Goal: Transaction & Acquisition: Purchase product/service

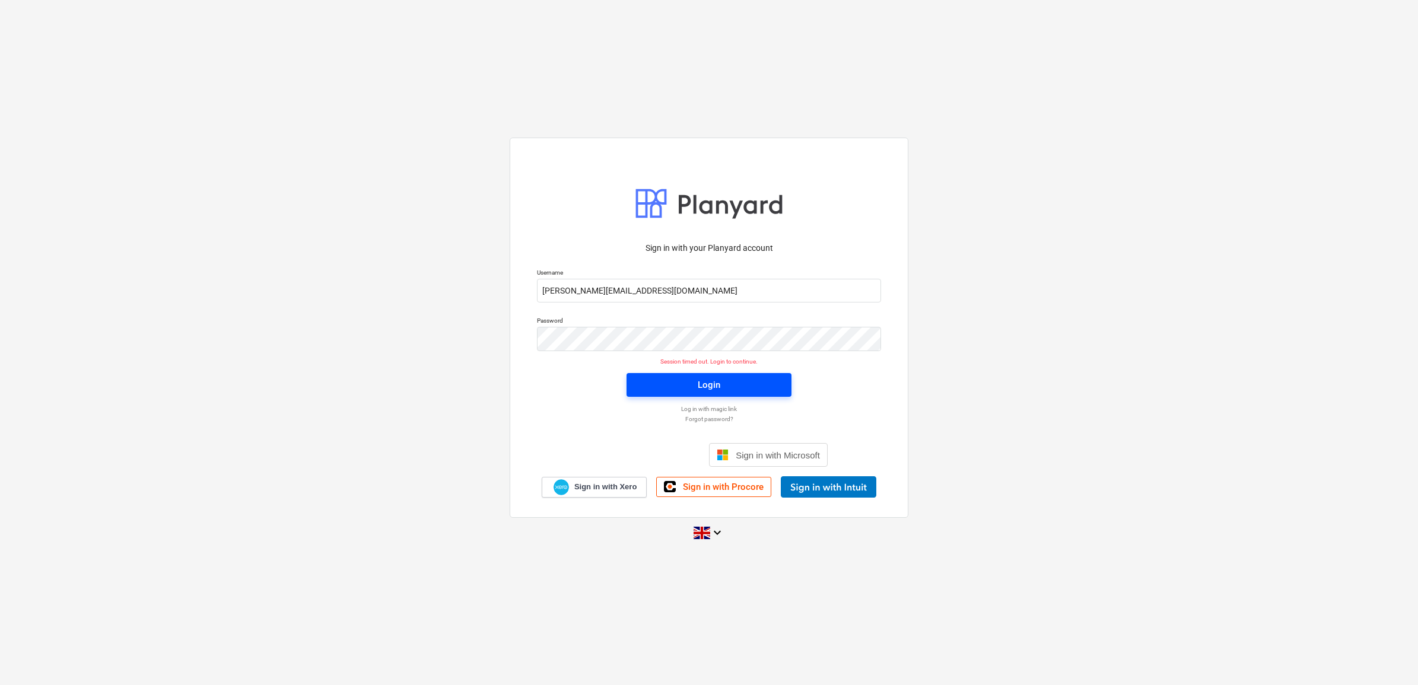
click at [742, 383] on span "Login" at bounding box center [709, 384] width 136 height 15
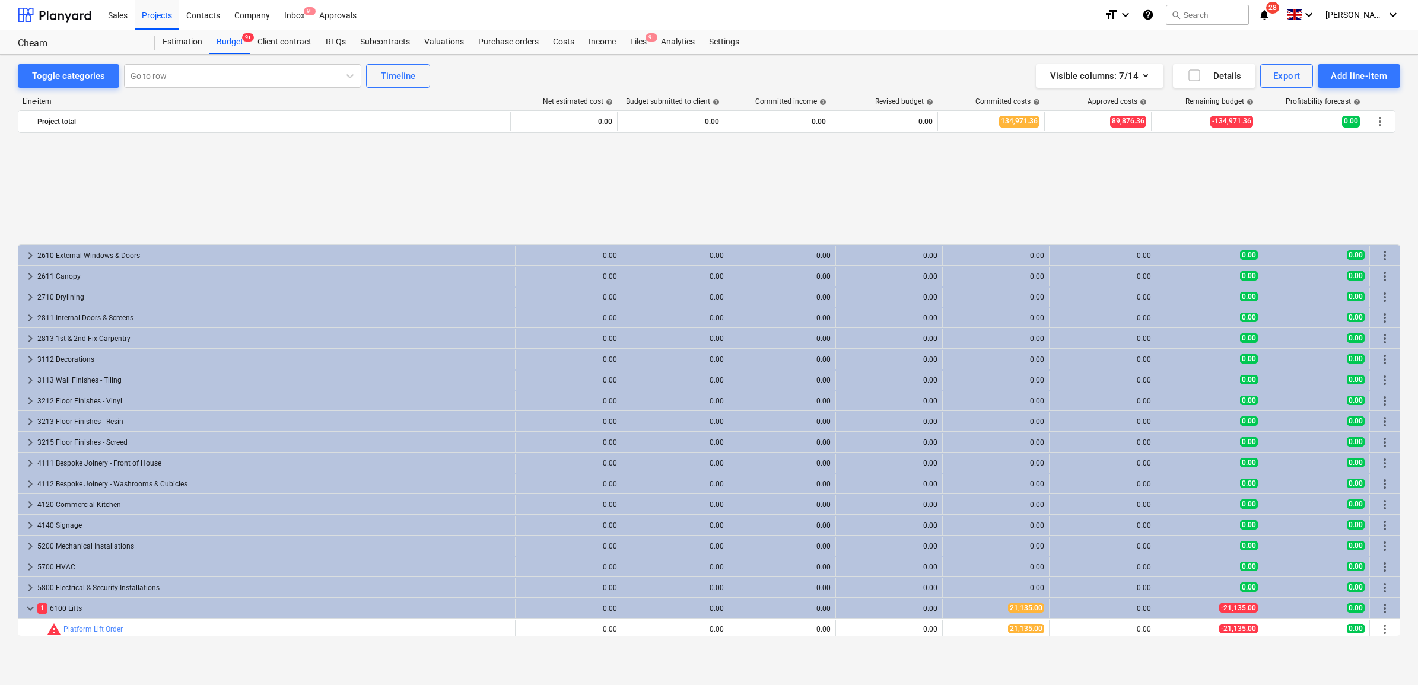
scroll to position [1121, 0]
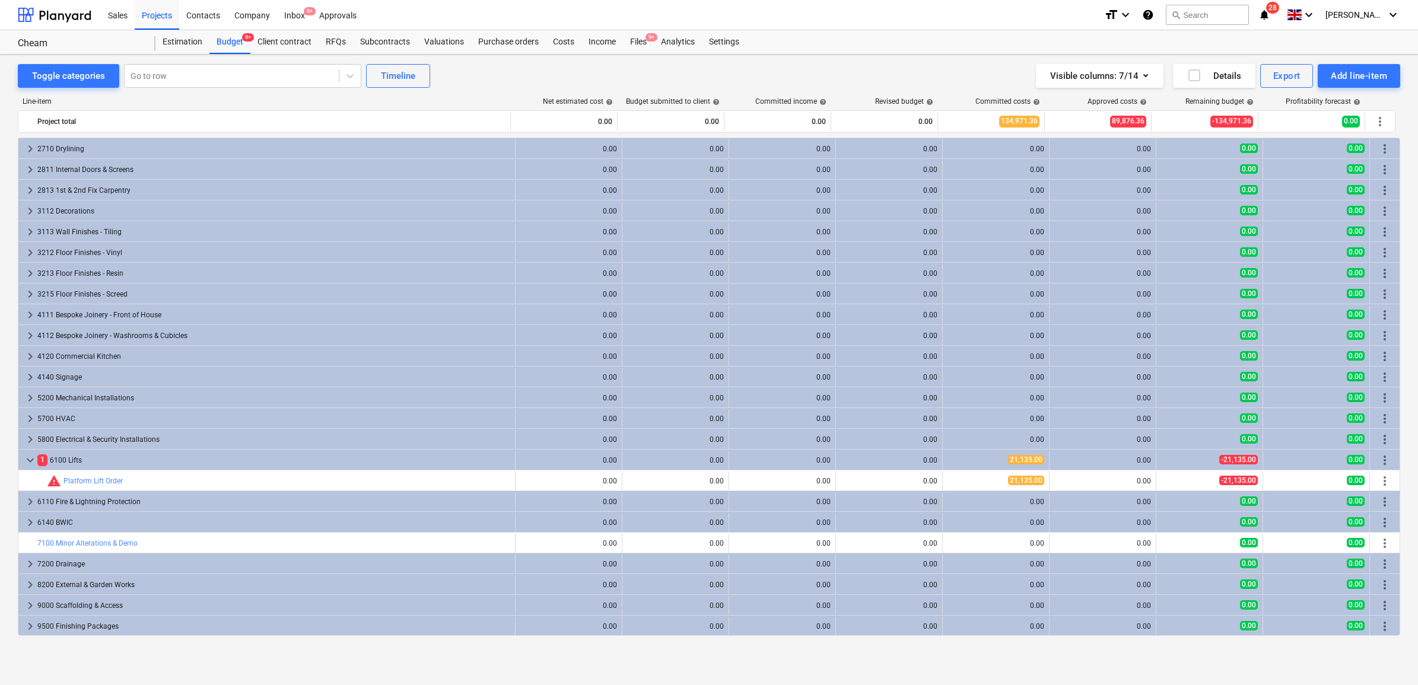
click at [81, 441] on div "5800 Electrical & Security Installations" at bounding box center [273, 439] width 473 height 19
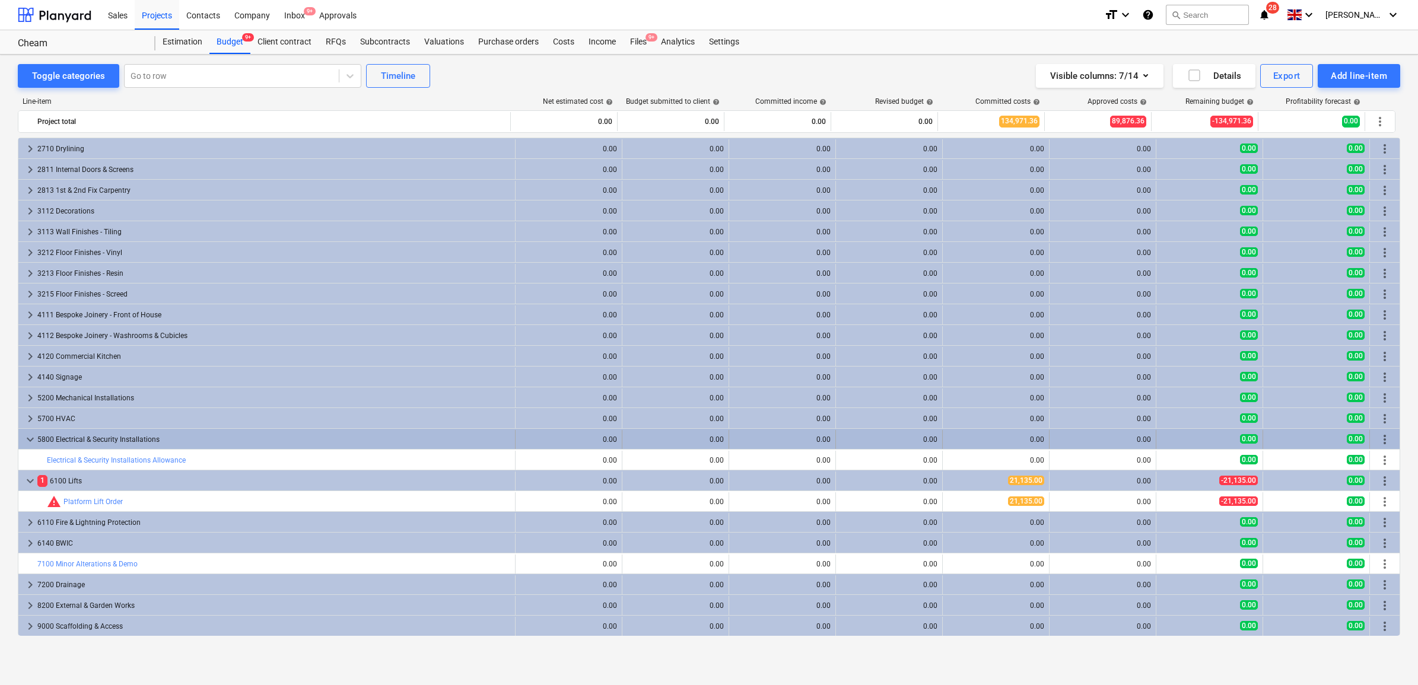
click at [1378, 439] on span "more_vert" at bounding box center [1385, 440] width 14 height 14
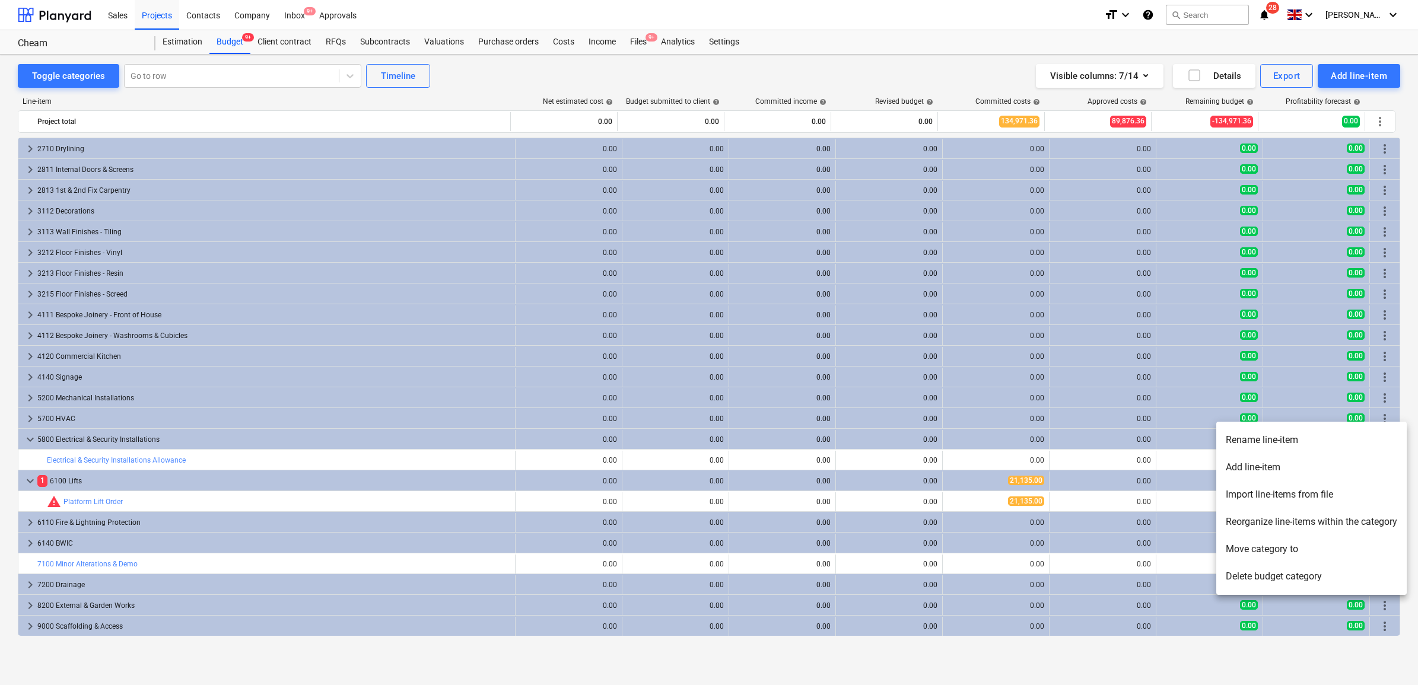
click at [1270, 442] on li "Rename line-item" at bounding box center [1311, 440] width 190 height 27
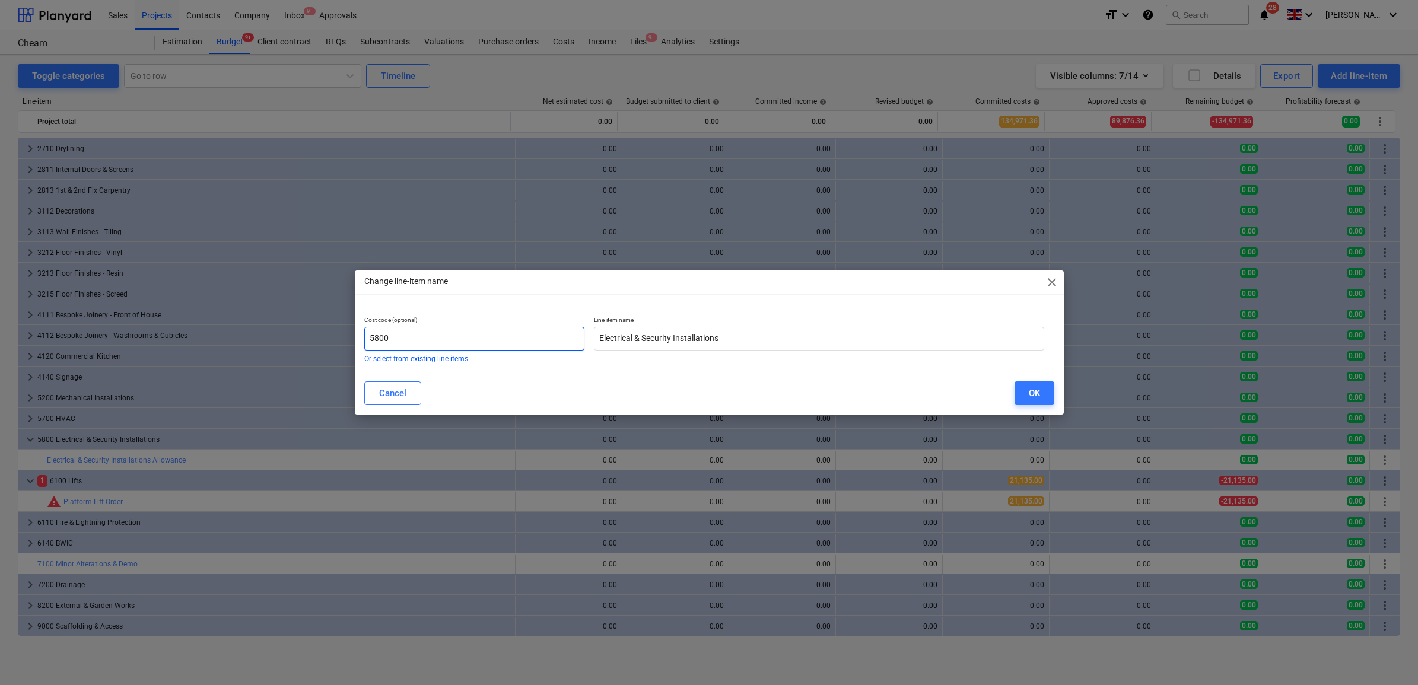
click at [446, 338] on input "5800" at bounding box center [474, 339] width 221 height 24
type input "5800A"
click at [769, 342] on input "Electrical & Security Installations" at bounding box center [819, 339] width 450 height 24
drag, startPoint x: 672, startPoint y: 334, endPoint x: 647, endPoint y: 333, distance: 25.5
click at [647, 333] on input "Electrical & Security Installations" at bounding box center [819, 339] width 450 height 24
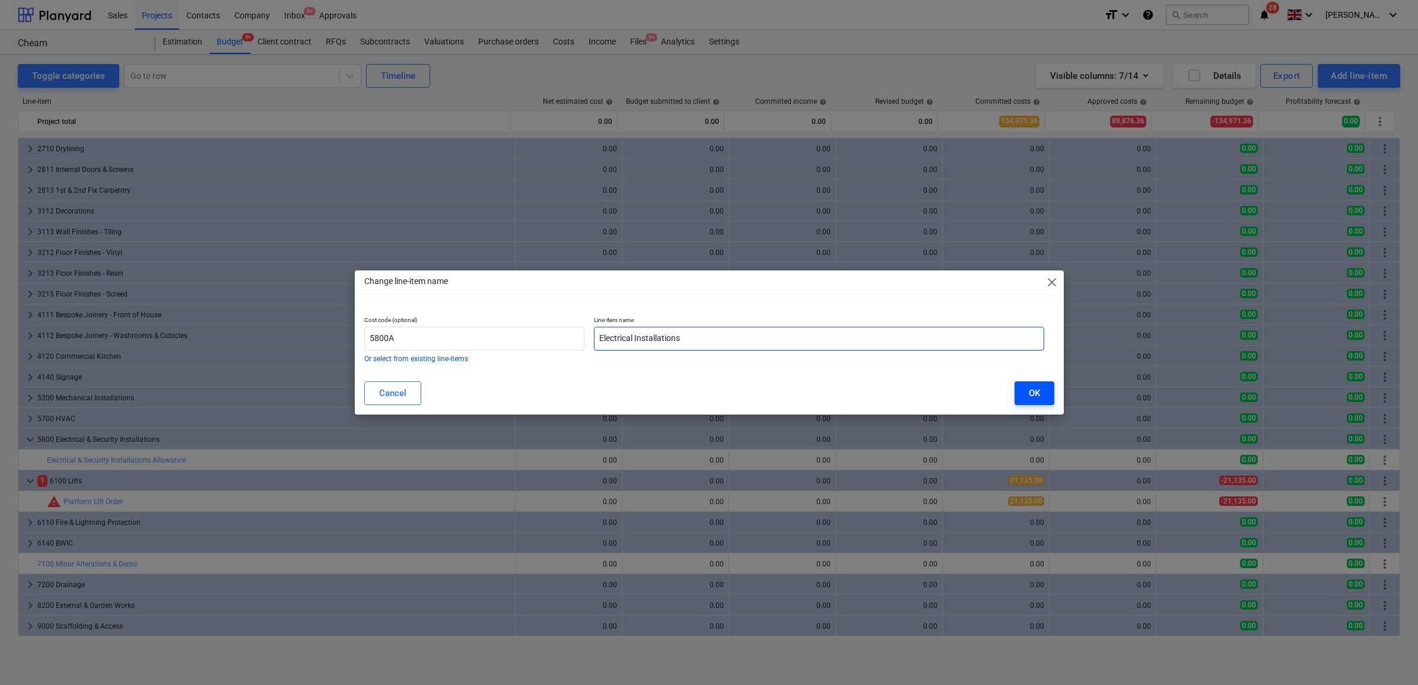
type input "Electrical Installations"
click at [1031, 390] on div "OK" at bounding box center [1034, 393] width 11 height 15
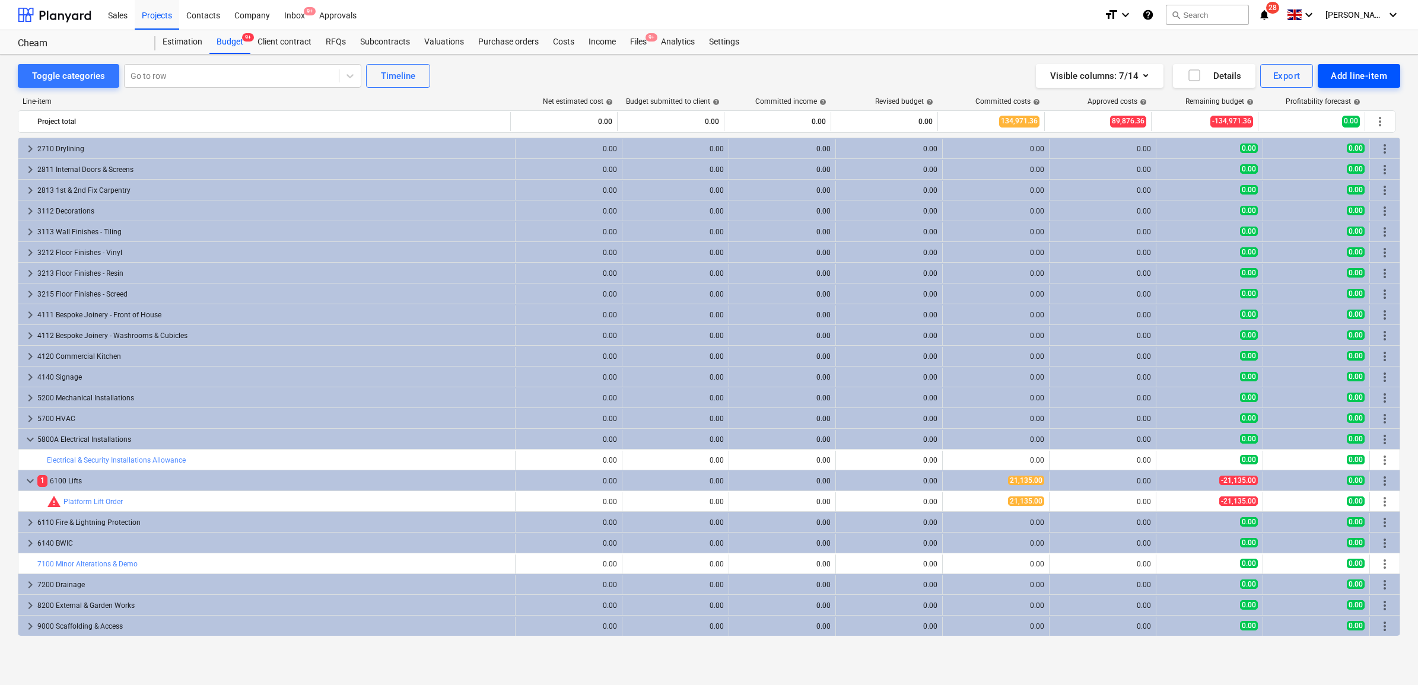
click at [1374, 79] on div "Add line-item" at bounding box center [1359, 75] width 56 height 15
click at [1332, 120] on div "Add custom" at bounding box center [1338, 126] width 123 height 21
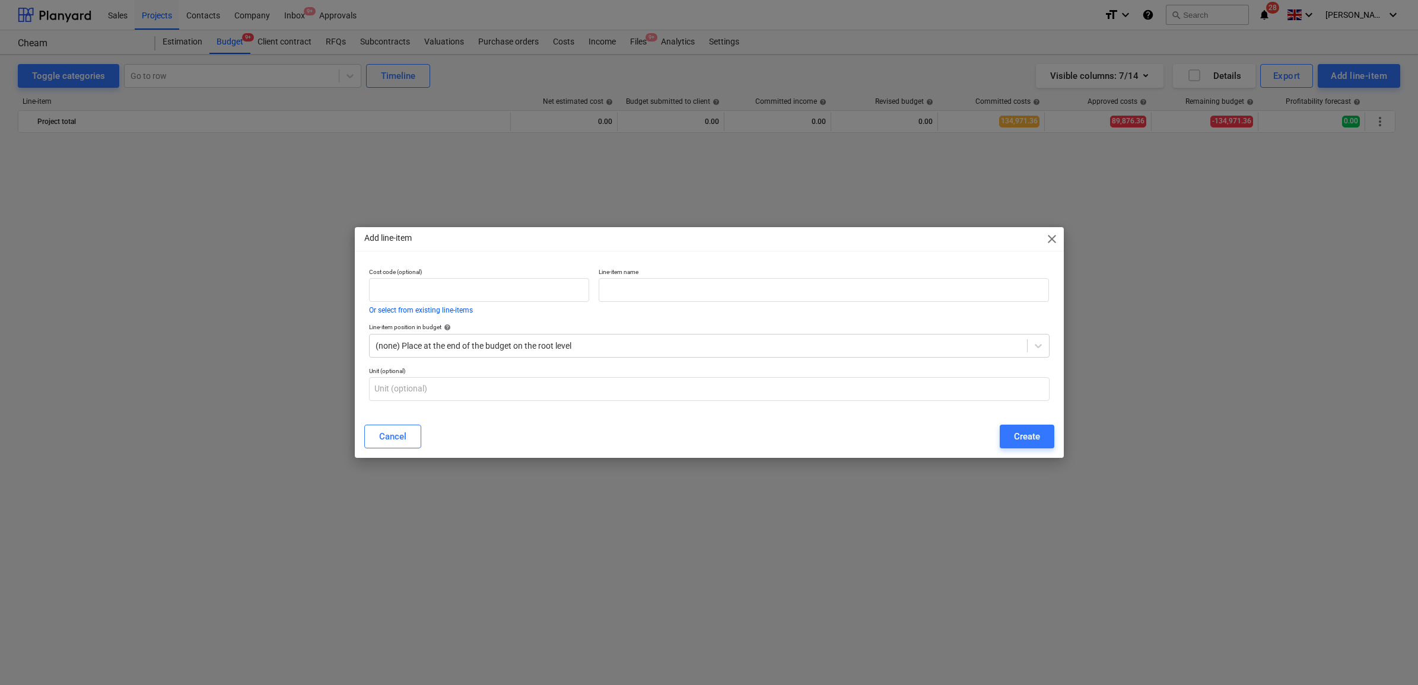
scroll to position [1121, 0]
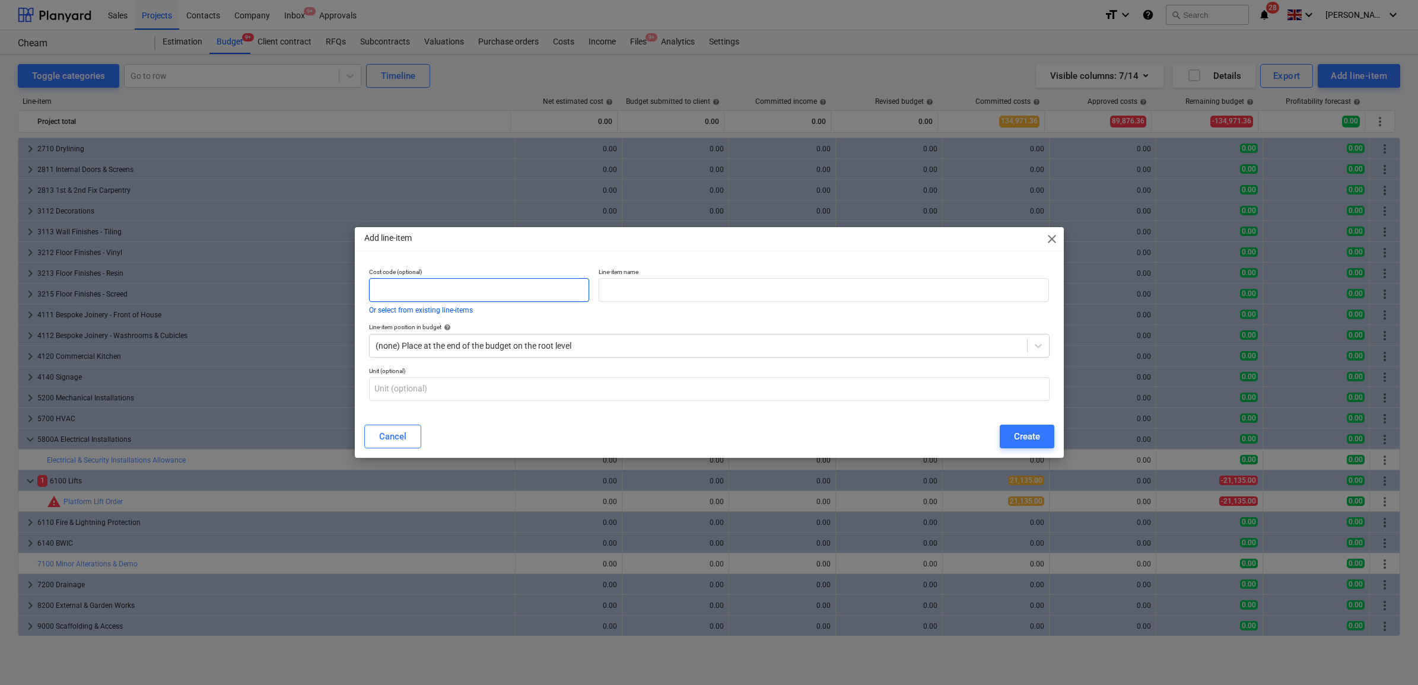
click at [552, 281] on input "text" at bounding box center [479, 290] width 221 height 24
type input "800"
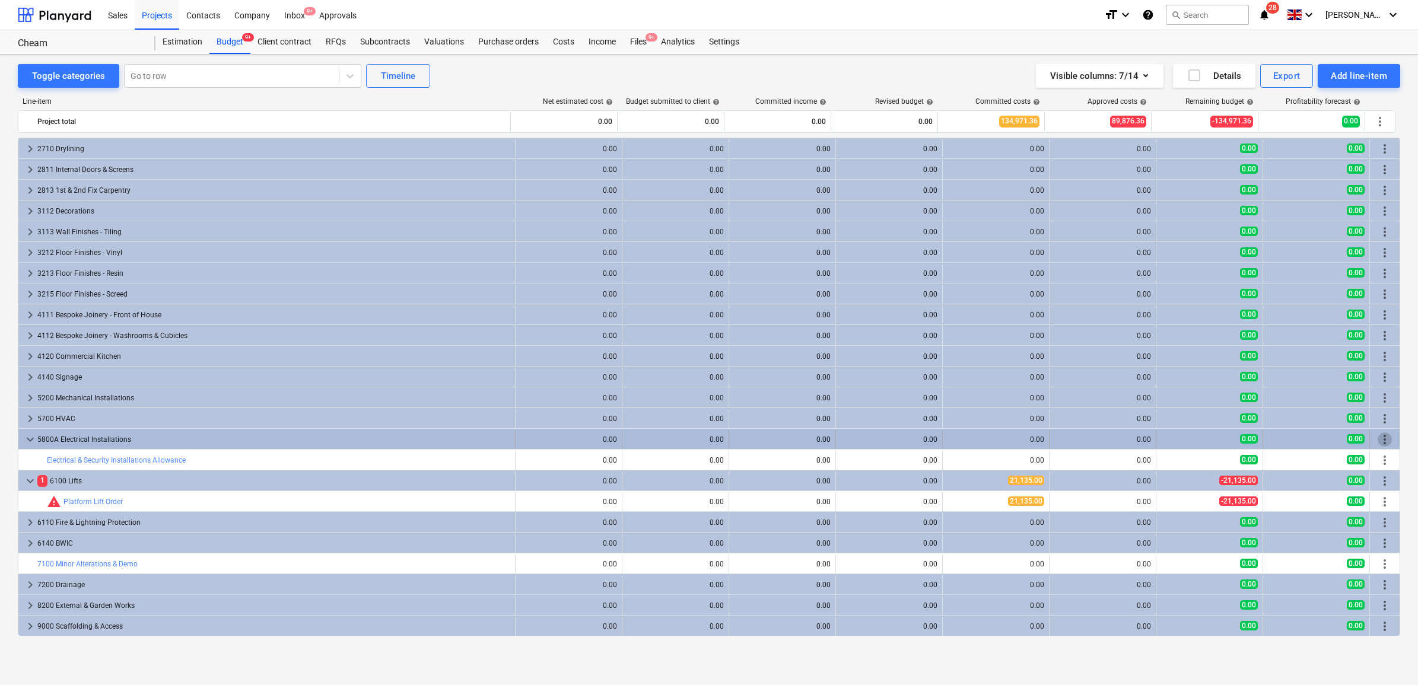
click at [1378, 440] on span "more_vert" at bounding box center [1385, 440] width 14 height 14
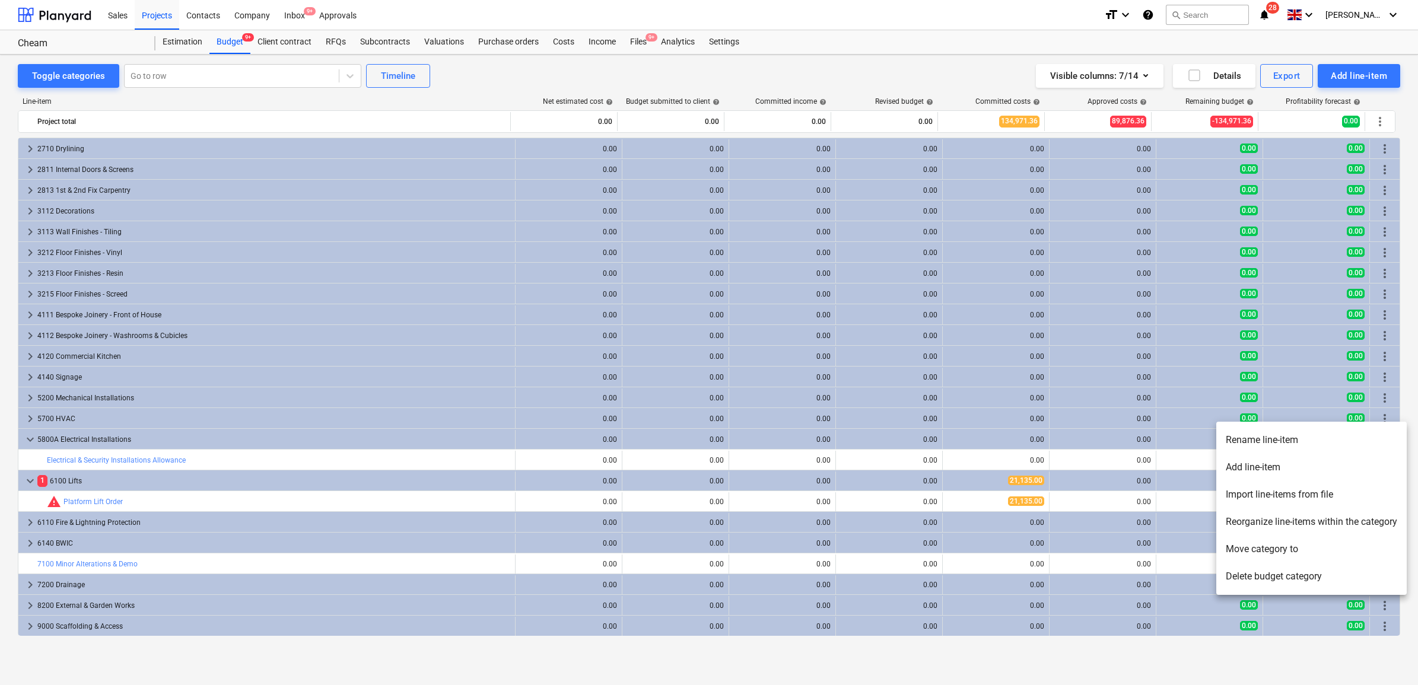
click at [1289, 443] on li "Rename line-item" at bounding box center [1311, 440] width 190 height 27
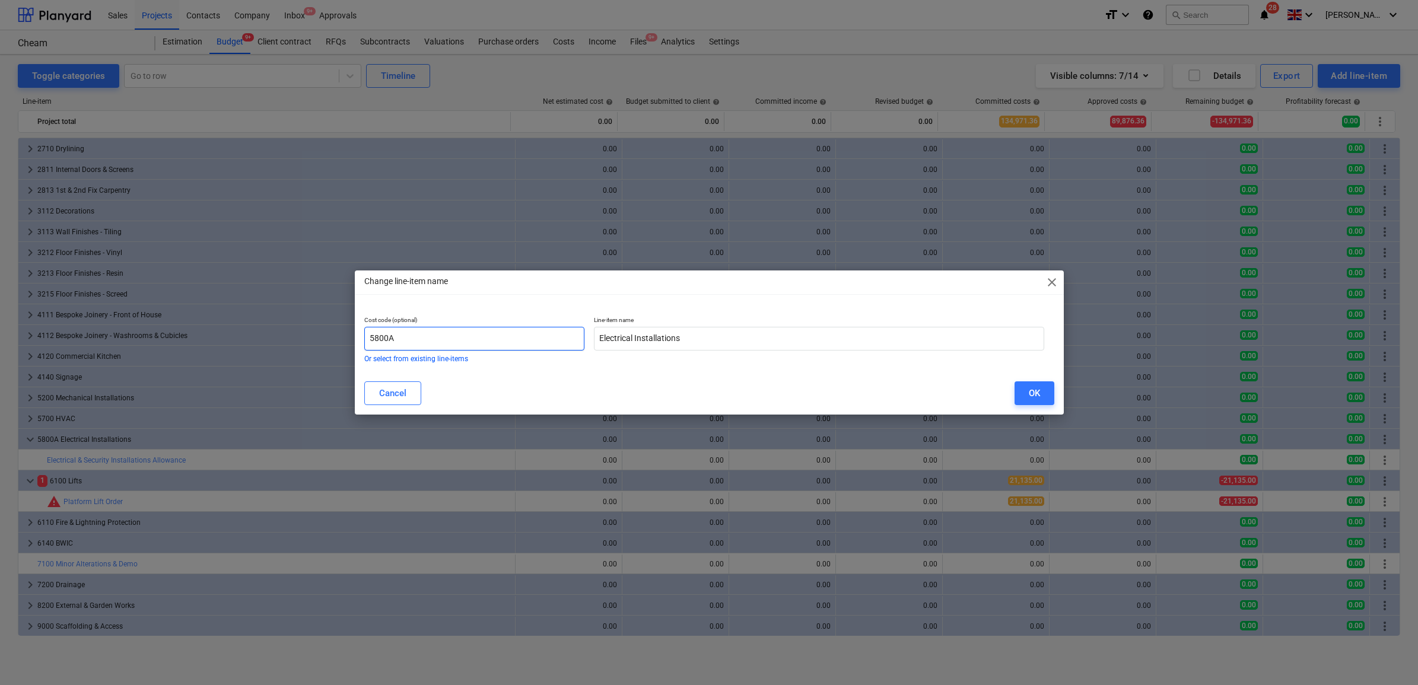
click at [430, 342] on input "5800A" at bounding box center [474, 339] width 221 height 24
type input "5800"
click at [632, 331] on input "Electrical Installations" at bounding box center [819, 339] width 450 height 24
type input "Electrical & Security Installations"
click at [1051, 392] on button "OK" at bounding box center [1035, 394] width 40 height 24
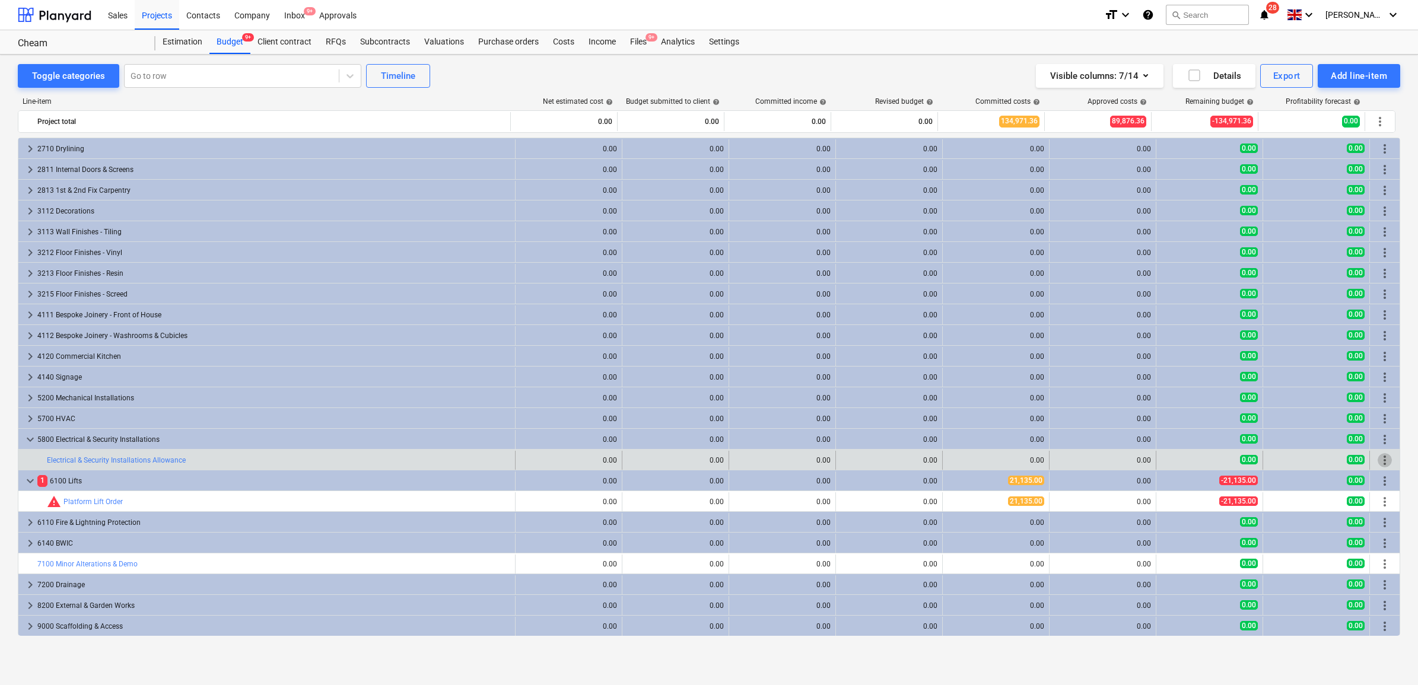
click at [1381, 460] on span "more_vert" at bounding box center [1385, 460] width 14 height 14
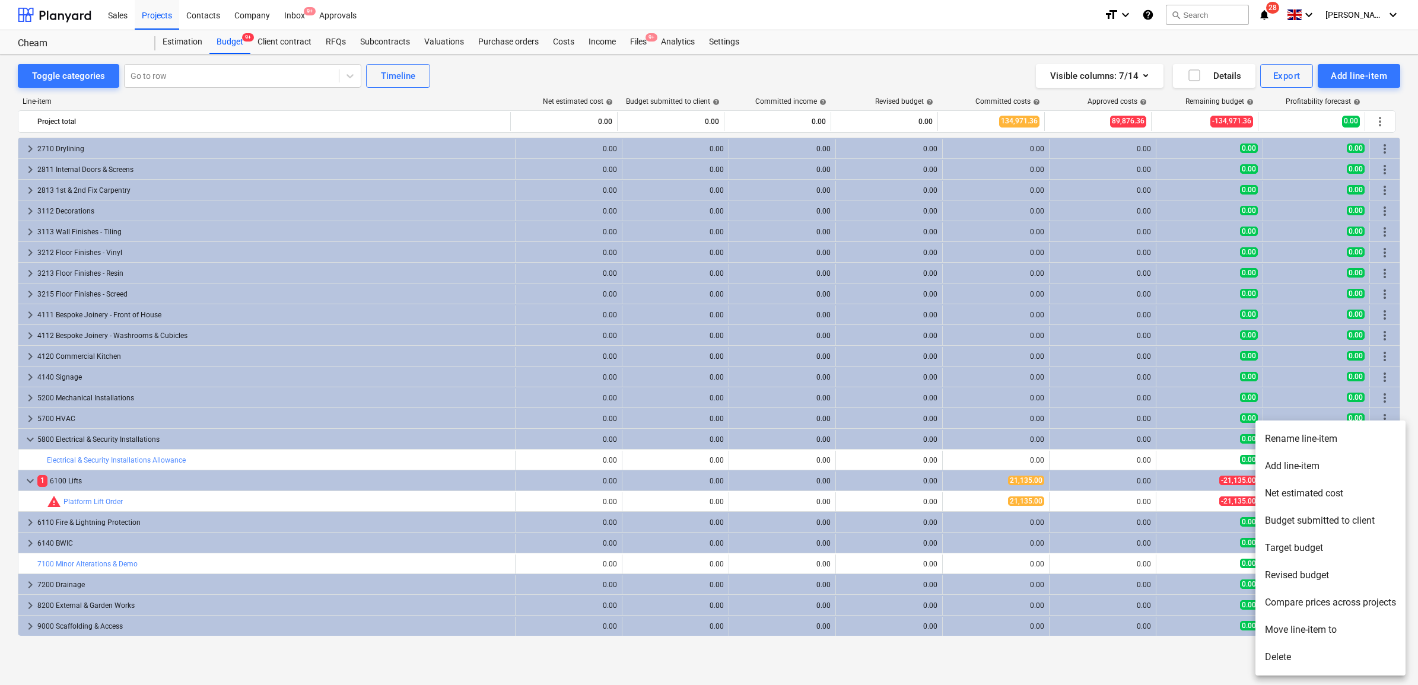
click at [1337, 435] on li "Rename line-item" at bounding box center [1330, 438] width 150 height 27
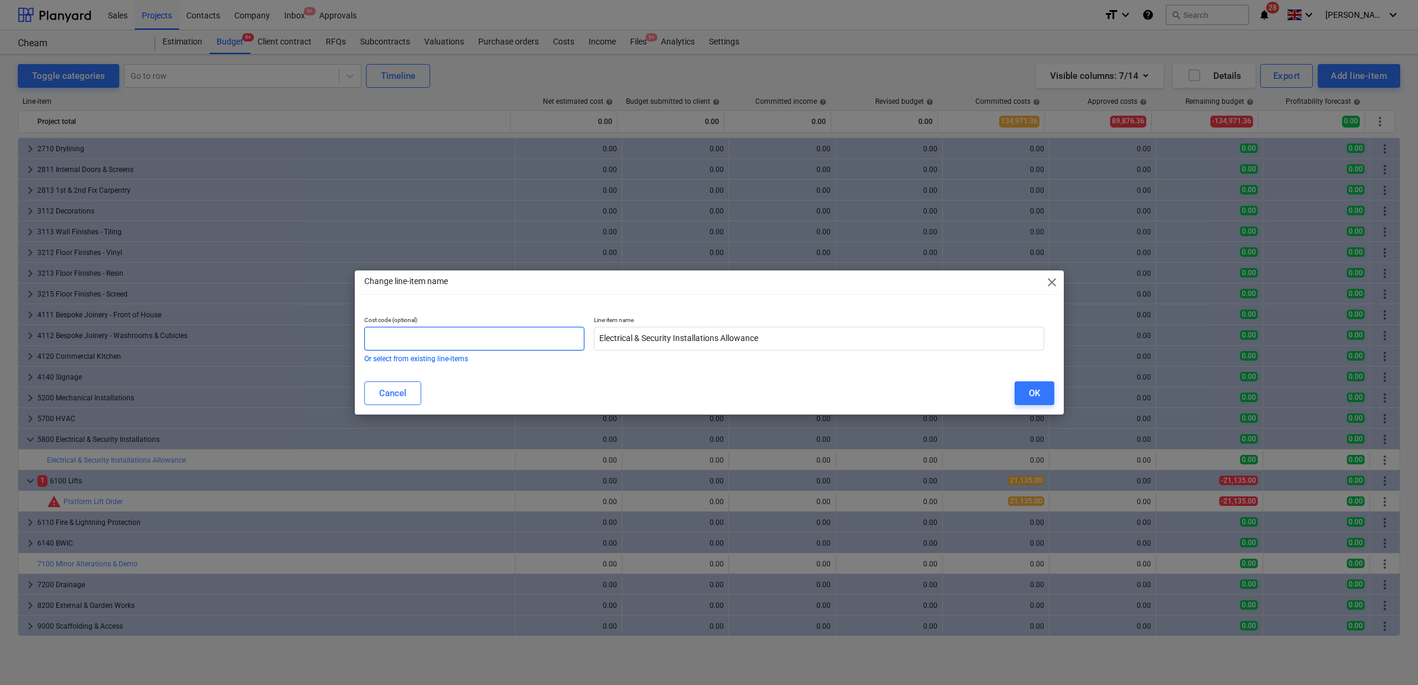
click at [488, 330] on input "text" at bounding box center [474, 339] width 221 height 24
type input "5800A"
click at [674, 338] on input "Electrical & Security Installations Allowance" at bounding box center [819, 339] width 450 height 24
click at [749, 335] on input "Electrical Installations Allowance" at bounding box center [819, 339] width 450 height 24
type input "Electrical Installations Package"
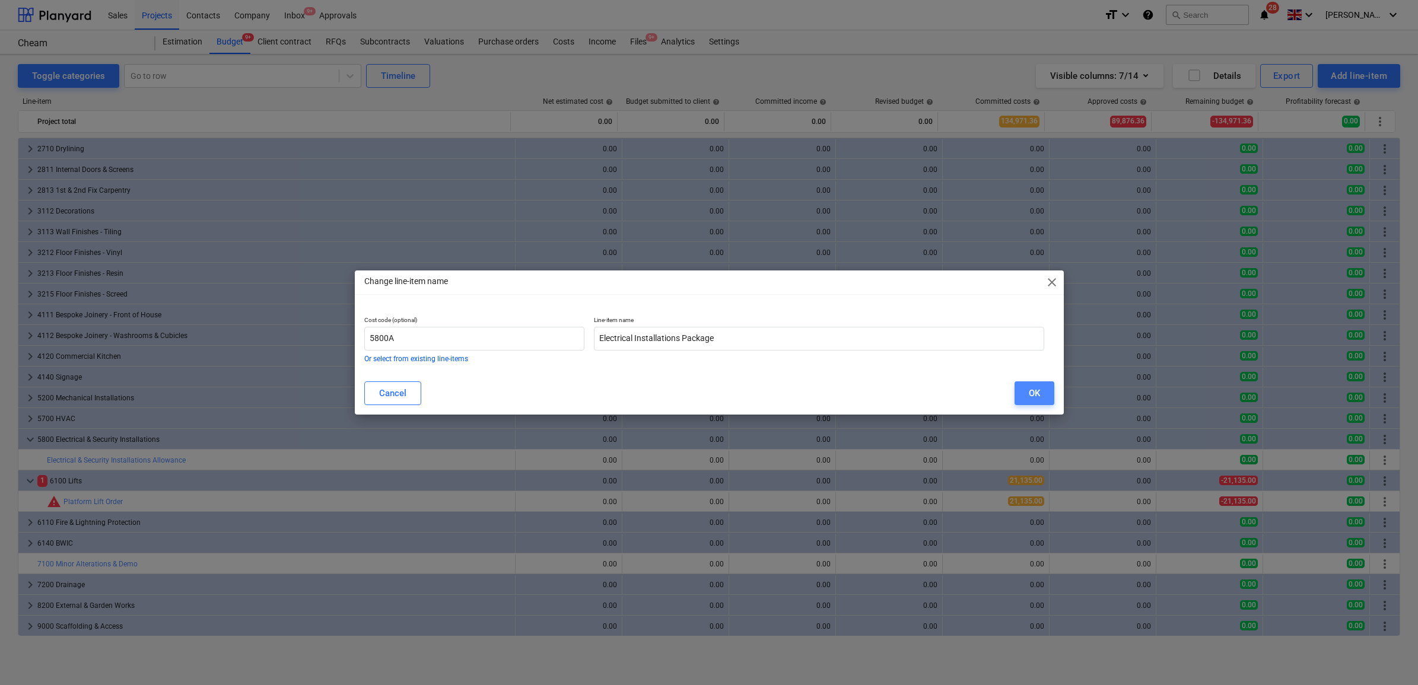
click at [1022, 393] on button "OK" at bounding box center [1035, 394] width 40 height 24
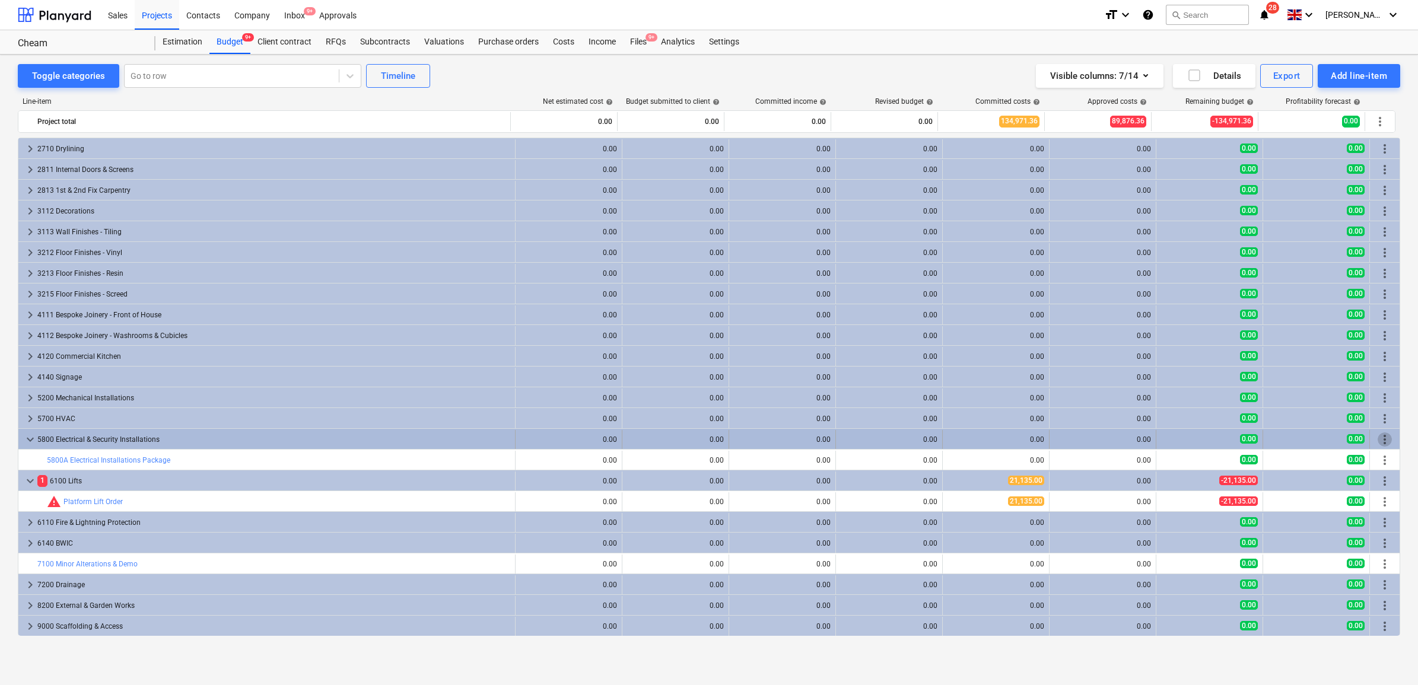
click at [1384, 437] on span "more_vert" at bounding box center [1385, 440] width 14 height 14
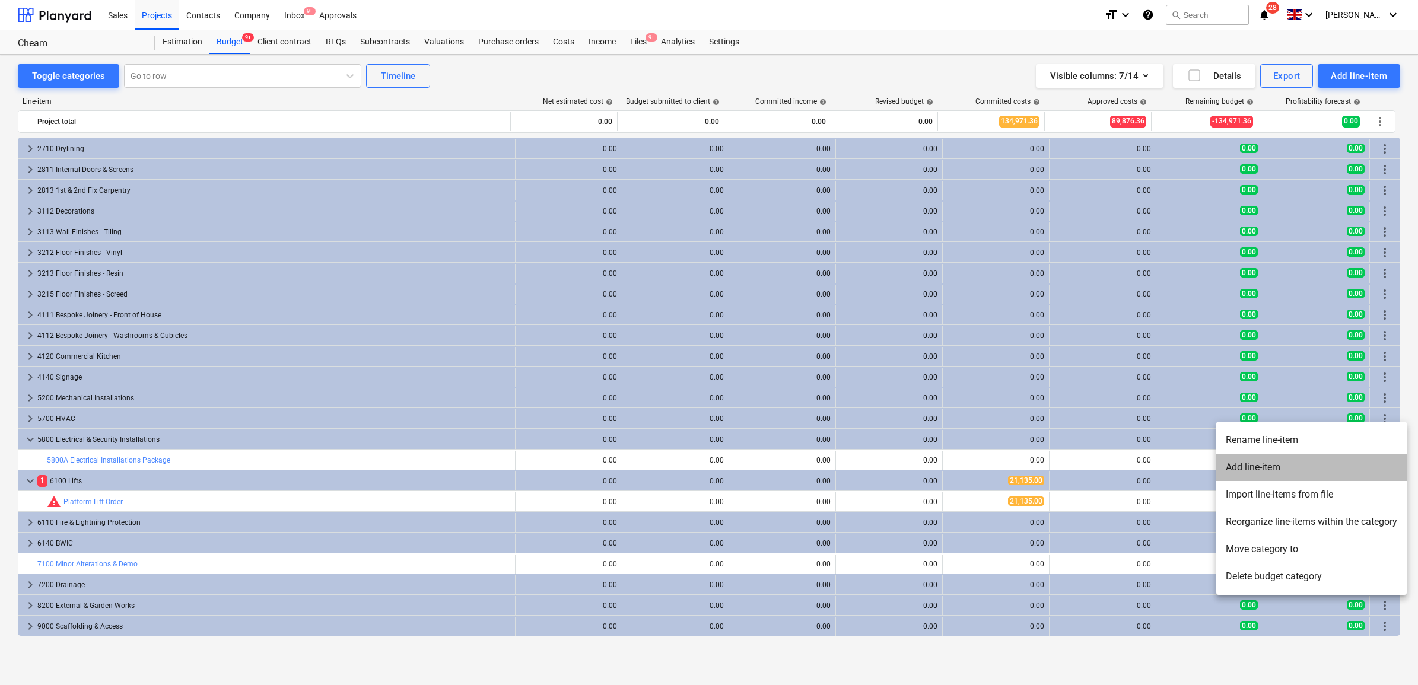
click at [1315, 462] on li "Add line-item" at bounding box center [1311, 467] width 190 height 27
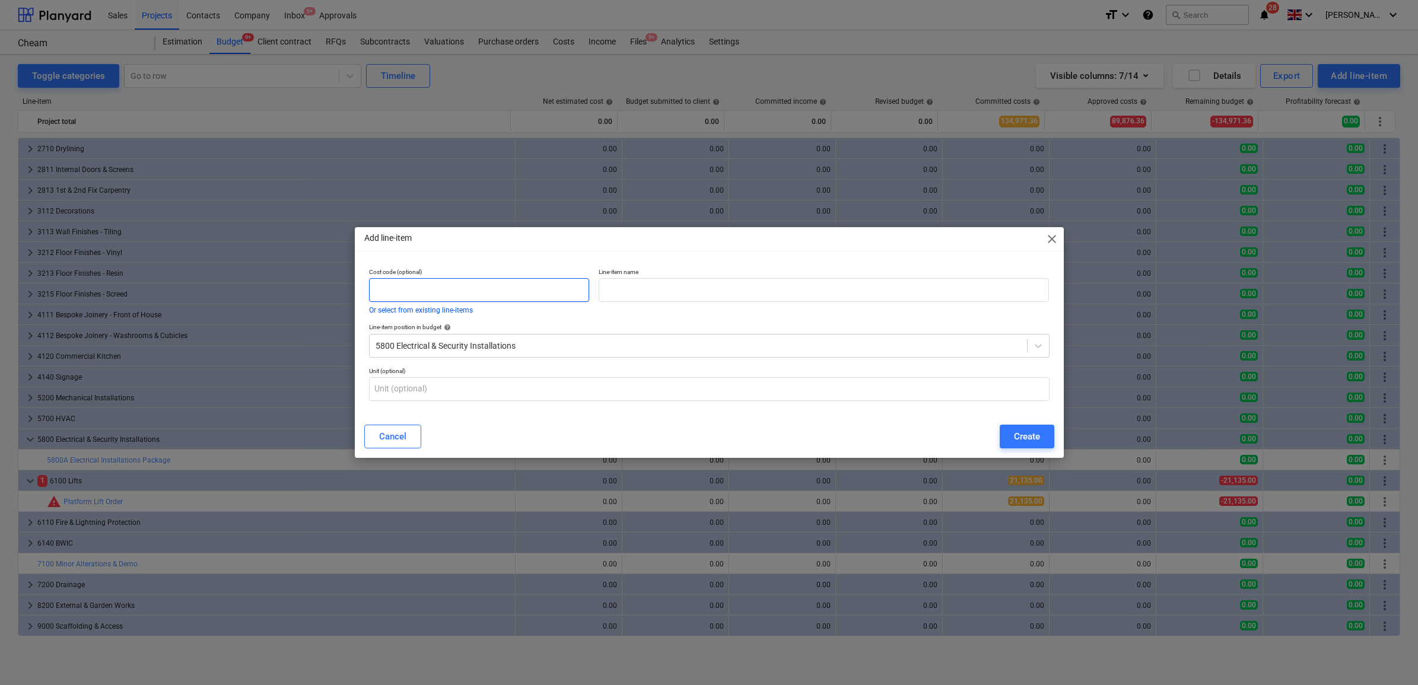
click at [454, 292] on input "text" at bounding box center [479, 290] width 221 height 24
type input "5800B"
click at [682, 282] on input "text" at bounding box center [824, 290] width 450 height 24
type input "Security Installations Package"
click at [1032, 432] on div "Create" at bounding box center [1027, 436] width 26 height 15
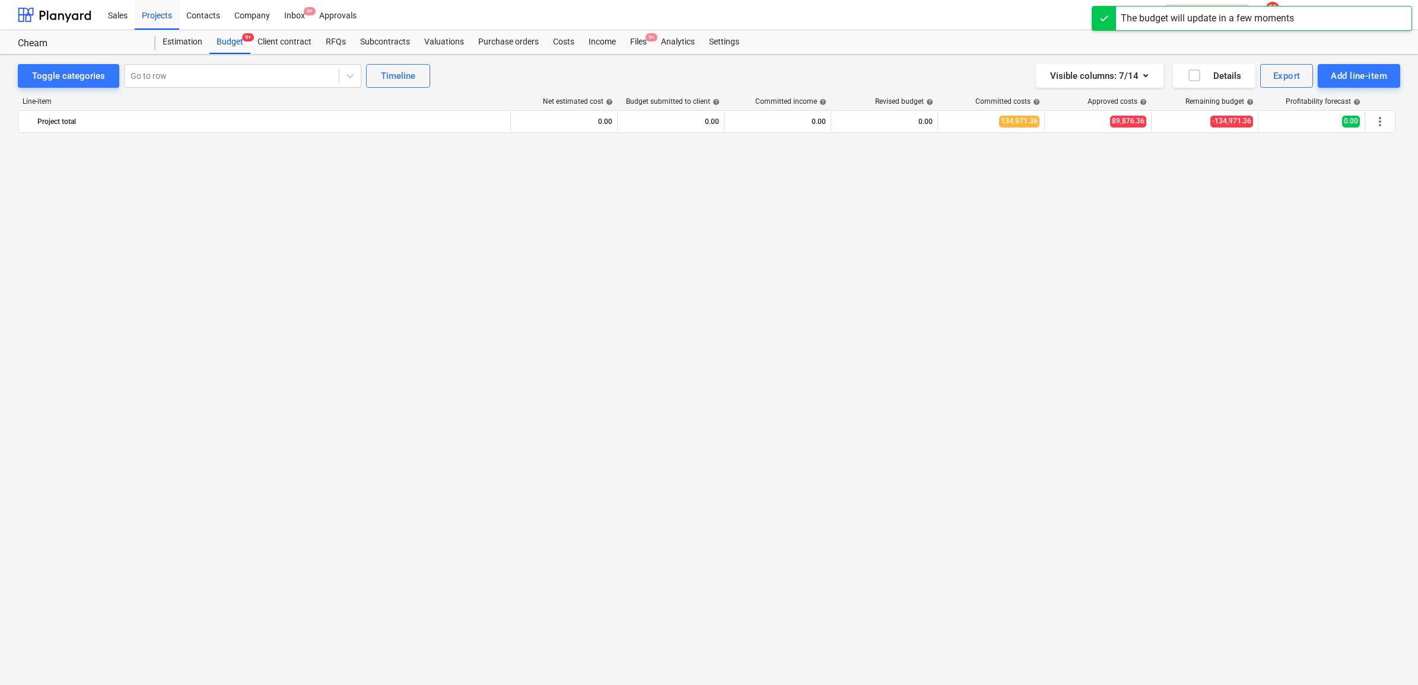
scroll to position [1121, 0]
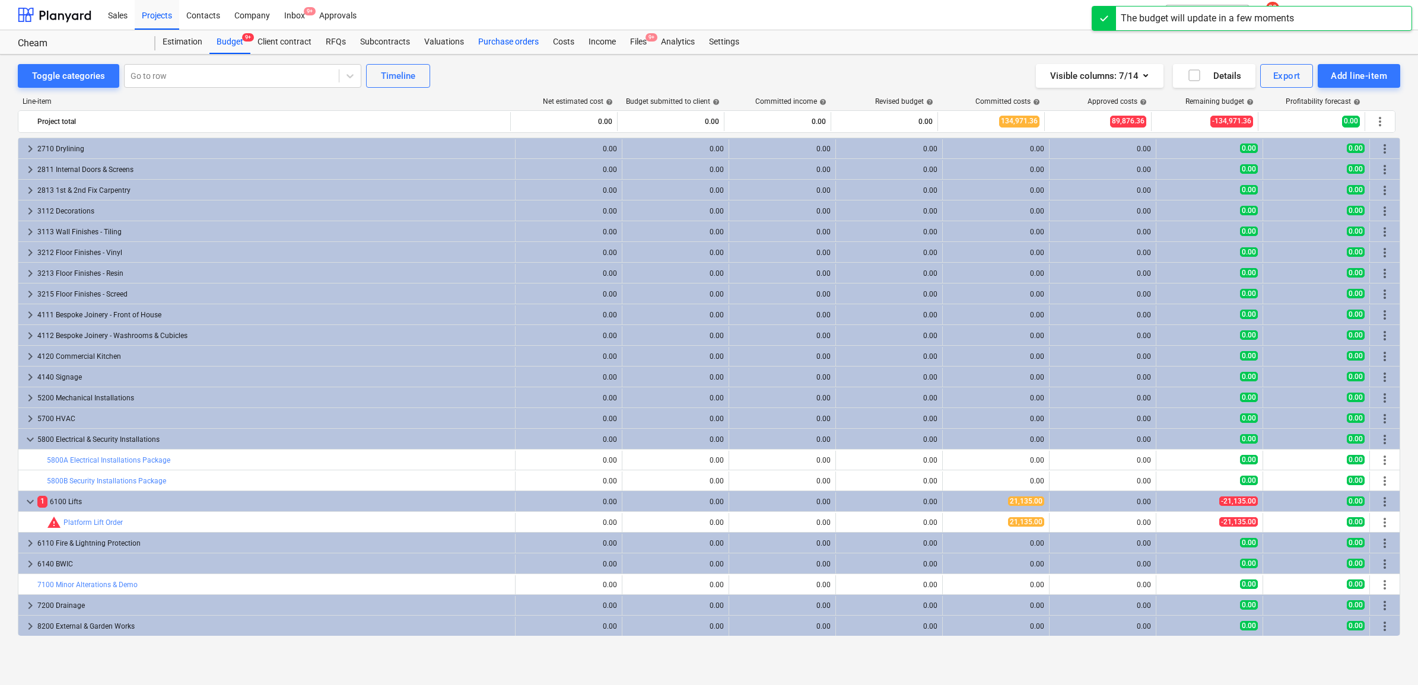
click at [481, 37] on div "Purchase orders" at bounding box center [508, 42] width 75 height 24
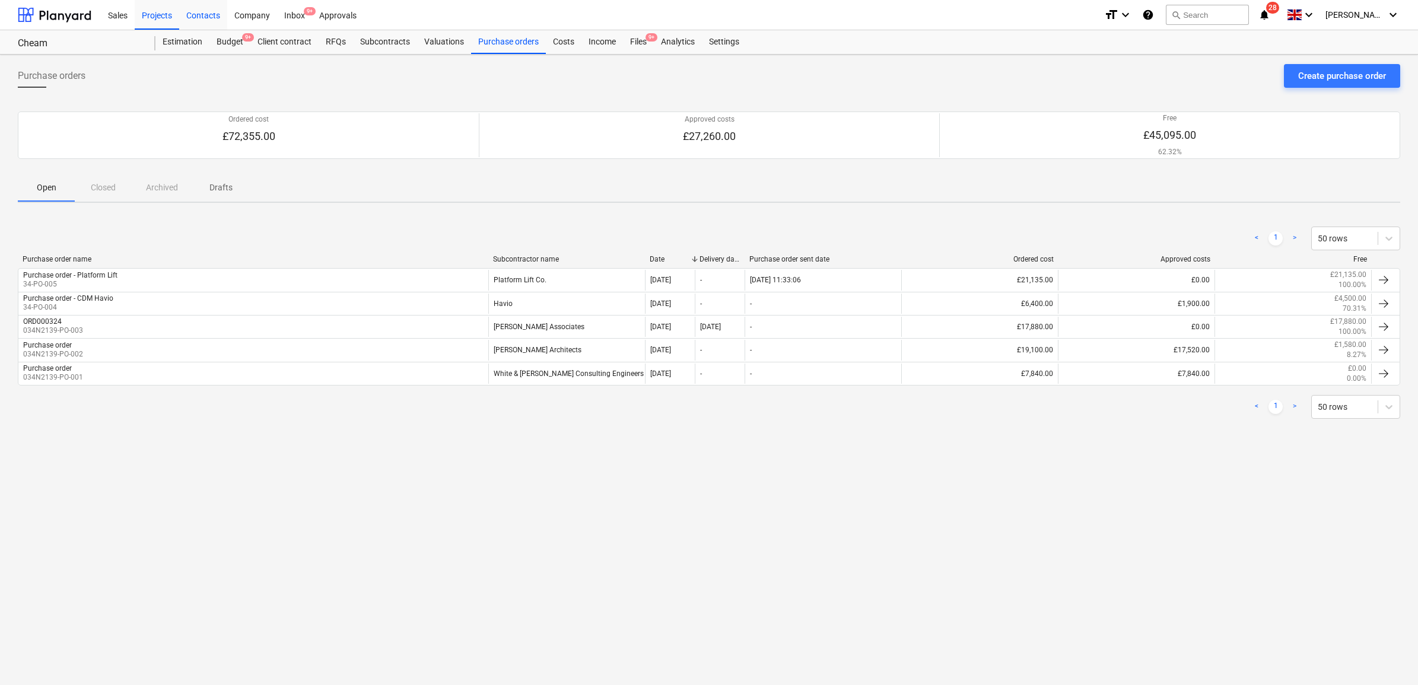
click at [205, 12] on div "Contacts" at bounding box center [203, 14] width 48 height 30
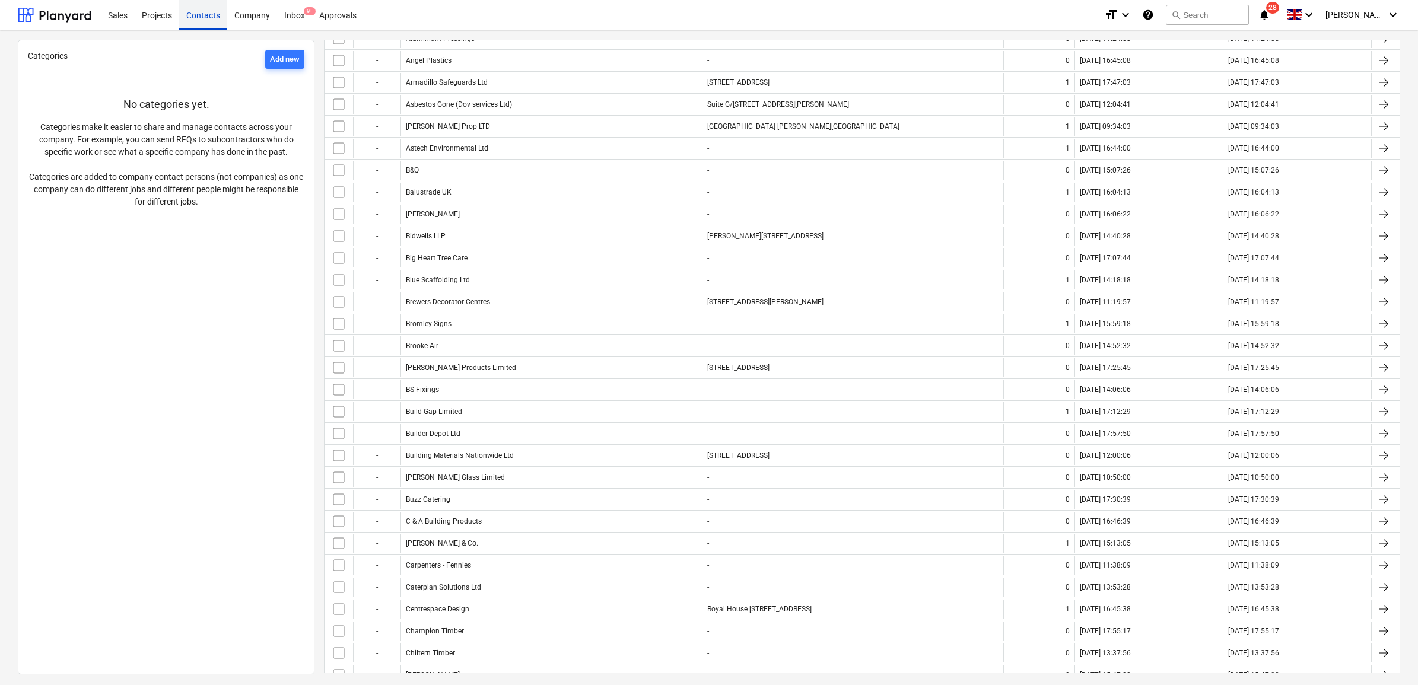
scroll to position [297, 0]
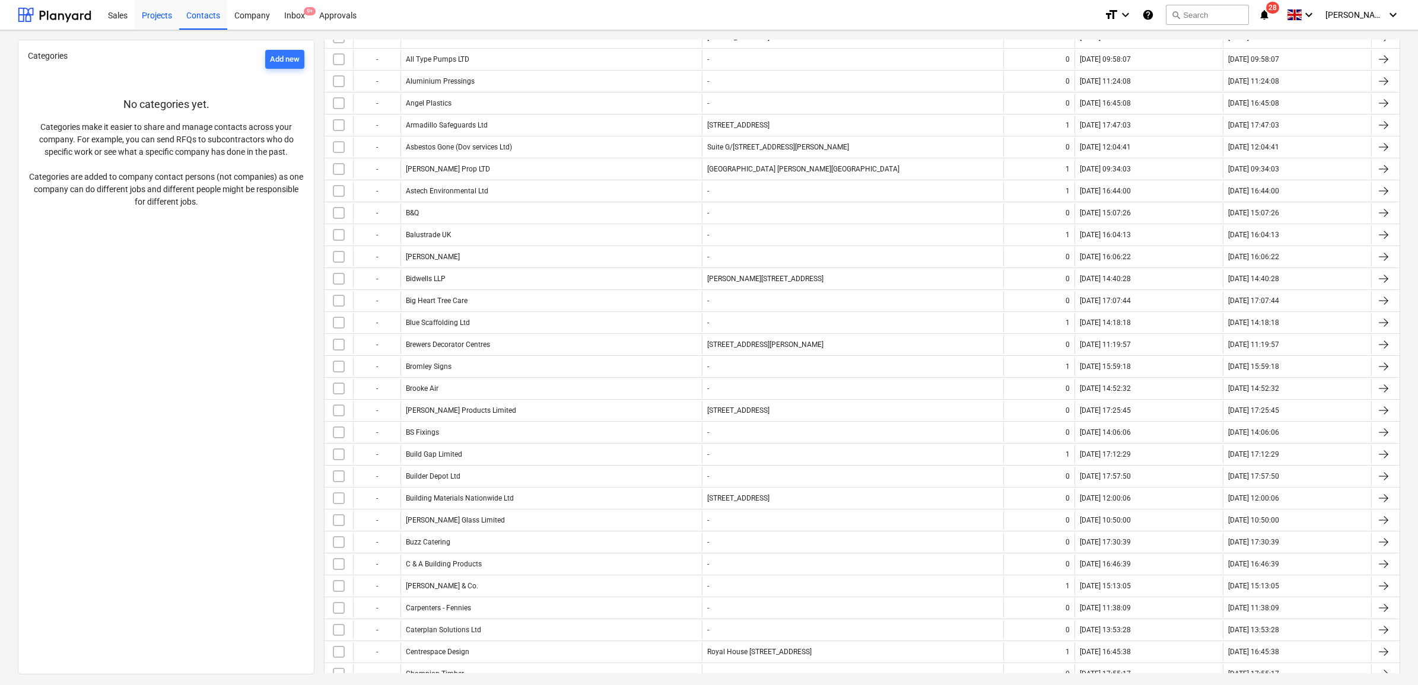
click at [172, 15] on div "Projects" at bounding box center [157, 14] width 44 height 30
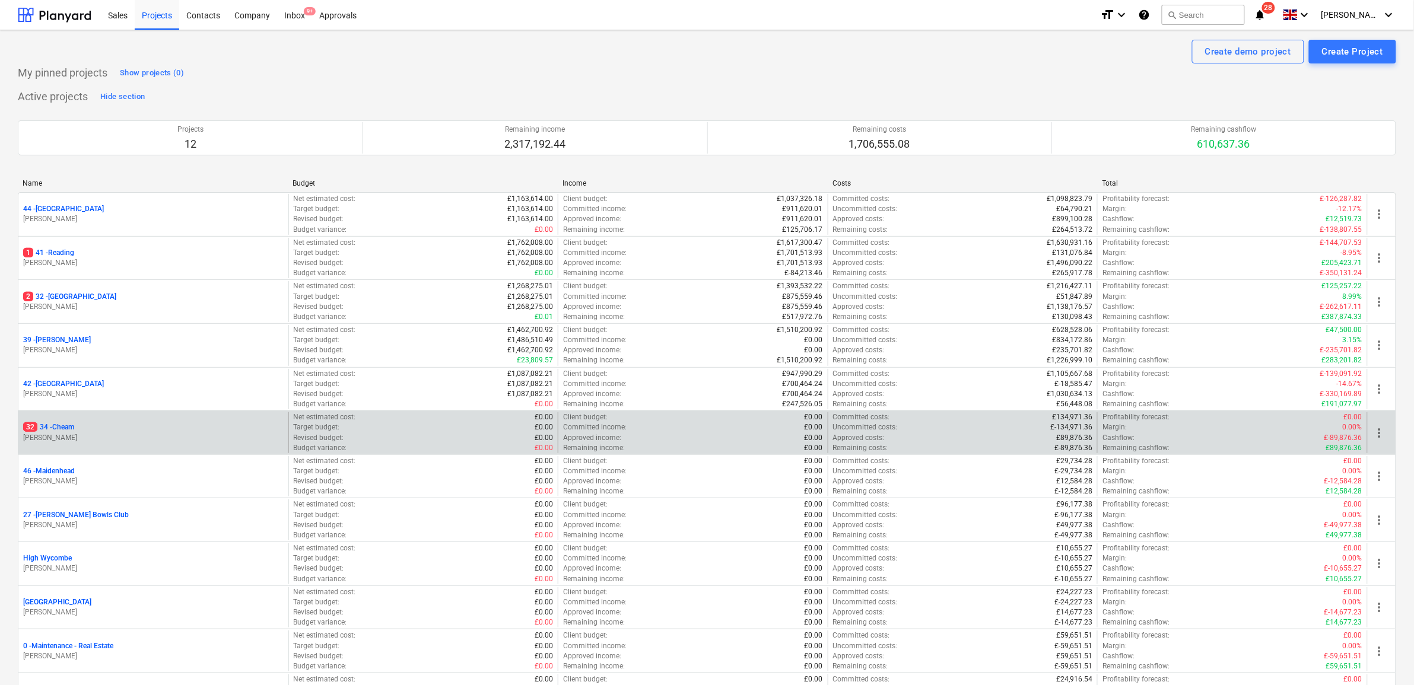
click at [74, 424] on p "32 34 - Cheam" at bounding box center [48, 427] width 51 height 10
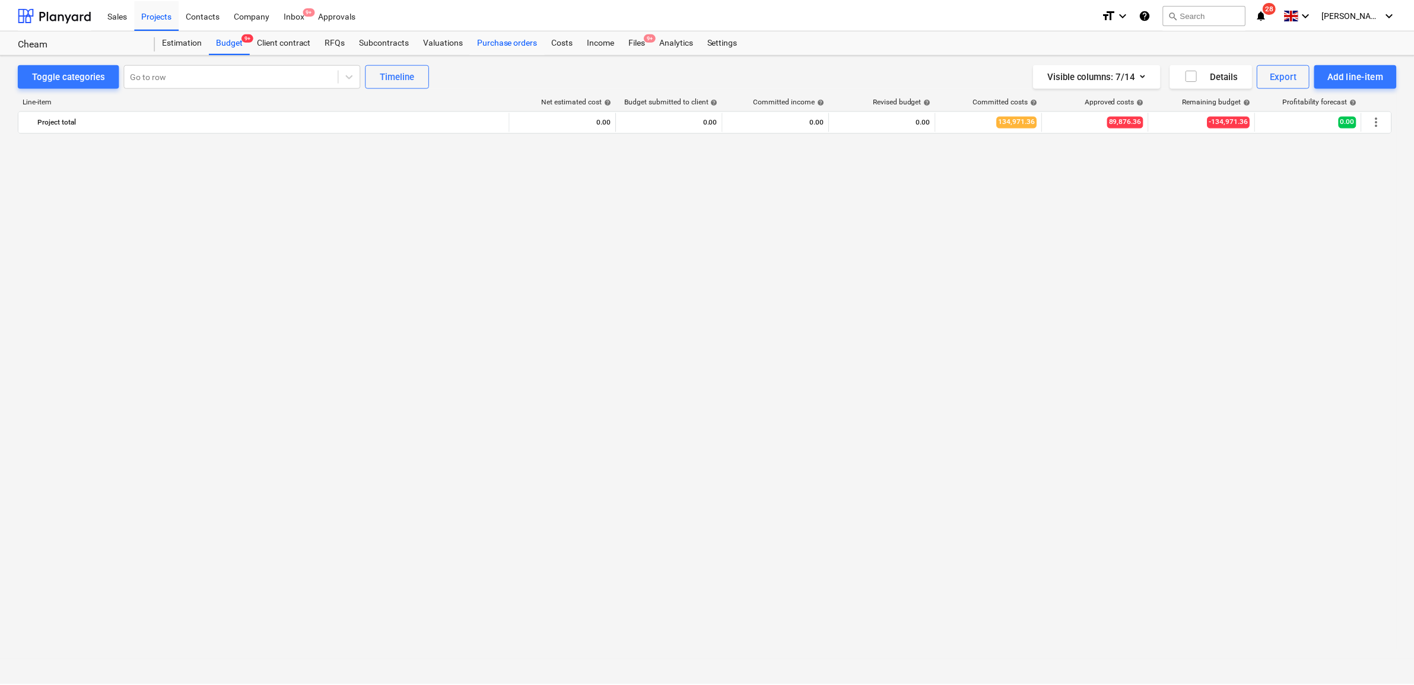
scroll to position [1121, 0]
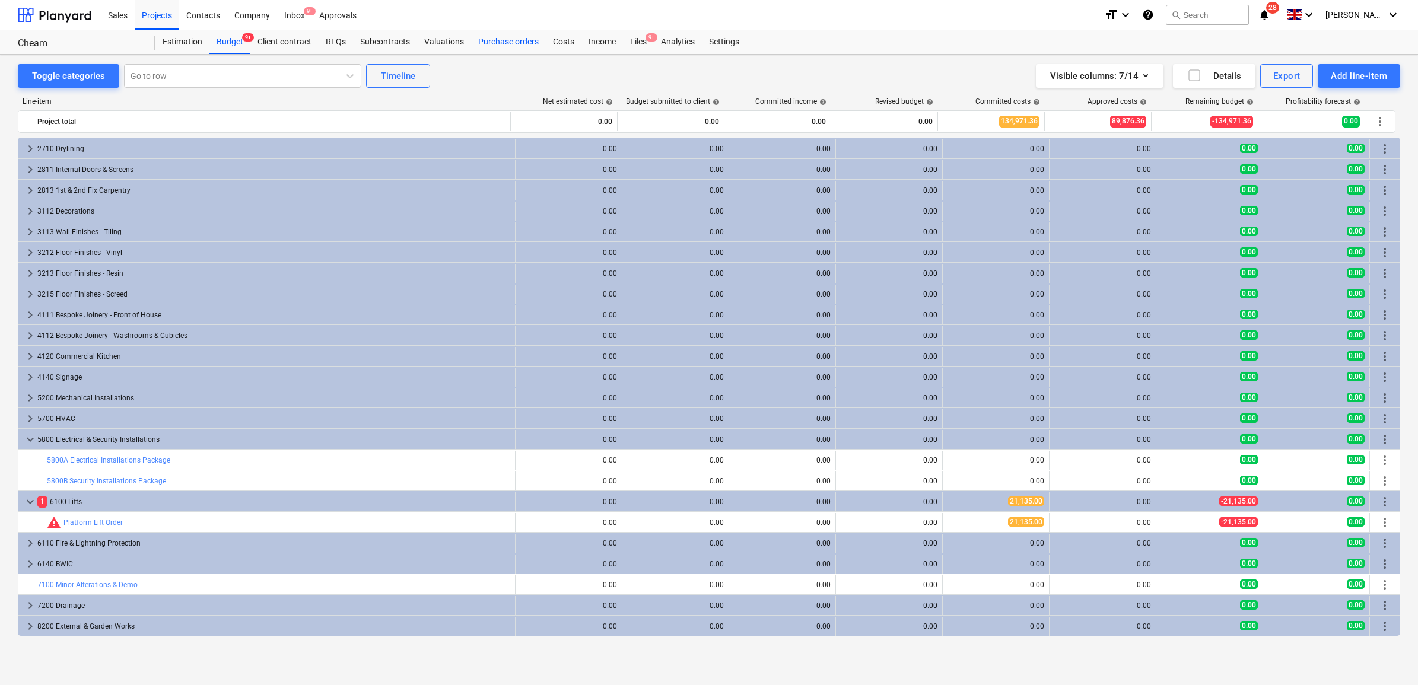
click at [490, 37] on div "Purchase orders" at bounding box center [508, 42] width 75 height 24
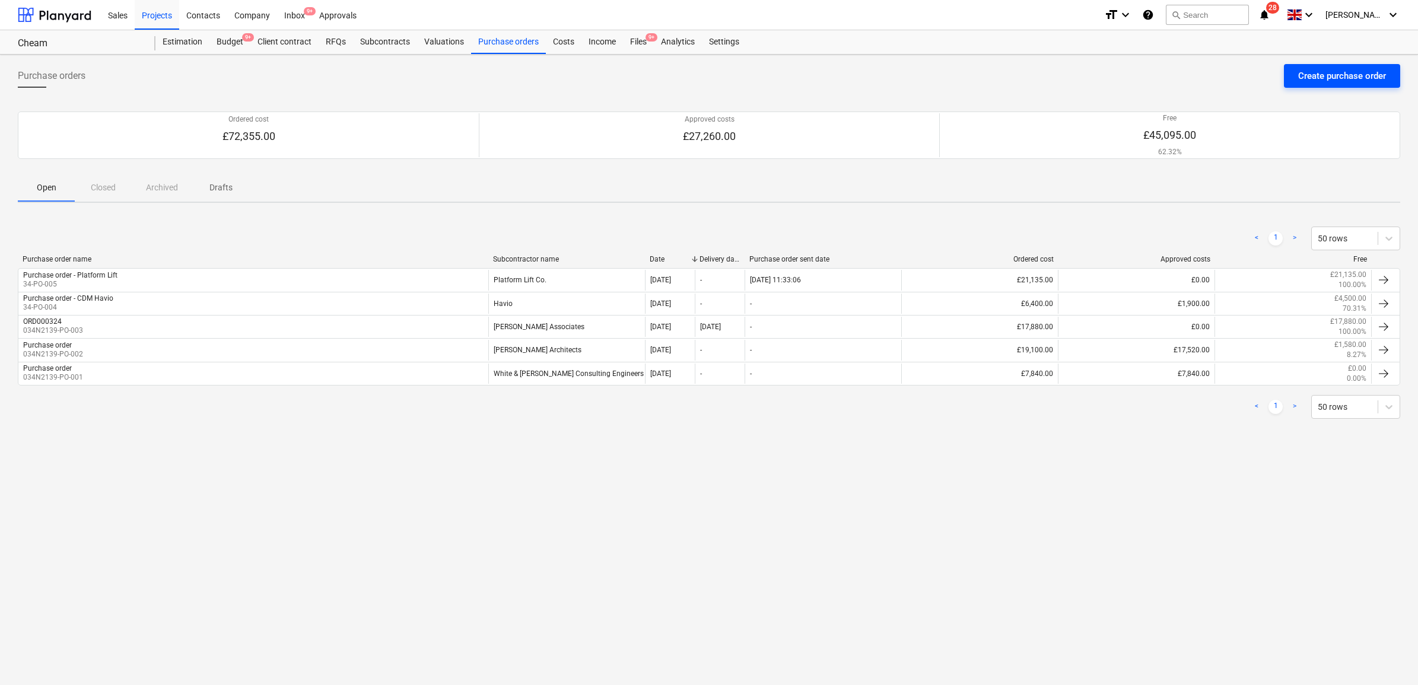
click at [1359, 72] on div "Create purchase order" at bounding box center [1342, 75] width 88 height 15
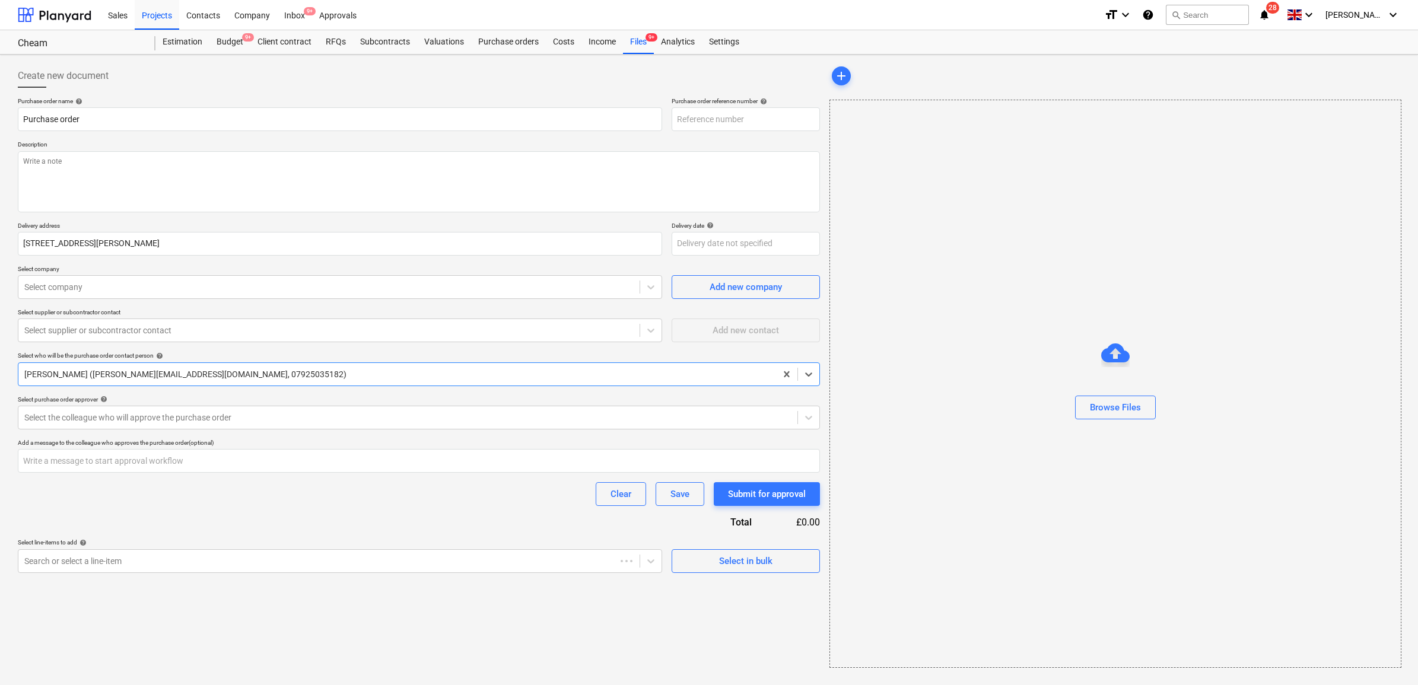
type textarea "x"
type input "34-PO-006"
click at [260, 119] on input "Purchase order" at bounding box center [340, 119] width 644 height 24
type textarea "x"
type input "Purchase order"
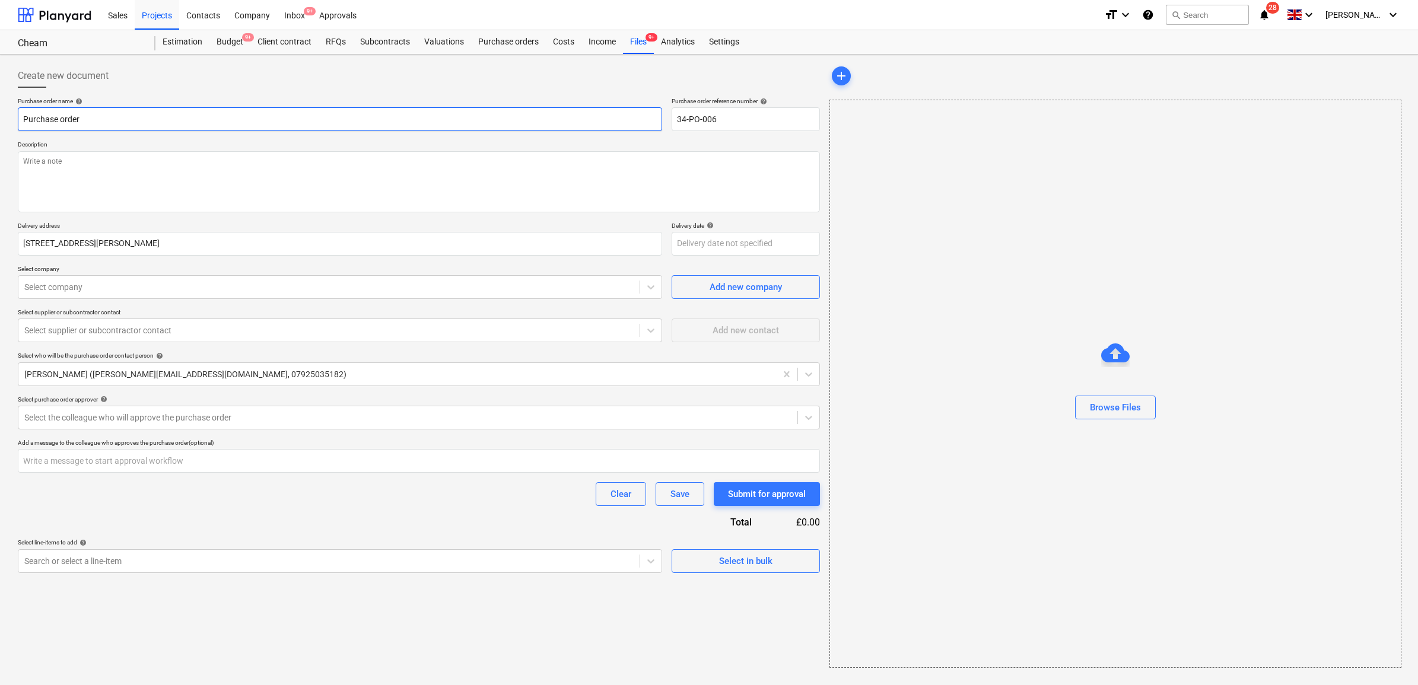
type textarea "x"
type input "Purchase order -"
type textarea "x"
type input "Purchase order -"
type textarea "x"
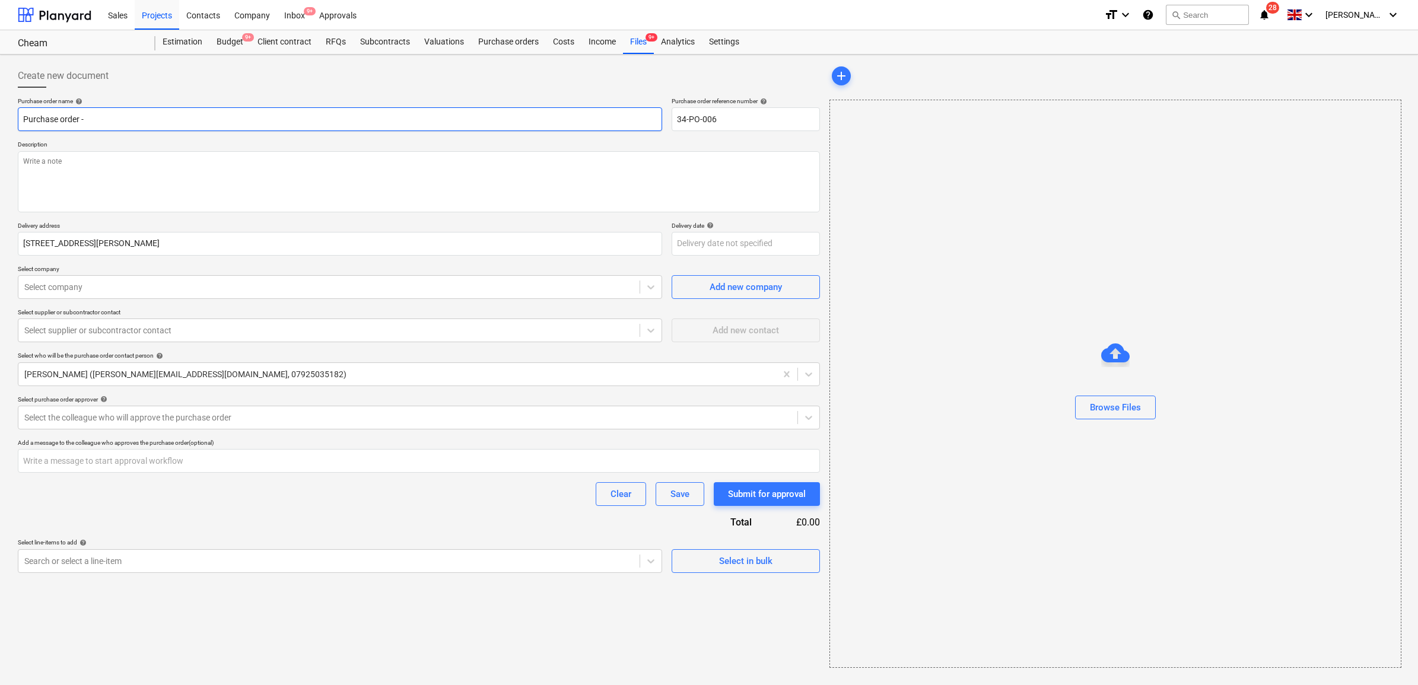
type input "Purchase order - E"
type textarea "x"
type input "Purchase order - El"
type textarea "x"
type input "Purchase order - Ele"
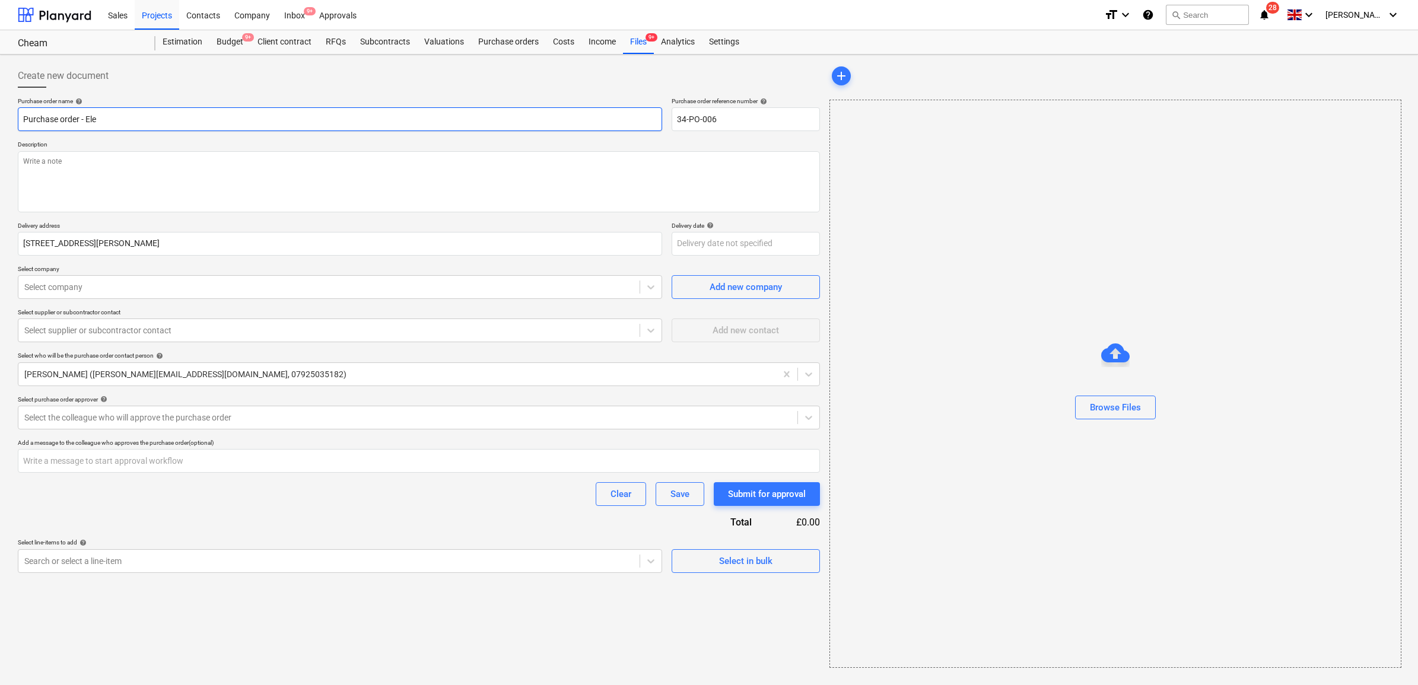
type textarea "x"
type input "Purchase order - Elec"
type textarea "x"
type input "Purchase order - Elect"
type textarea "x"
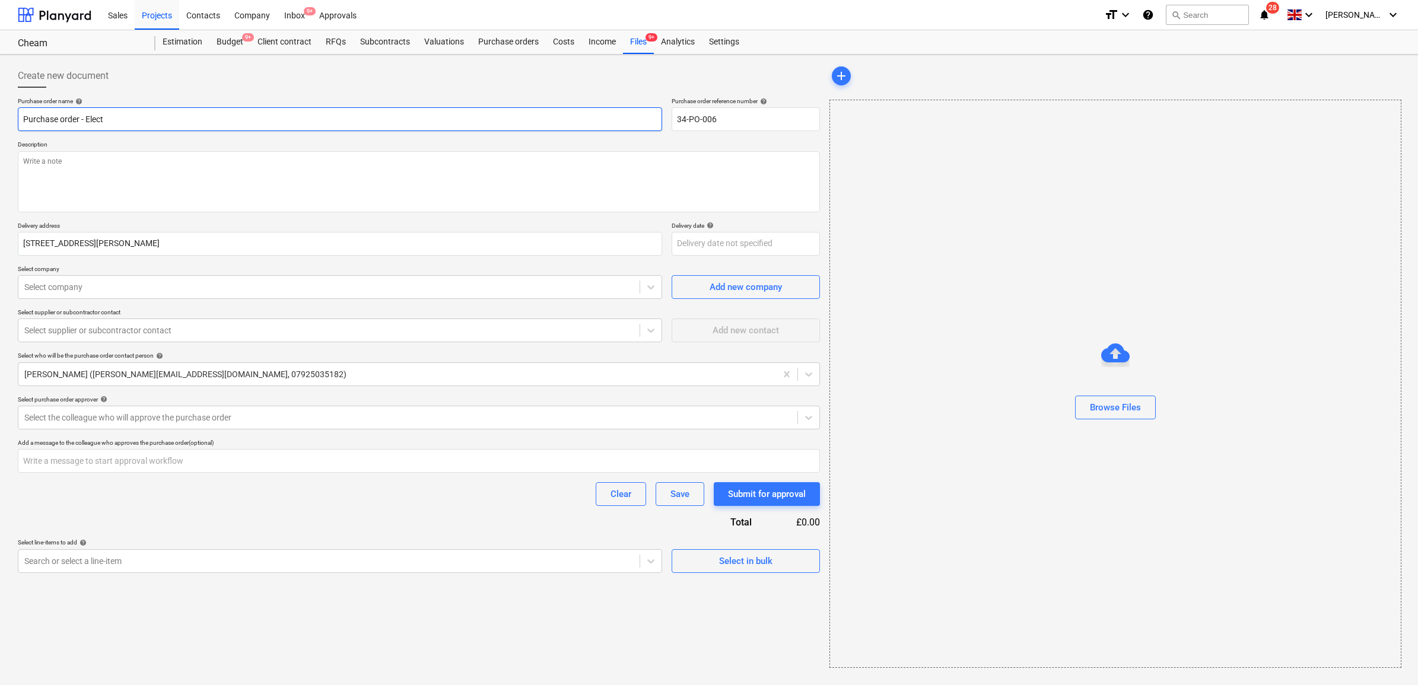
type input "Purchase order - Electr"
type textarea "x"
type input "Purchase order - Electri"
type textarea "x"
type input "Purchase order - Electric"
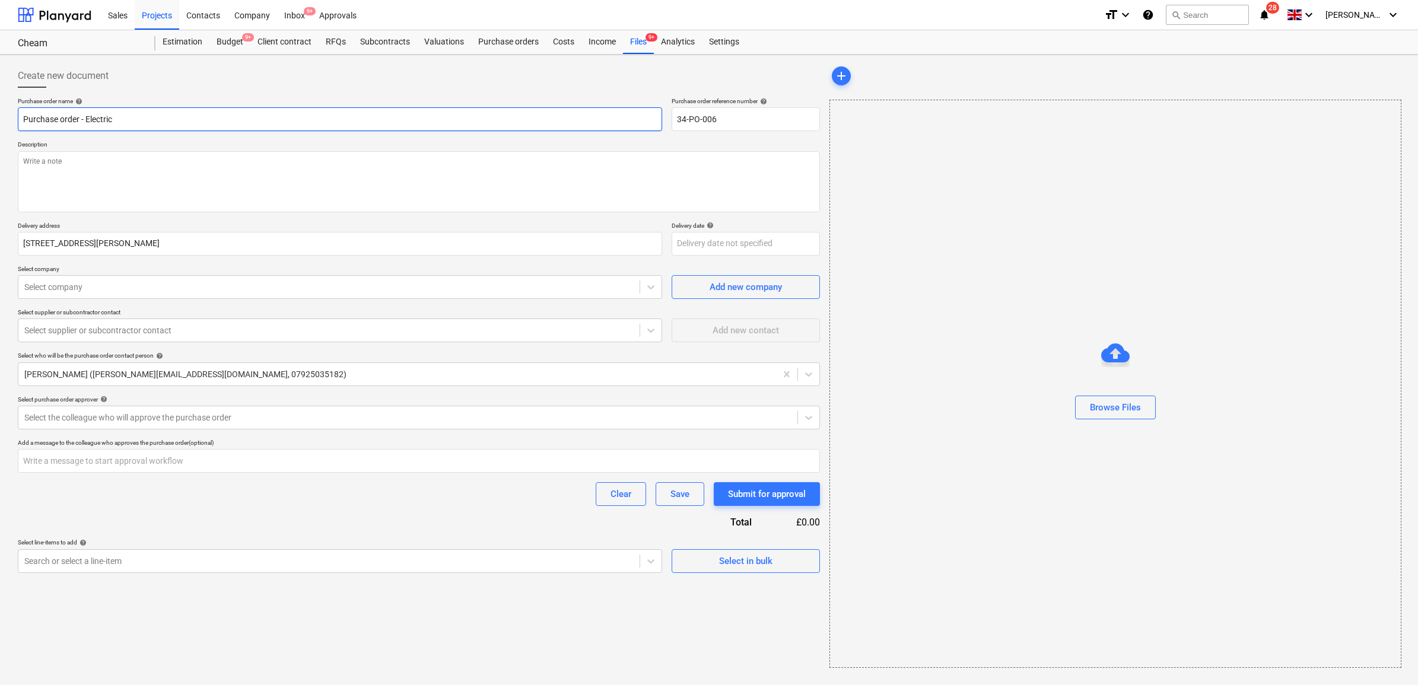
type textarea "x"
type input "Purchase order - Electrica"
type textarea "x"
type input "Purchase order - Electrical"
type textarea "x"
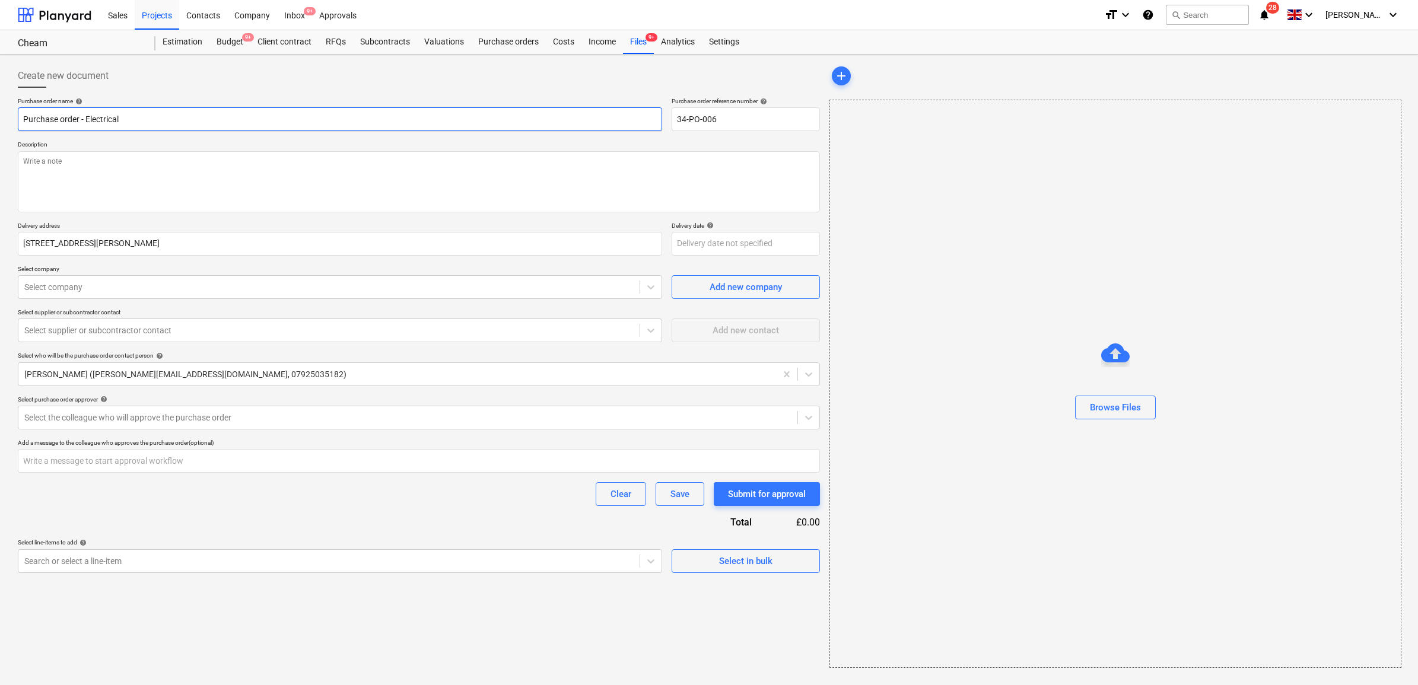
type input "Purchase order - Electrical"
type textarea "x"
type input "Purchase order - Electrical P"
type textarea "x"
type input "Purchase order - Electrical Pa"
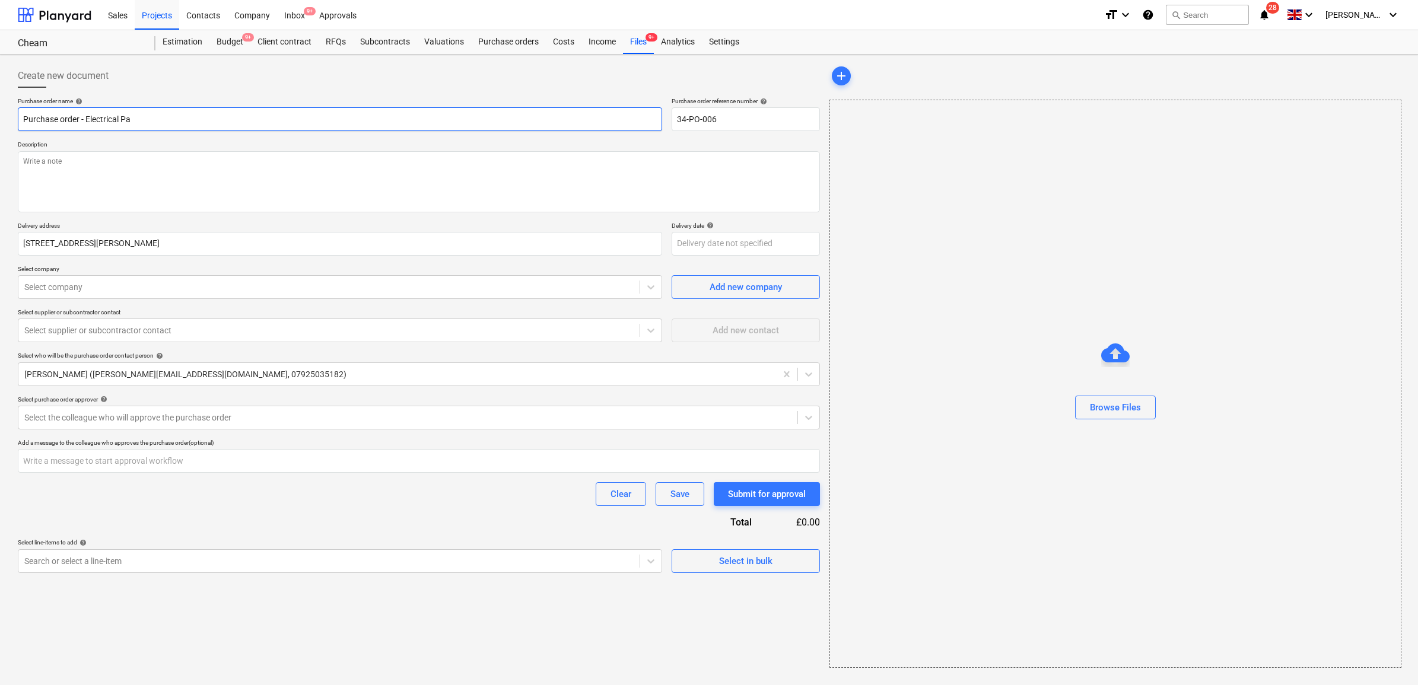
type textarea "x"
type input "Purchase order - Electrical Pac"
type textarea "x"
type input "Purchase order - Electrical Pack"
type textarea "x"
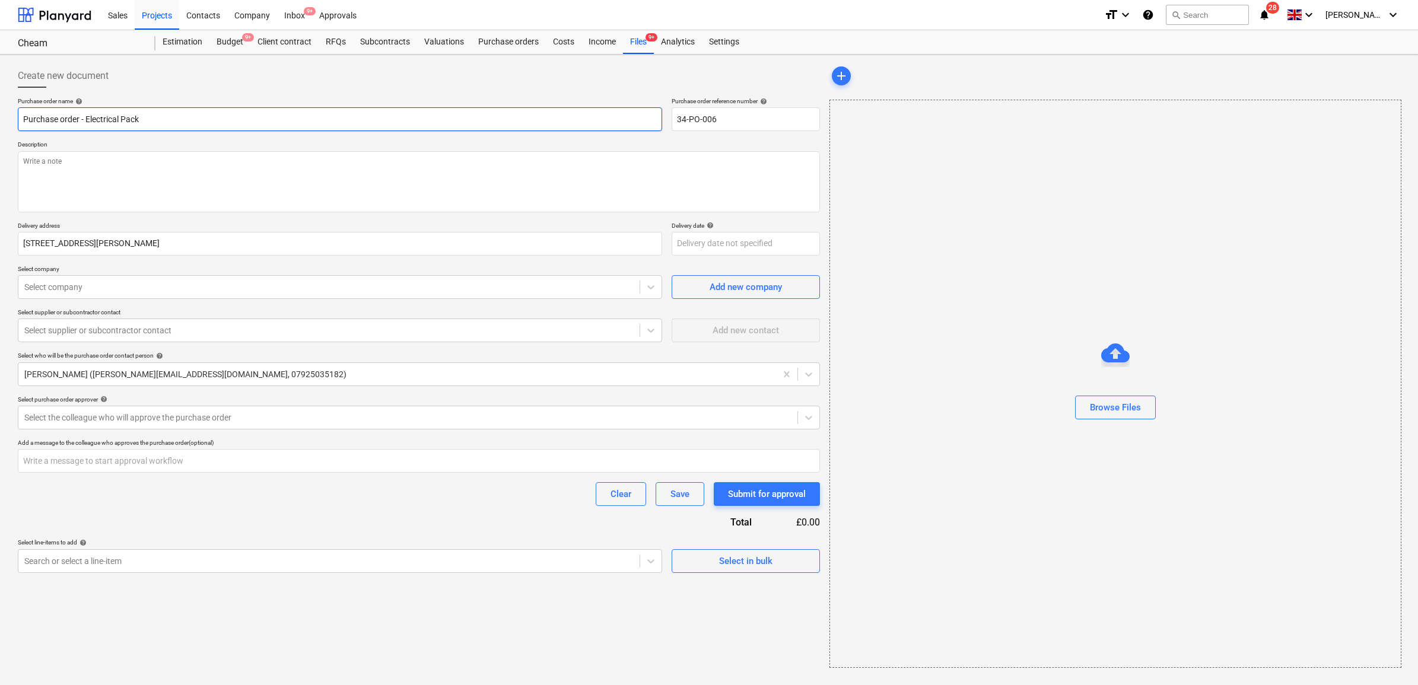
type input "Purchase order - Electrical Packa"
type textarea "x"
type input "Purchase order - Electrical Packag"
type textarea "x"
type input "Purchase order - Electrical Package"
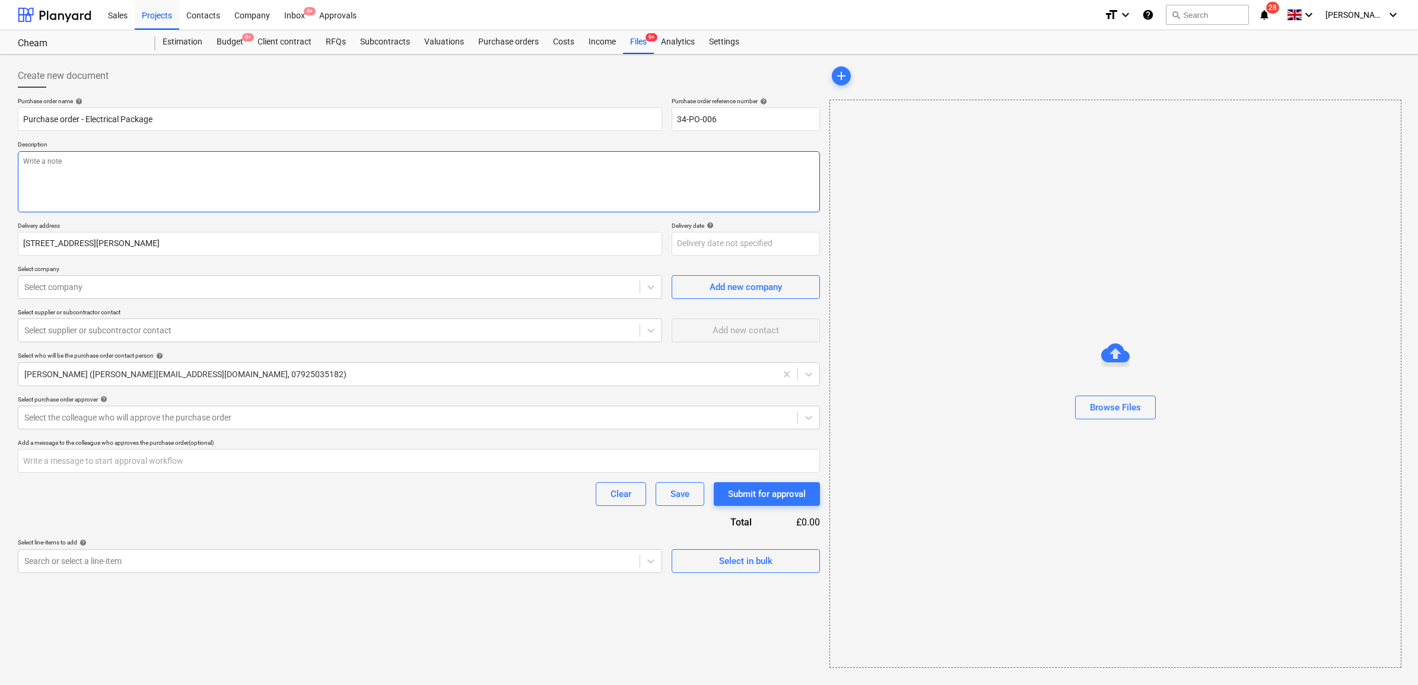
click at [298, 172] on textarea at bounding box center [419, 181] width 802 height 61
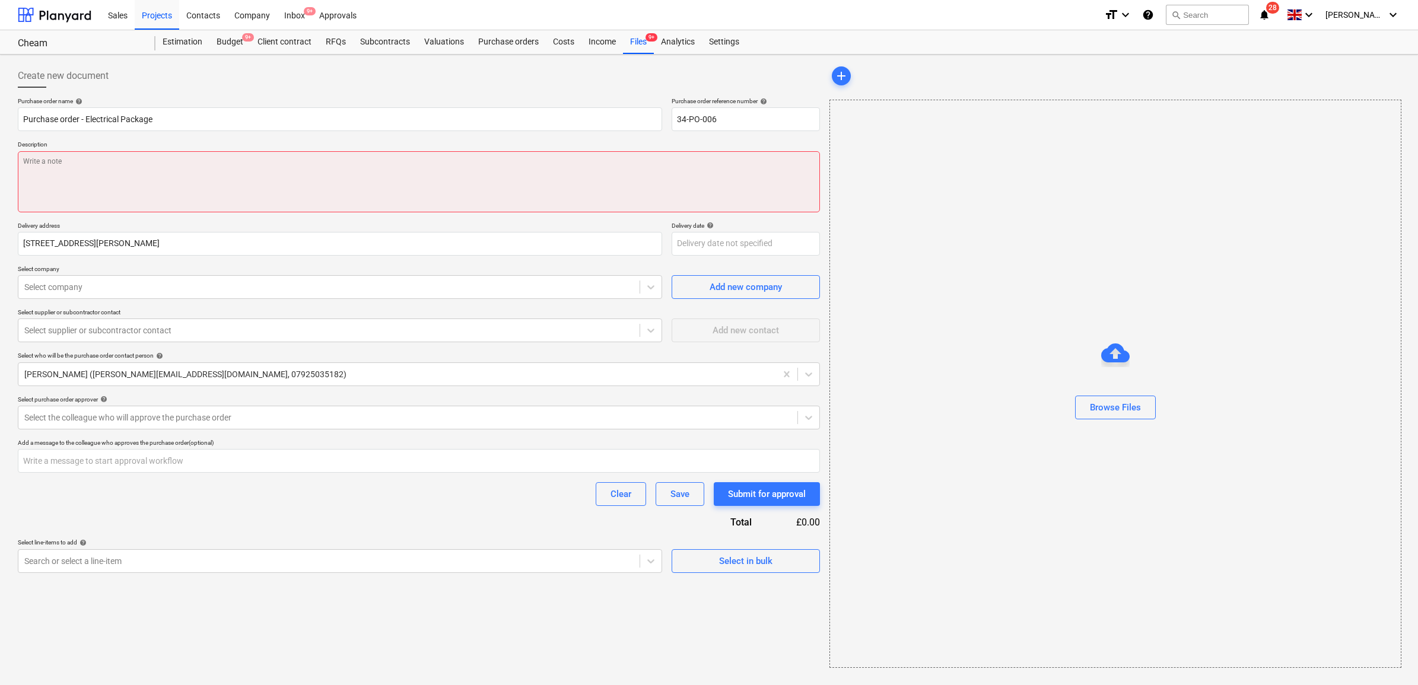
click at [99, 174] on textarea at bounding box center [419, 181] width 802 height 61
paste textarea "Lighting. We Have allowed to supply and install new Lighting and wiring, contai…"
type textarea "x"
type textarea "Lighting. We Have allowed to supply and install new Lighting and wiring, contai…"
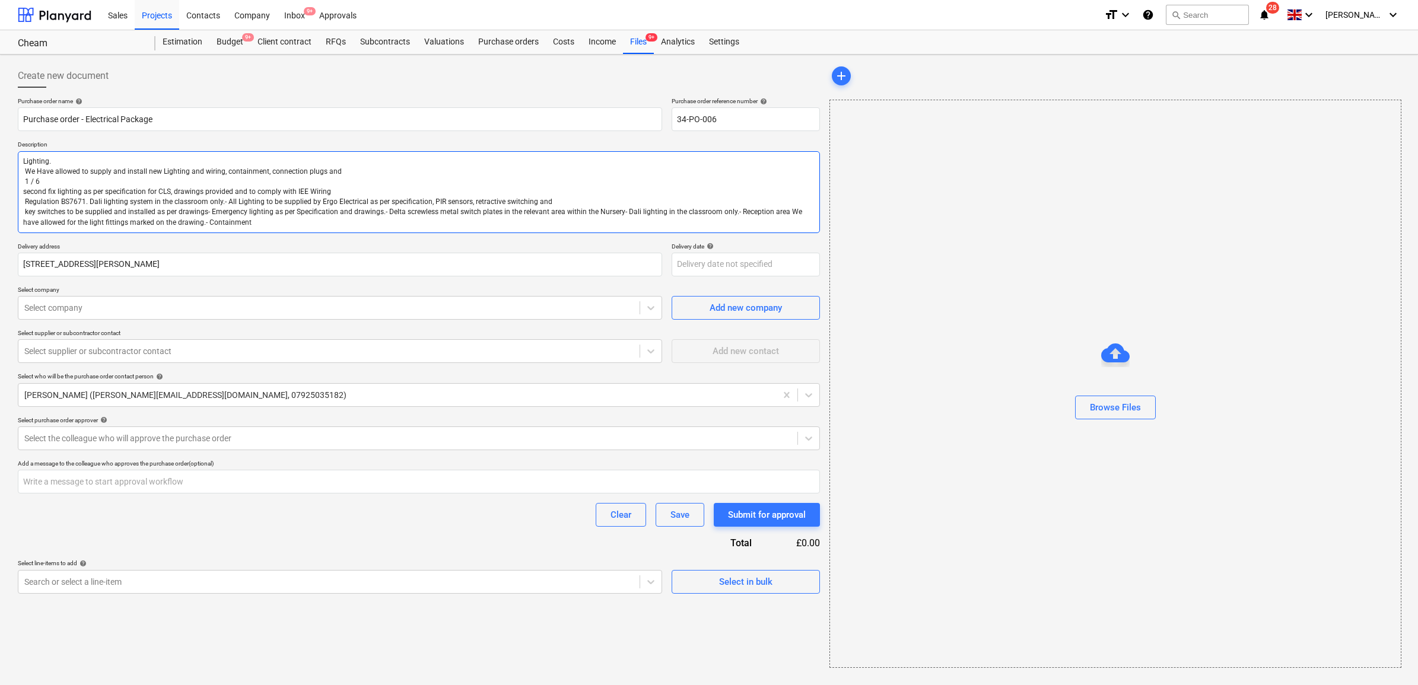
click at [49, 179] on textarea "Lighting. We Have allowed to supply and install new Lighting and wiring, contai…" at bounding box center [419, 192] width 802 height 82
type textarea "x"
type textarea "Lighting. We Have allowed to supply and install new Lighting and wiring, contai…"
type textarea "x"
type textarea "Lighting. We Have allowed to supply and install new Lighting and wiring, contai…"
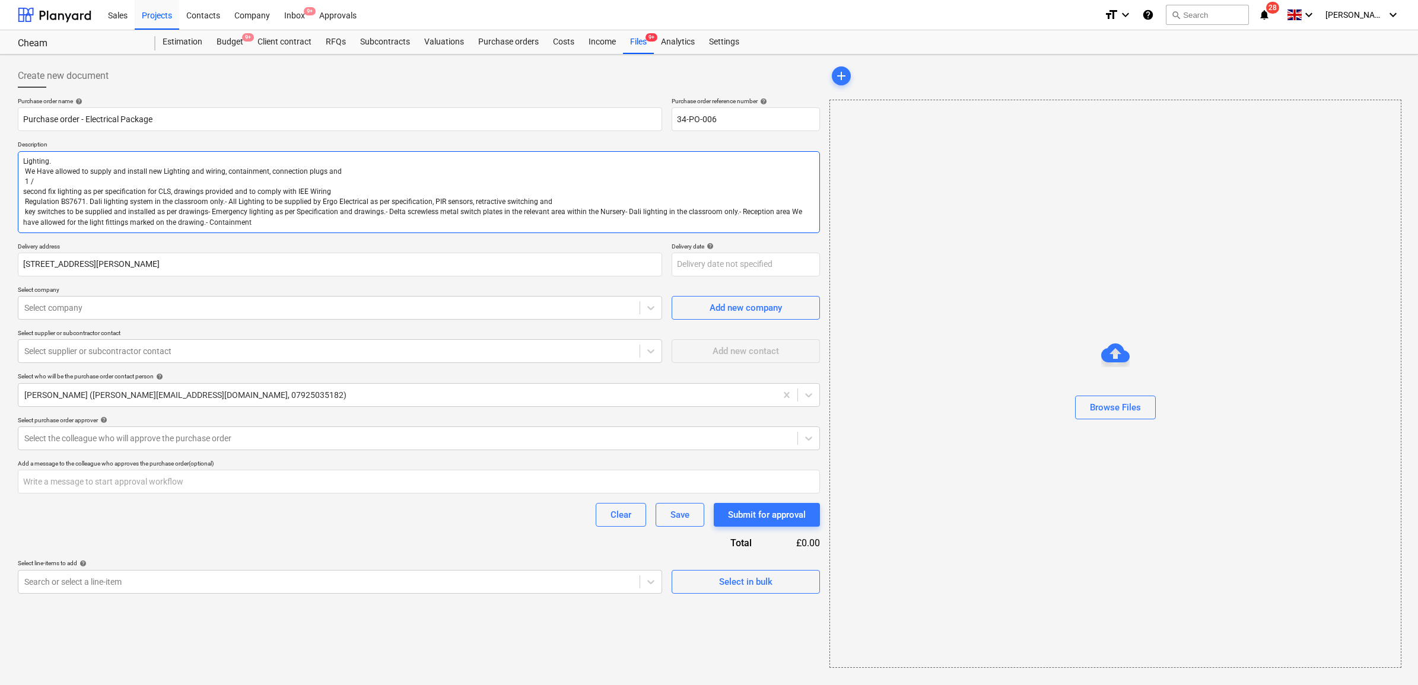
type textarea "x"
type textarea "Lighting. We Have allowed to supply and install new Lighting and wiring, contai…"
type textarea "x"
type textarea "Lighting. We Have allowed to supply and install new Lighting and wiring, contai…"
type textarea "x"
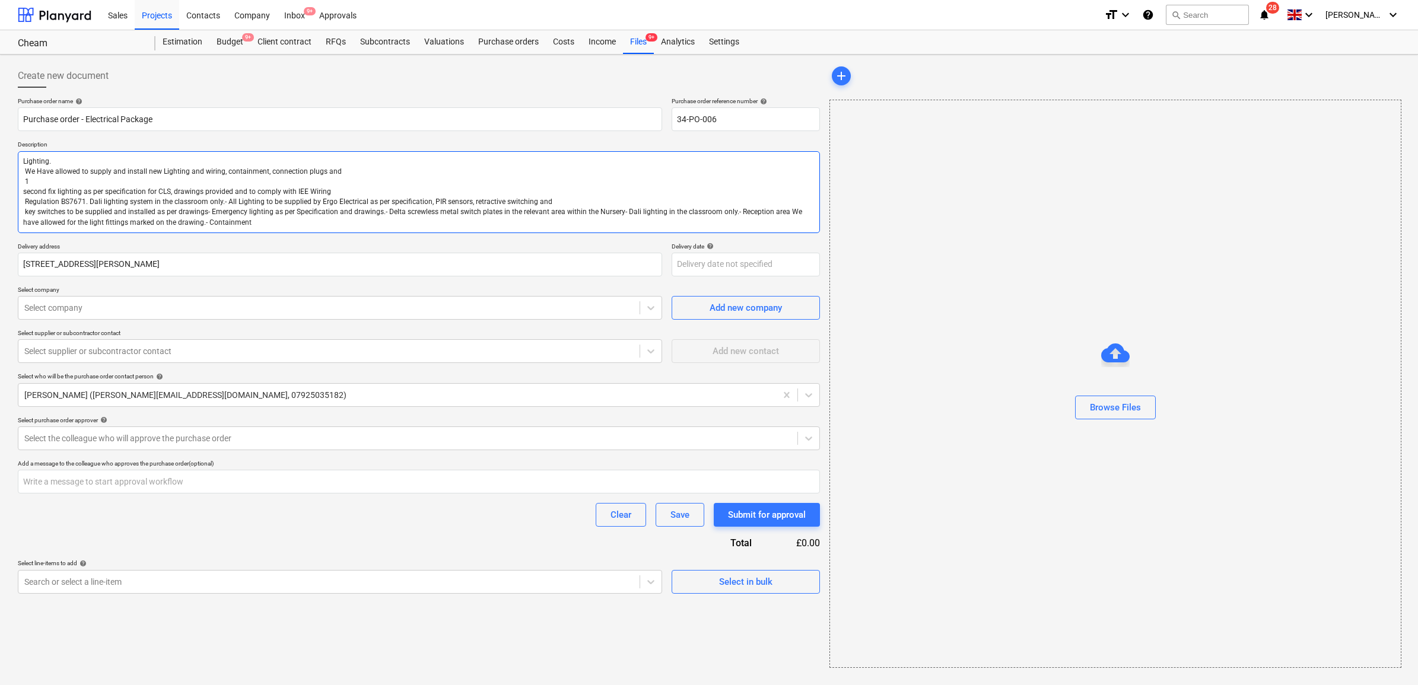
type textarea "Lighting. We Have allowed to supply and install new Lighting and wiring, contai…"
type textarea "x"
type textarea "Lighting. We Have allowed to supply and install new Lighting and wiring, contai…"
type textarea "x"
type textarea "Lighting. We Have allowed to supply and install new Lighting and wiring, contai…"
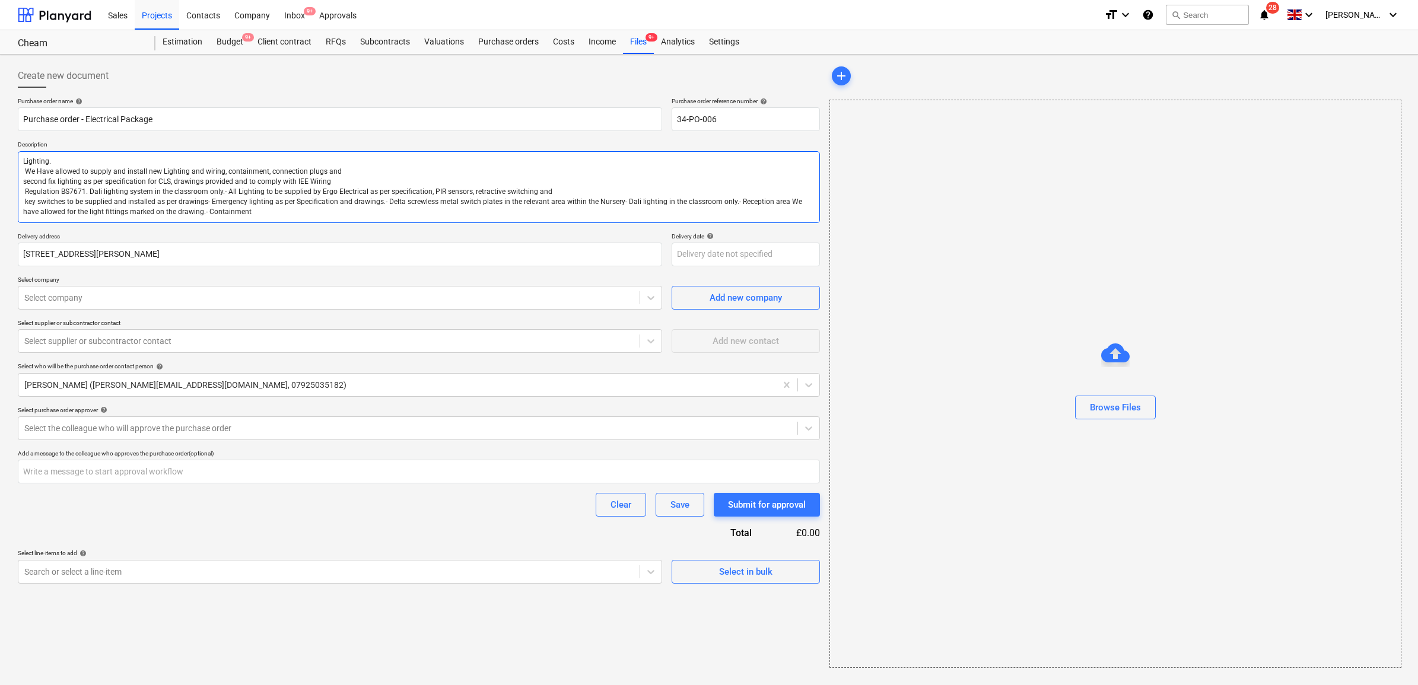
click at [24, 170] on textarea "Lighting. We Have allowed to supply and install new Lighting and wiring, contai…" at bounding box center [419, 187] width 802 height 72
type textarea "x"
type textarea "Lighting. We Have allowed to supply and install new Lighting and wiring, contai…"
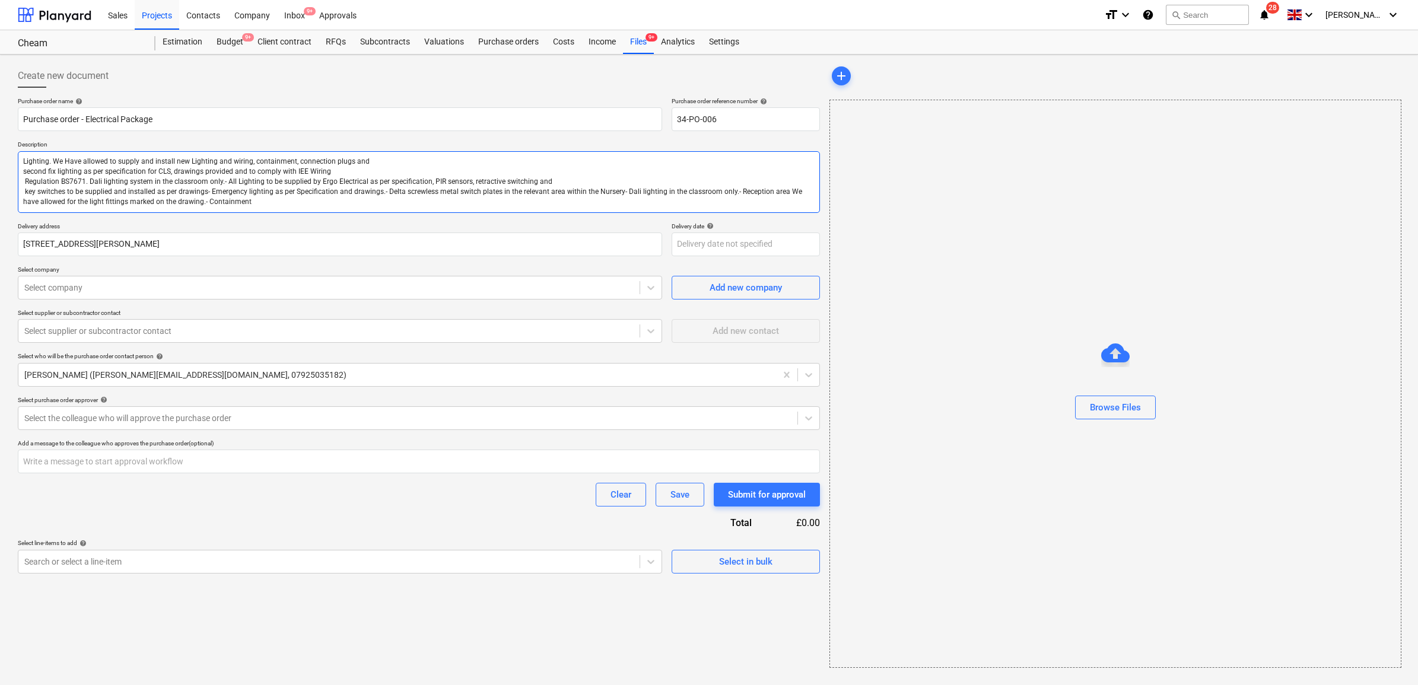
drag, startPoint x: 53, startPoint y: 158, endPoint x: 60, endPoint y: 164, distance: 9.2
click at [55, 161] on textarea "Lighting. We Have allowed to supply and install new Lighting and wiring, contai…" at bounding box center [419, 182] width 802 height 62
type textarea "x"
type textarea "Lighting. We Have allowed to supply and install new Lighting and wiring, contai…"
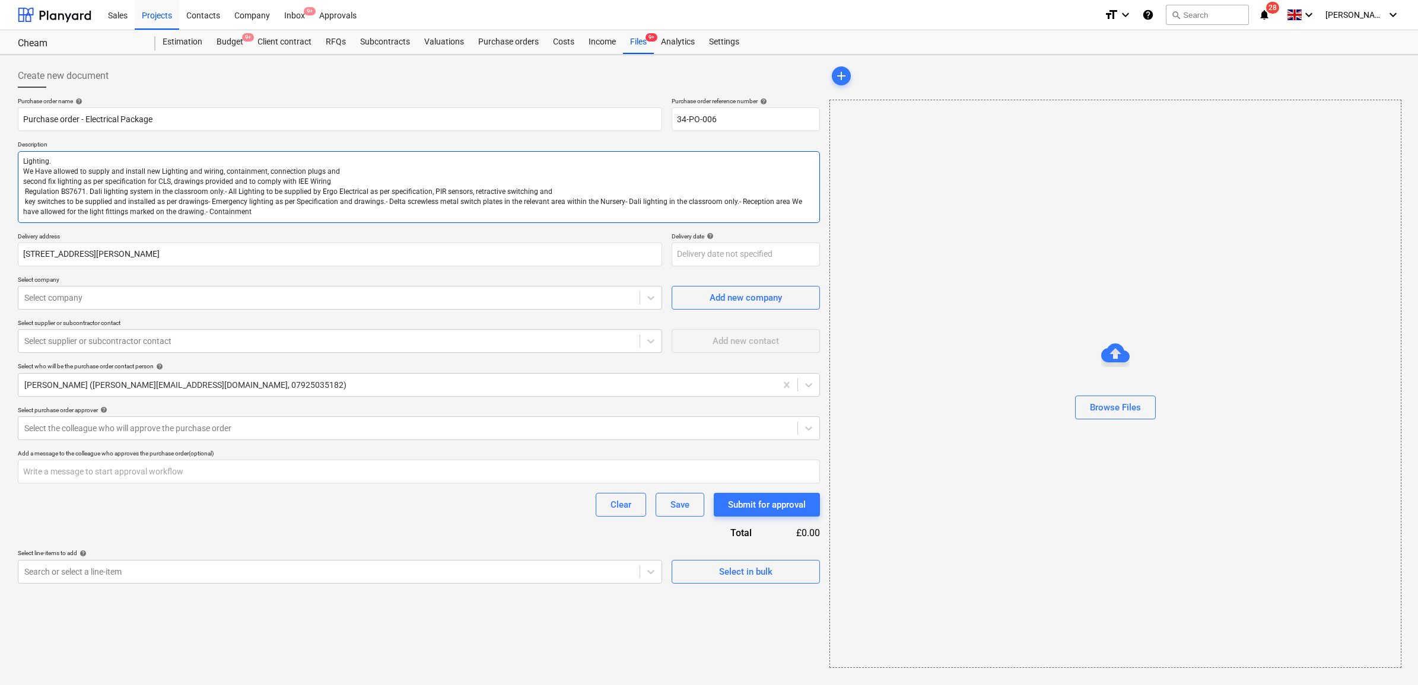
click at [25, 161] on textarea "Lighting. We Have allowed to supply and install new Lighting and wiring, contai…" at bounding box center [419, 187] width 802 height 72
type textarea "x"
type textarea "Lighting. We Have allowed to supply and install new Lighting and wiring, contai…"
click at [230, 159] on textarea "Lighting. We Have allowed to supply and install new Lighting and wiring, contai…" at bounding box center [419, 187] width 802 height 72
click at [25, 202] on textarea "Lighting. We Have allowed to supply and install new Lighting and wiring, contai…" at bounding box center [419, 187] width 802 height 72
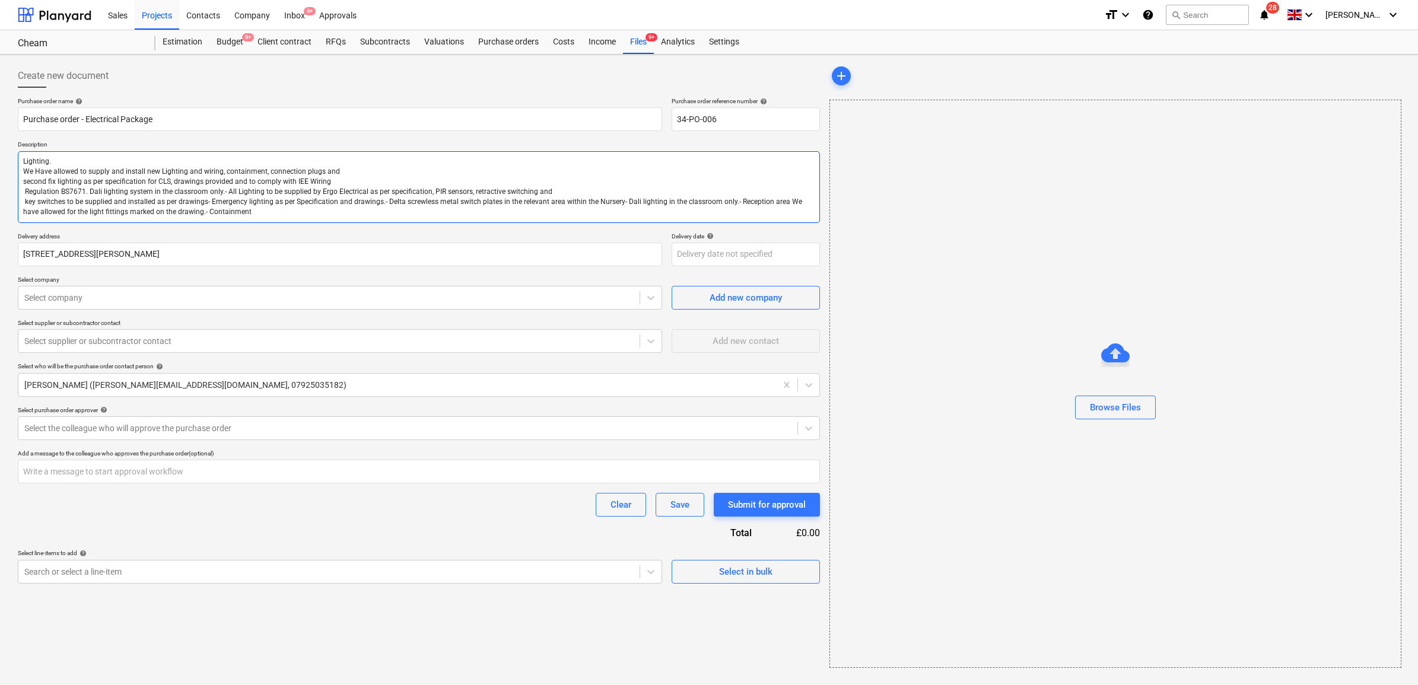
type textarea "x"
type textarea "Lighting. We Have allowed to supply and install new Lighting and wiring, contai…"
type textarea "x"
type textarea "Lighting. We Have allowed to supply and install new Lighting and wiring, contai…"
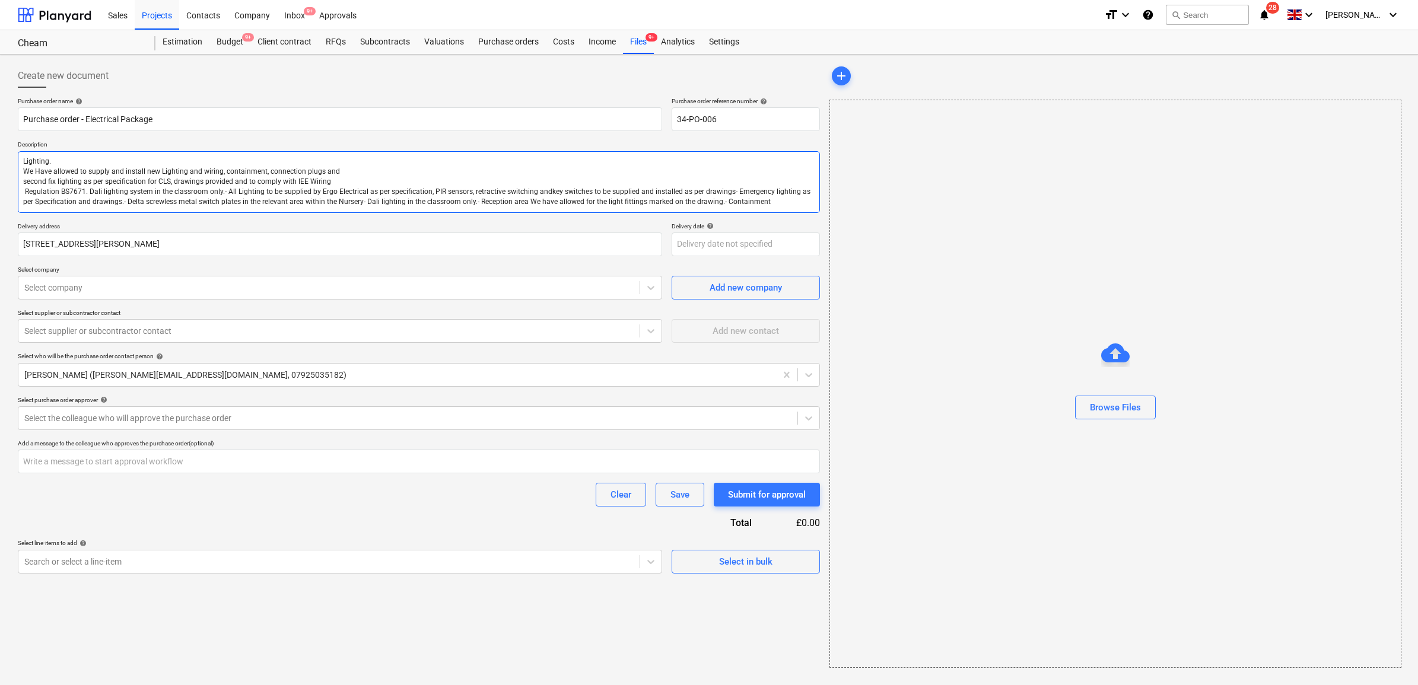
type textarea "x"
type textarea "Lighting. We Have allowed to supply and install new Lighting and wiring, contai…"
click at [27, 190] on textarea "Lighting. We Have allowed to supply and install new Lighting and wiring, contai…" at bounding box center [419, 182] width 802 height 62
type textarea "x"
type textarea "Lighting. We Have allowed to supply and install new Lighting and wiring, contai…"
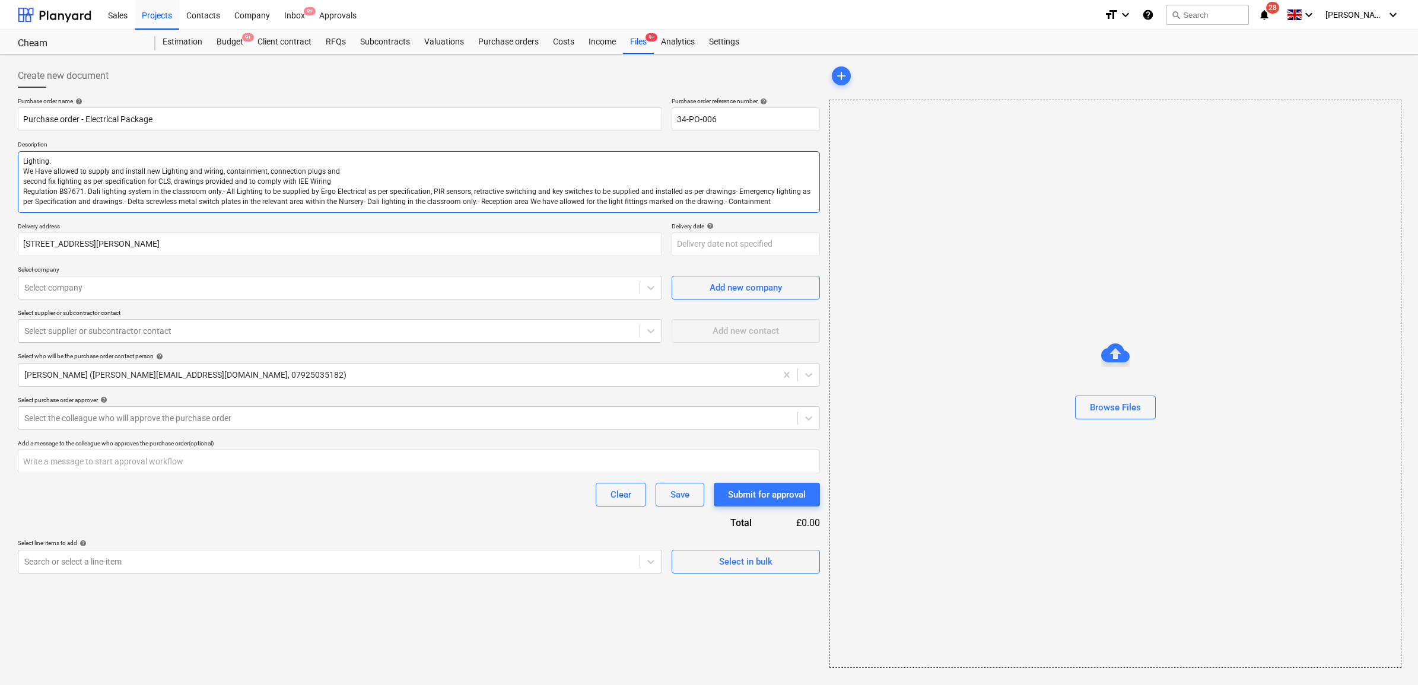
type textarea "x"
type textarea "Lighting. We Have allowed to supply and install new Lighting and wiring, contai…"
type textarea "x"
type textarea "Lighting. We Have allowed to supply and install new Lighting and wiring, contai…"
click at [24, 182] on textarea "Lighting. We Have allowed to supply and install new Lighting and wiring, contai…" at bounding box center [419, 182] width 802 height 62
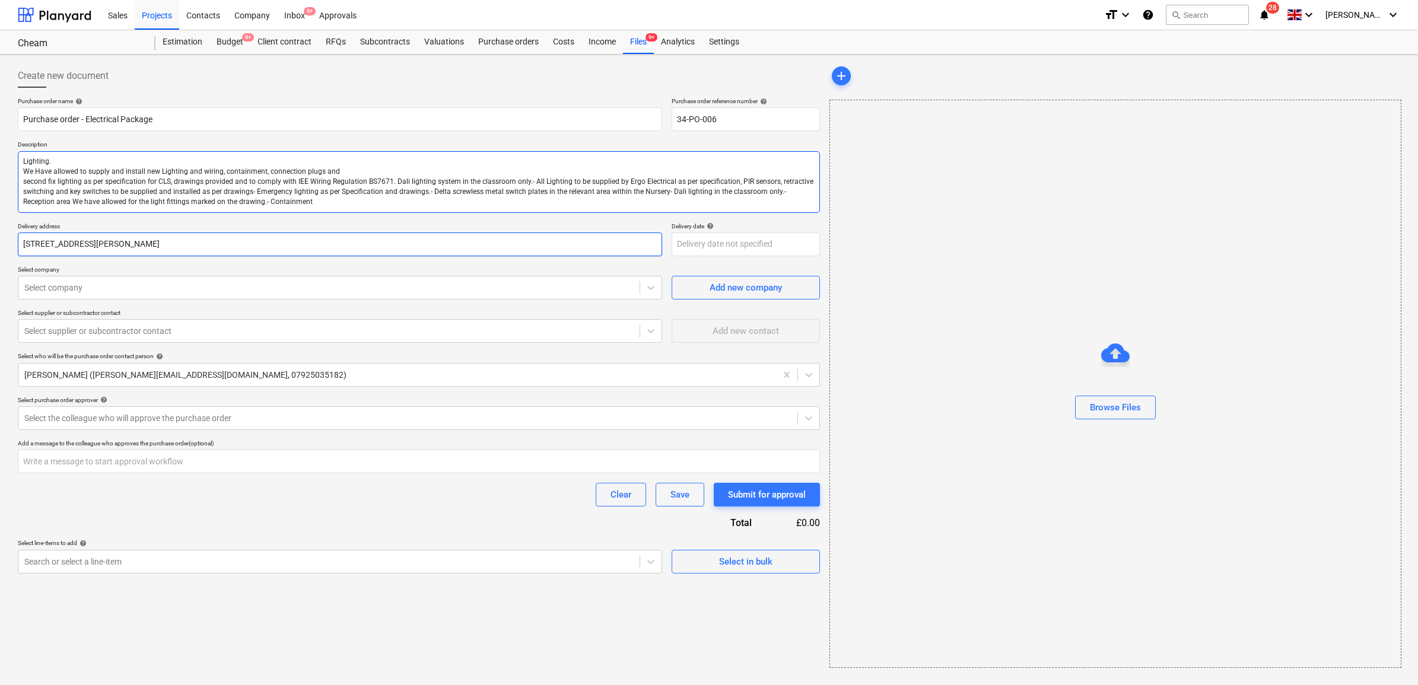
type textarea "x"
type textarea "Lighting. We Have allowed to supply and install new Lighting and wiring, contai…"
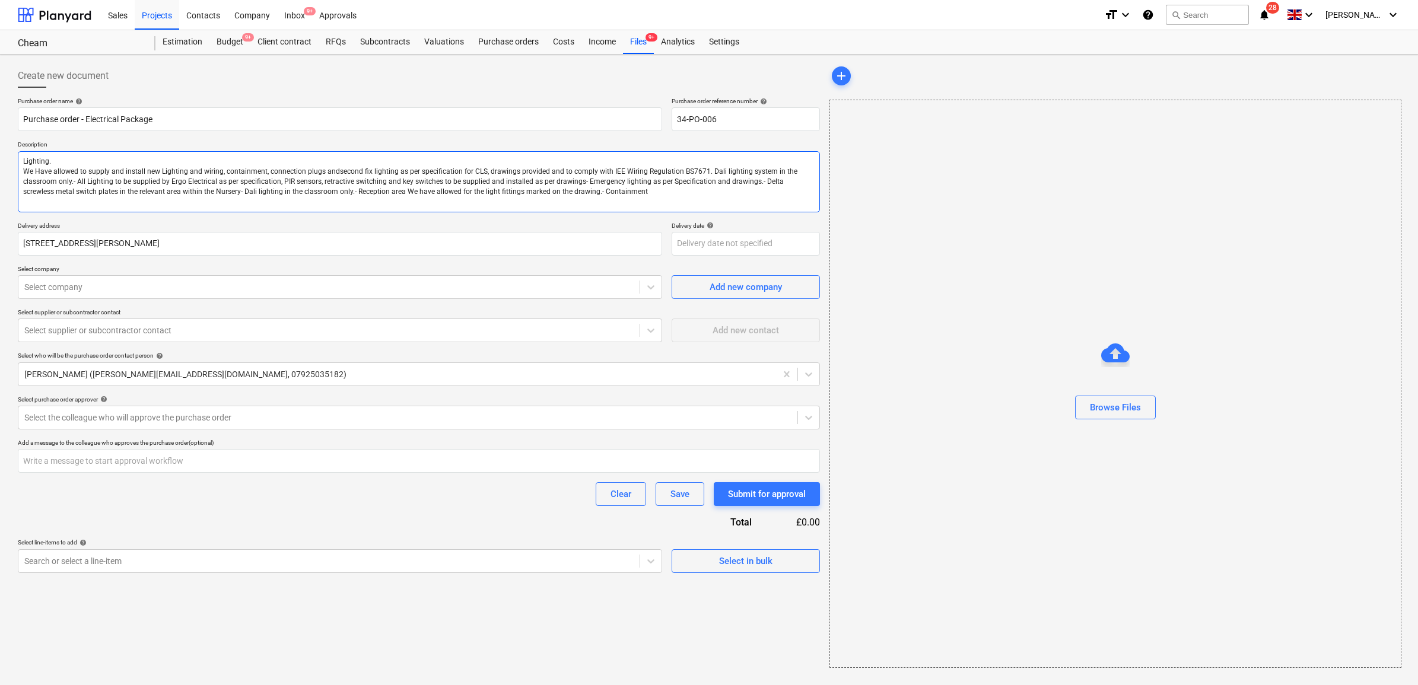
type textarea "x"
type textarea "Lighting. We Have allowed to supply and install new Lighting and wiring, contai…"
drag, startPoint x: 621, startPoint y: 190, endPoint x: -14, endPoint y: 151, distance: 636.7
click at [0, 151] on html "Sales Projects Contacts Company Inbox 9+ Approvals format_size keyboard_arrow_d…" at bounding box center [709, 342] width 1418 height 685
type textarea "x"
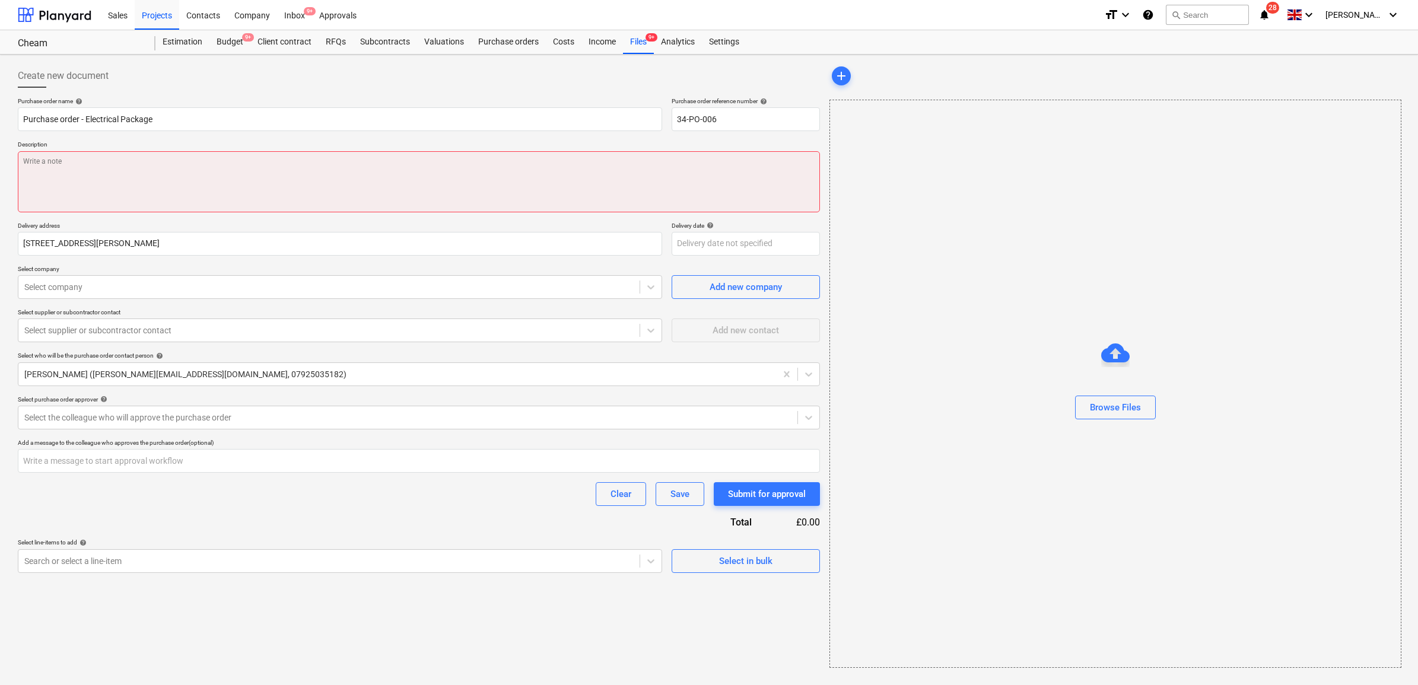
click at [140, 186] on textarea at bounding box center [419, 181] width 802 height 61
type textarea "x"
type textarea "P"
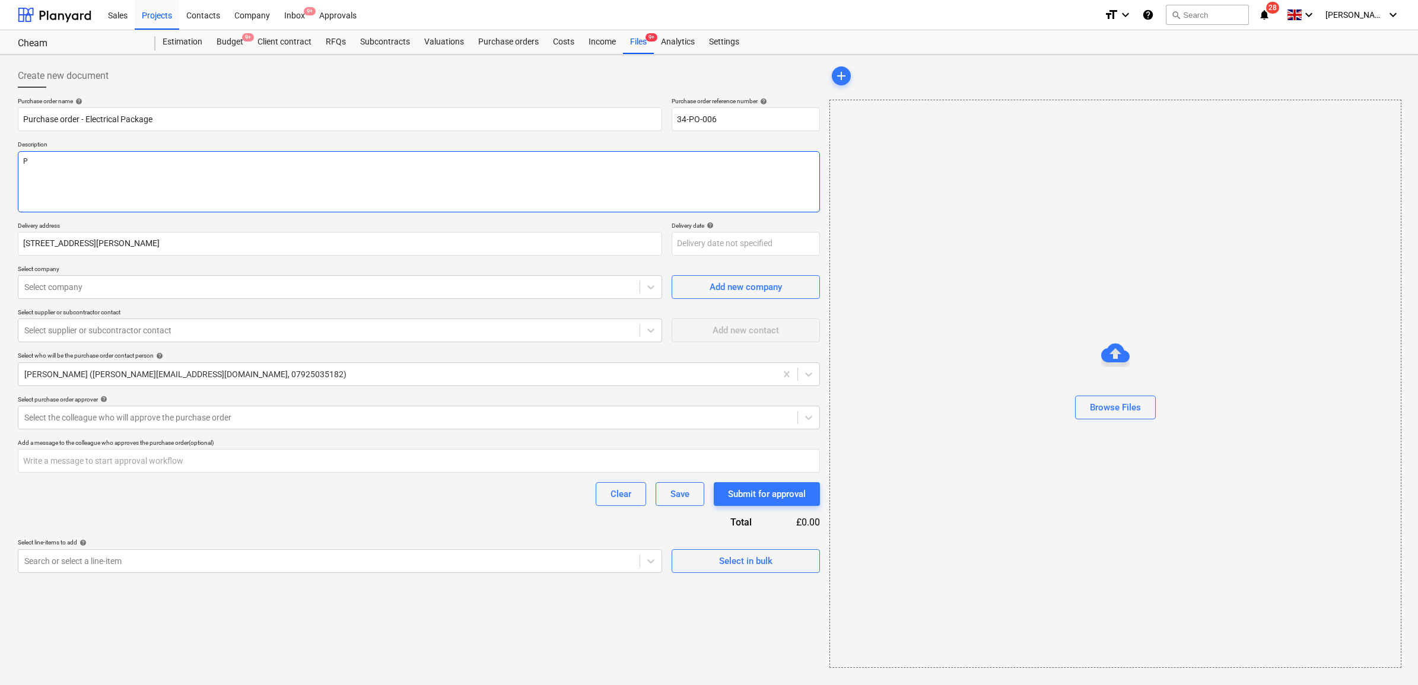
type textarea "x"
type textarea "Pr"
type textarea "x"
type textarea "Pre"
type textarea "x"
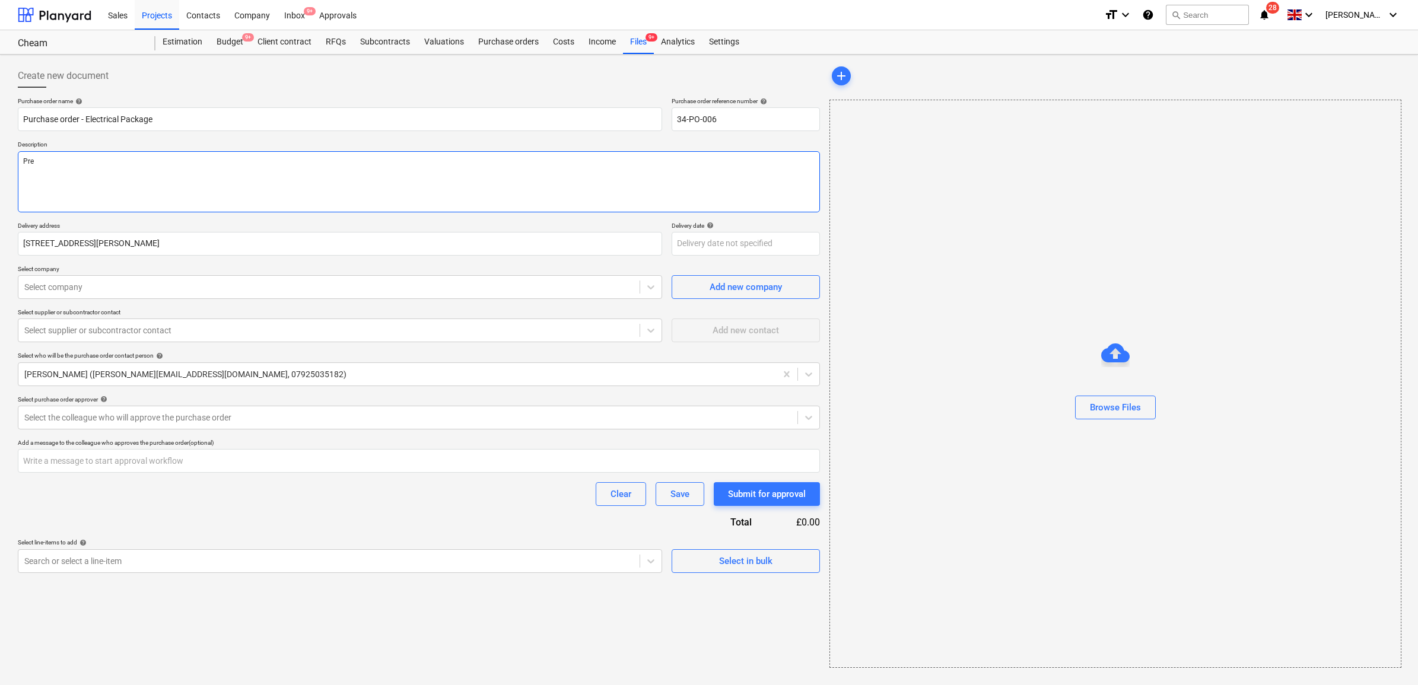
type textarea "Prel"
type textarea "x"
type textarea "[PERSON_NAME]"
type textarea "x"
type textarea "Prelim"
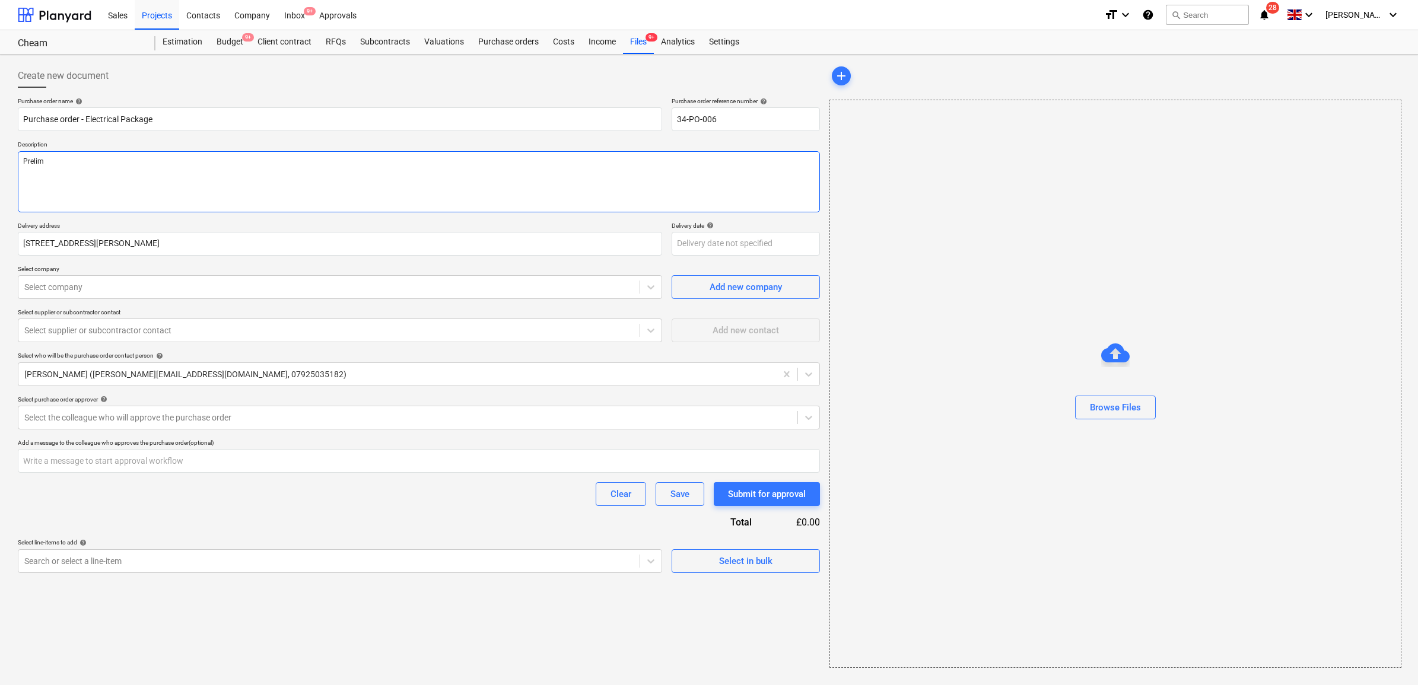
type textarea "x"
type textarea "Prelims"
type textarea "x"
type textarea "Prelims"
type textarea "x"
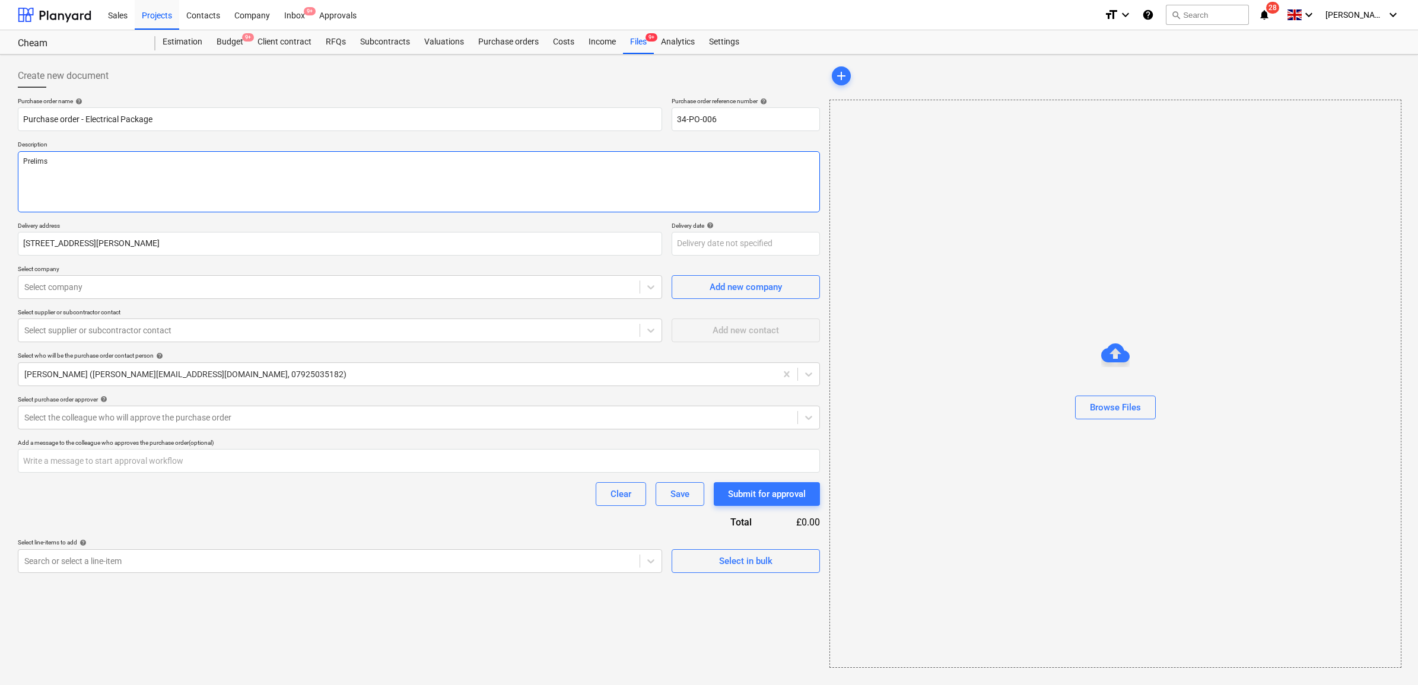
type textarea "Prelims L"
type textarea "x"
type textarea "Prelims Li"
type textarea "x"
type textarea "Prelims Lig"
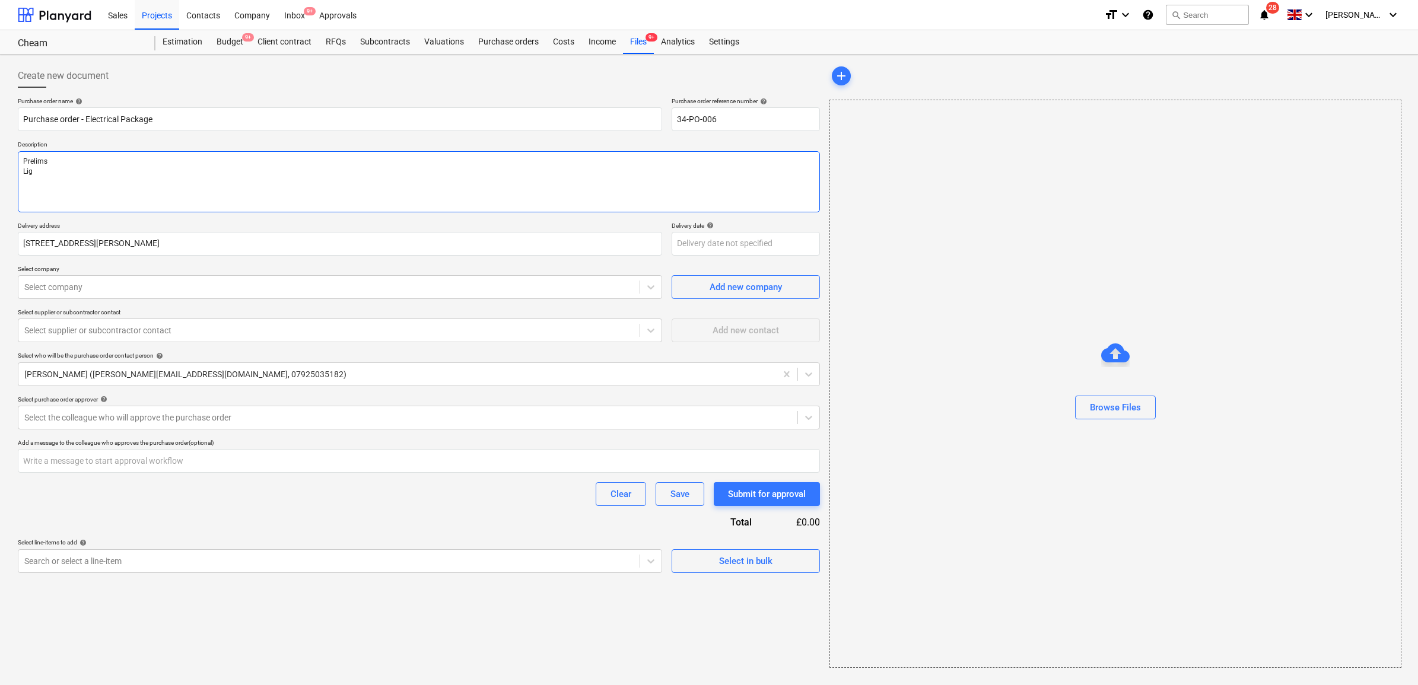
type textarea "x"
type textarea "Prelims Ligh"
type textarea "x"
type textarea "Prelims Light"
type textarea "x"
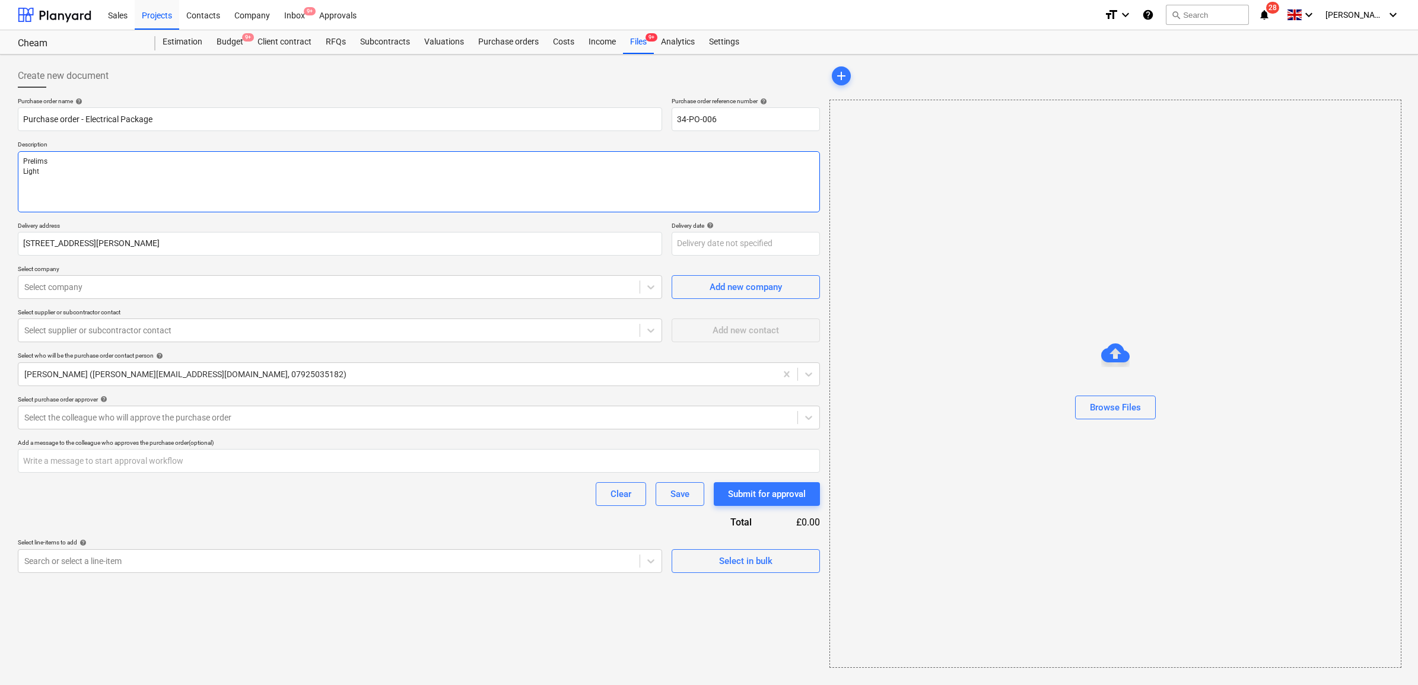
type textarea "Prelims Lighti"
type textarea "x"
type textarea "Prelims Lightin"
type textarea "x"
type textarea "Prelims Lighting"
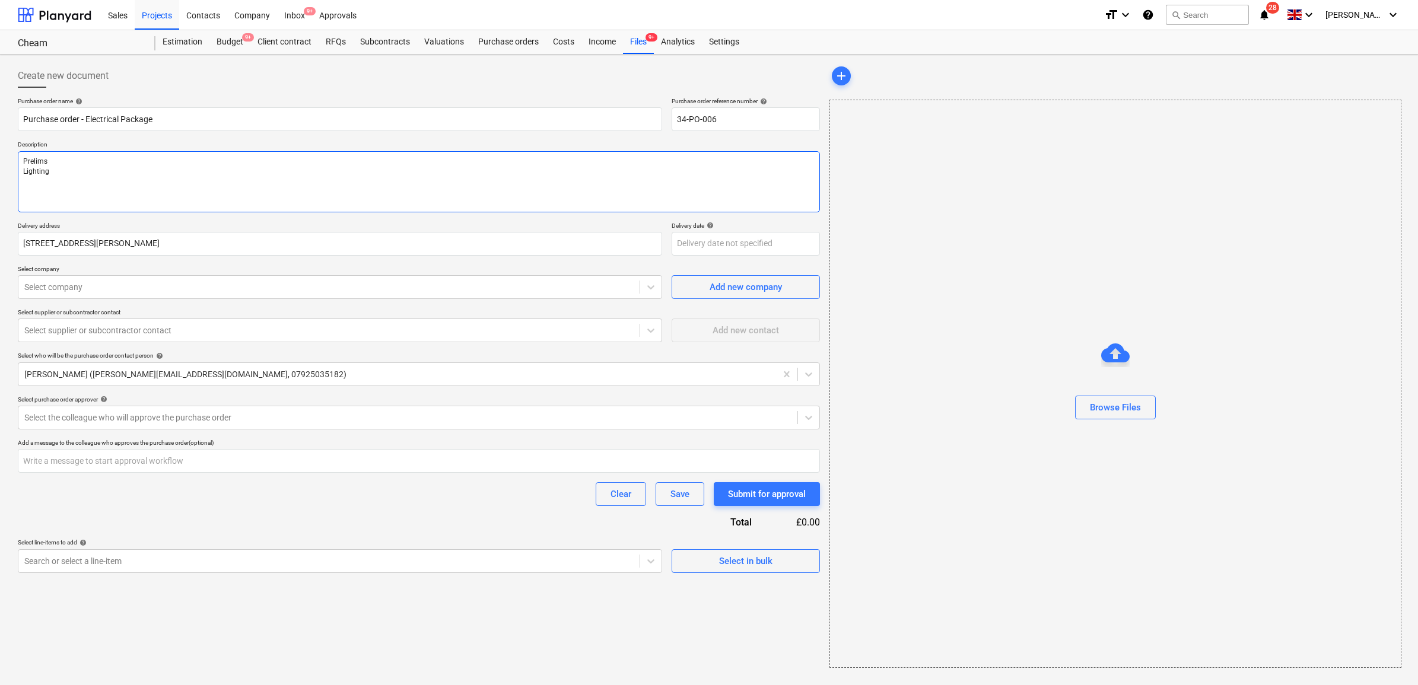
type textarea "x"
type textarea "Prelims Lighting"
type textarea "x"
type textarea "Prelims Lighting P"
type textarea "x"
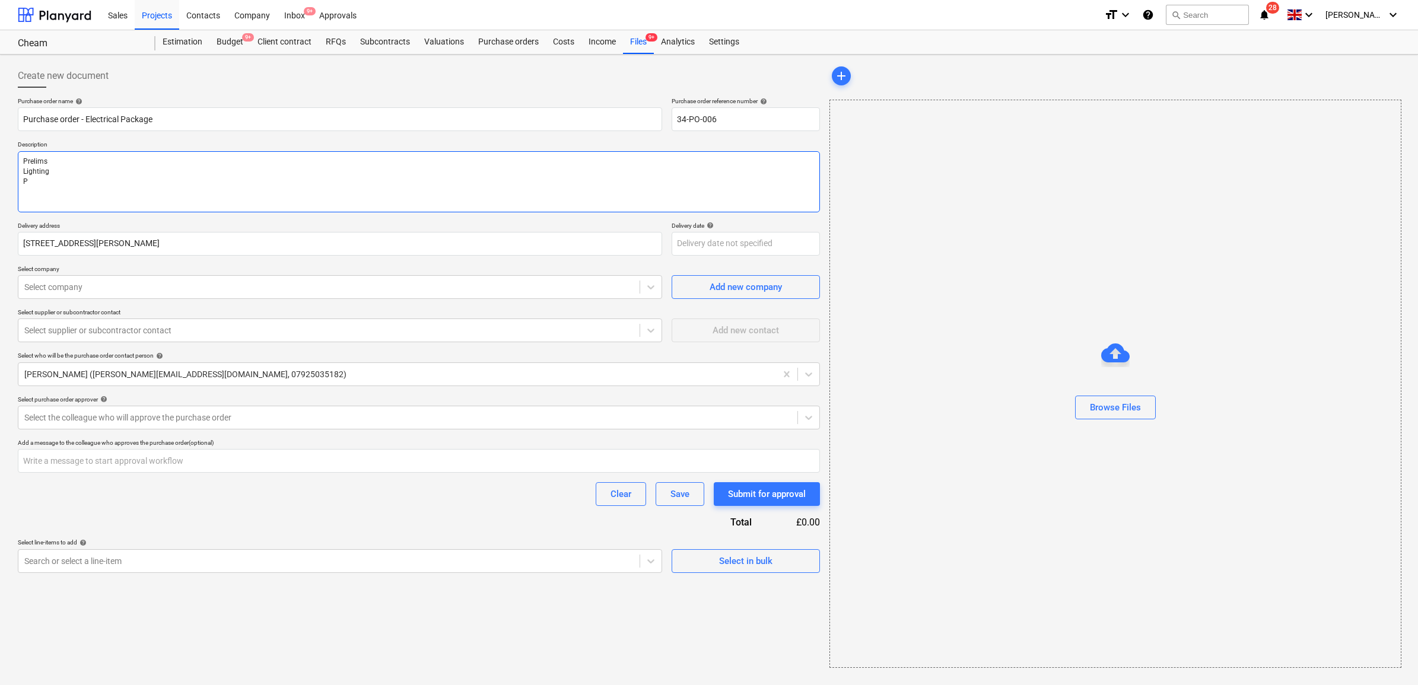
type textarea "Prelims Lighting Po"
type textarea "x"
type textarea "Prelims Lighting Pow"
type textarea "x"
type textarea "Prelims Lighting [PERSON_NAME]"
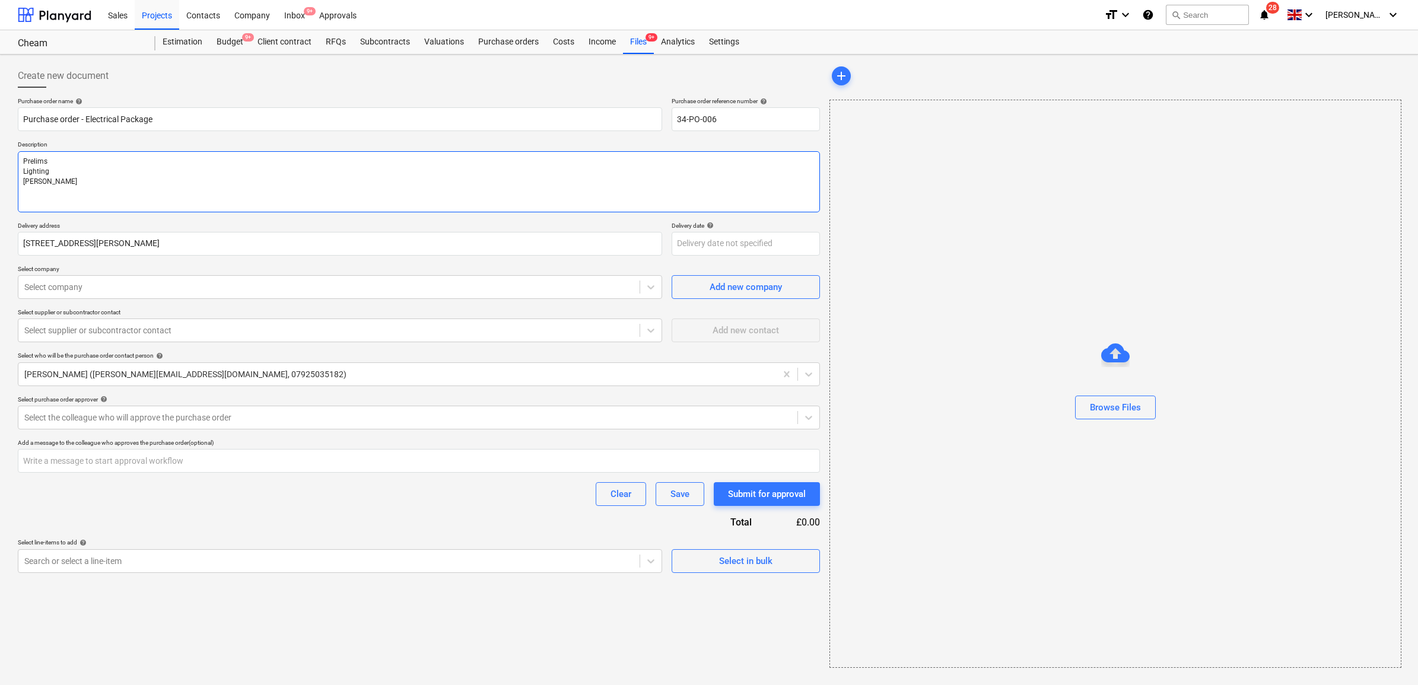
type textarea "x"
type textarea "Prelims Lighting Power"
type textarea "x"
type textarea "Prelims Lighting Power"
type textarea "x"
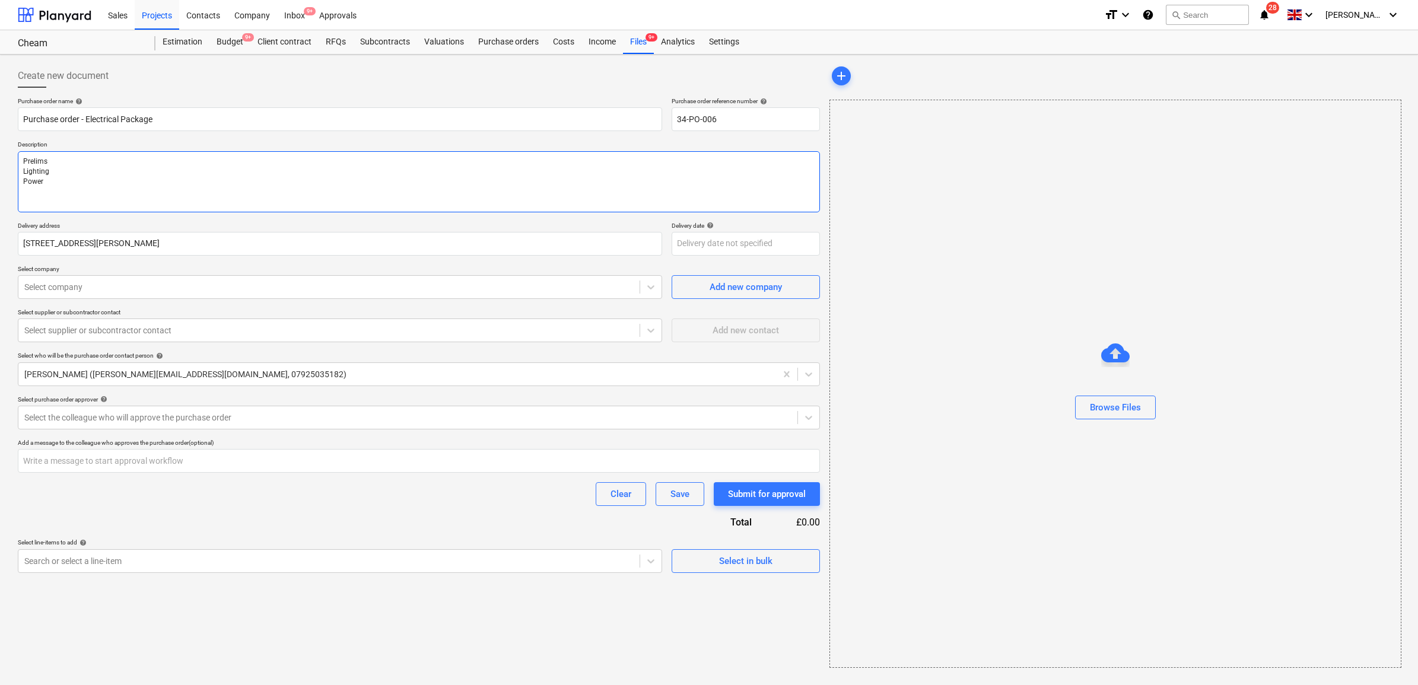
type textarea "Prelims Lighting Power"
type textarea "x"
type textarea "Prelims Lighting Power M"
type textarea "x"
type textarea "Prelims Lighting Power Ma"
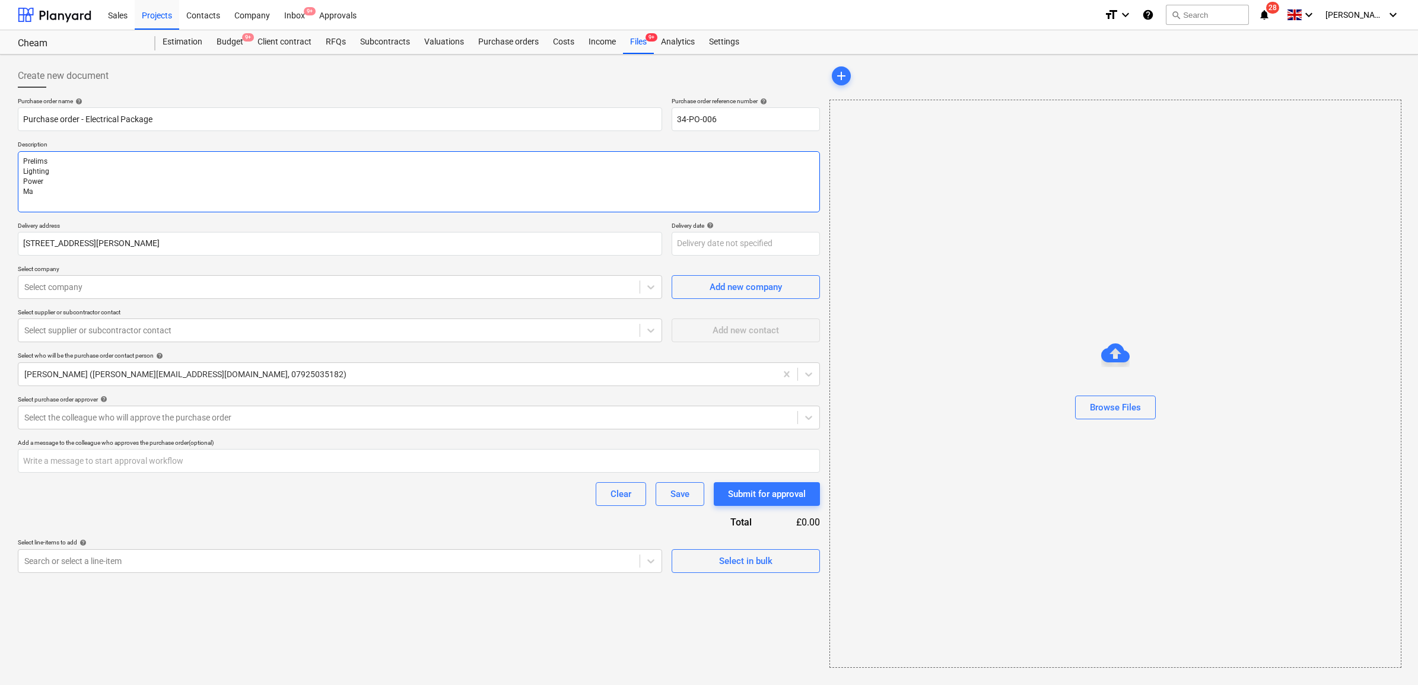
type textarea "x"
type textarea "Prelims Lighting Power Mai"
type textarea "x"
type textarea "Prelims Lighting Power Main"
type textarea "x"
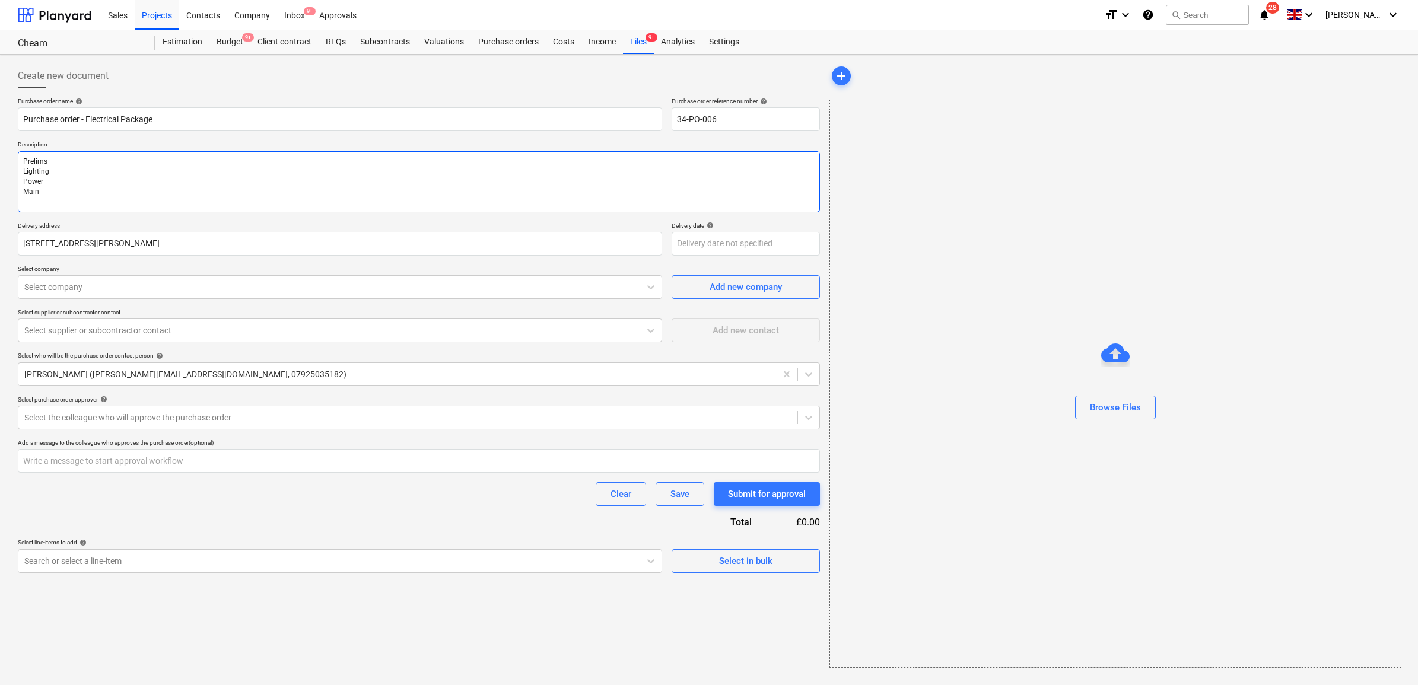
type textarea "Prelims Lighting Power Mains"
type textarea "x"
type textarea "Prelims Lighting Power Mains"
type textarea "x"
type textarea "Prelims Lighting Power Mains D"
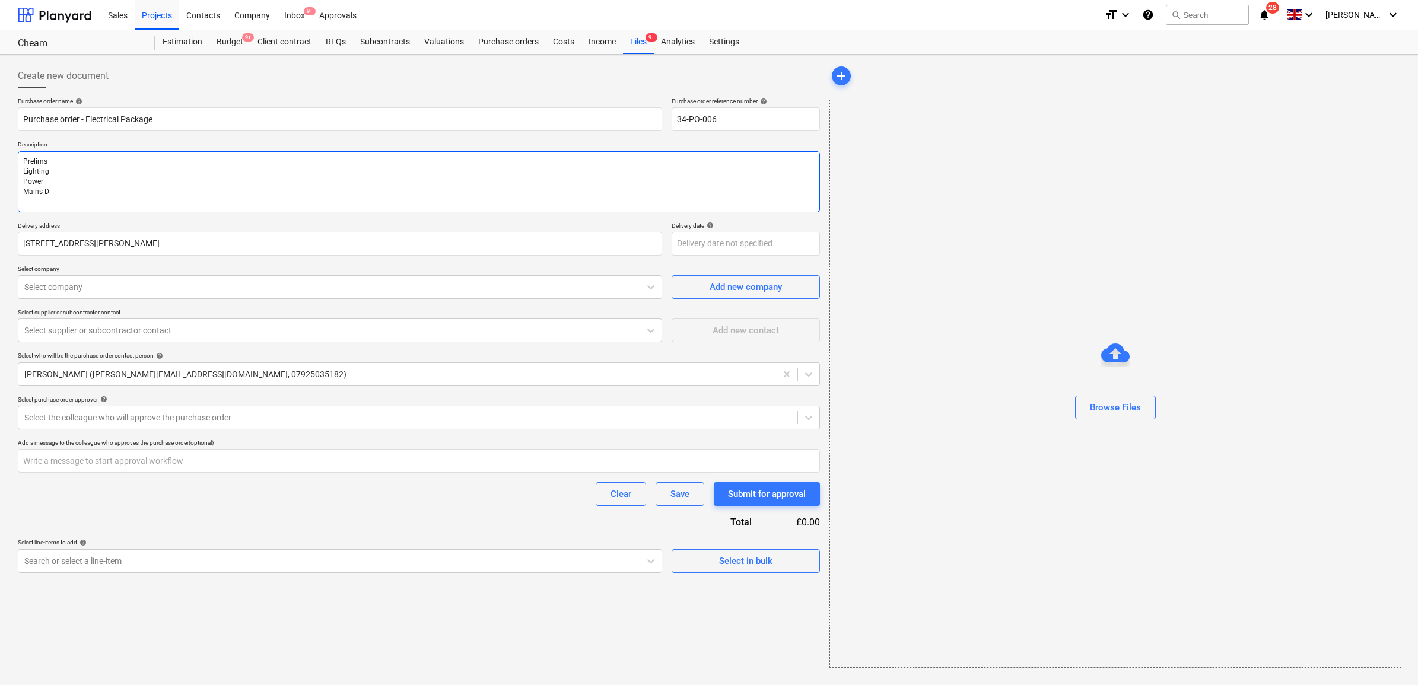
type textarea "x"
type textarea "Prelims Lighting Power Mains Di"
type textarea "x"
type textarea "Prelims Lighting Power Mains Dis"
type textarea "x"
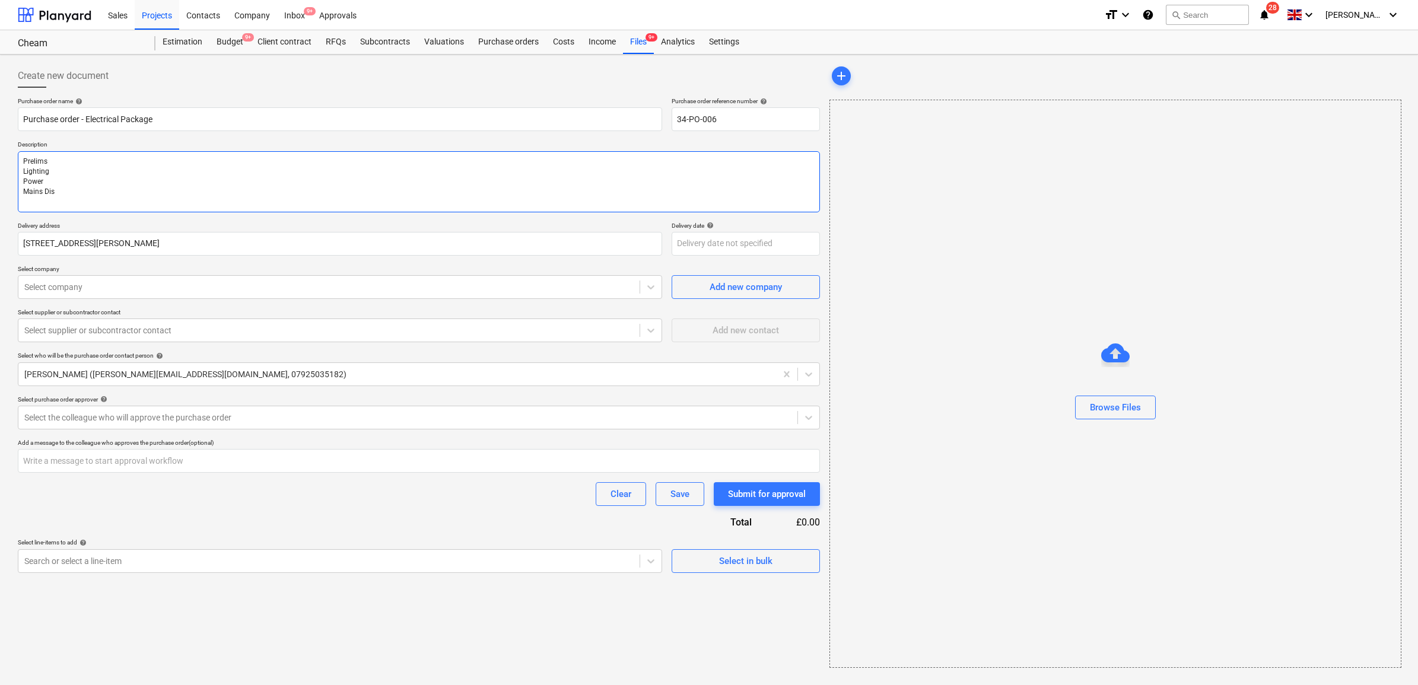
type textarea "Prelims Lighting Power Mains Dist"
type textarea "x"
type textarea "Prelims Lighting Power Mains Distr"
type textarea "x"
type textarea "Prelims Lighting Power Mains Distri"
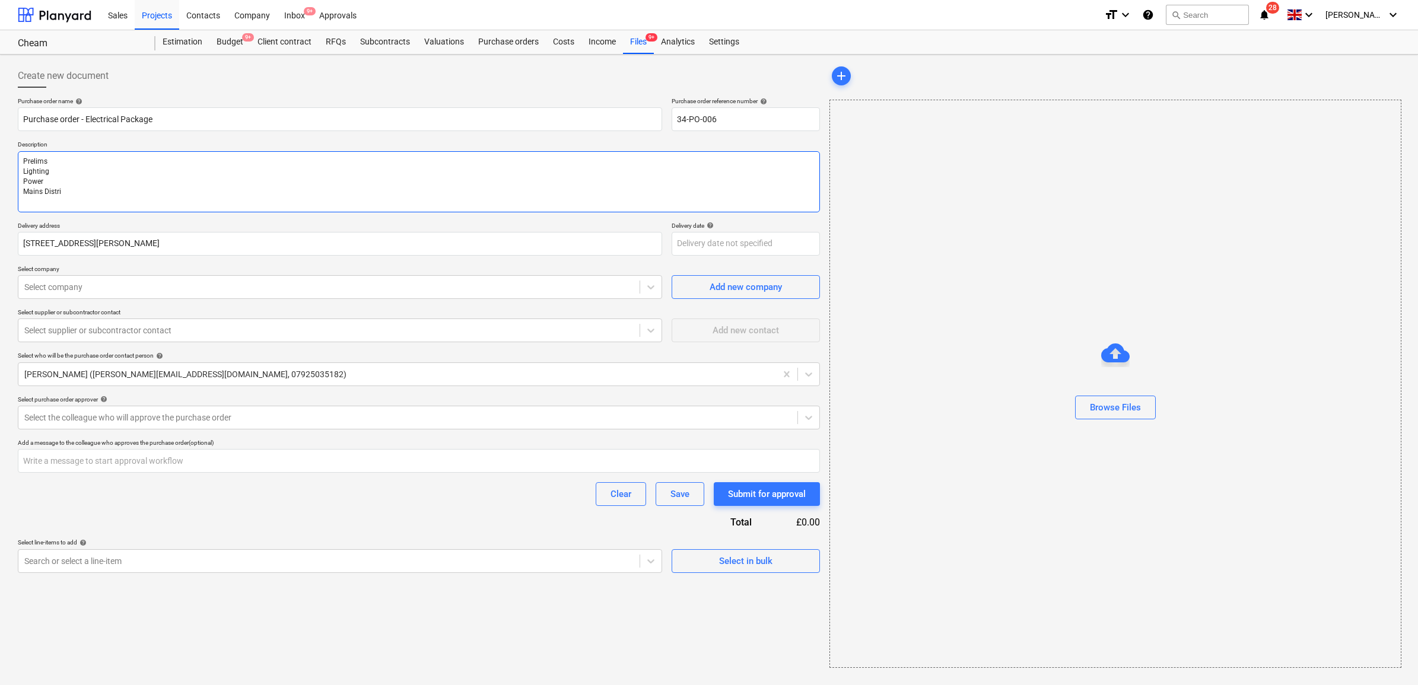
type textarea "x"
type textarea "Prelims Lighting Power Mains Distrib"
type textarea "x"
type textarea "Prelims Lighting Power Mains Distribu"
type textarea "x"
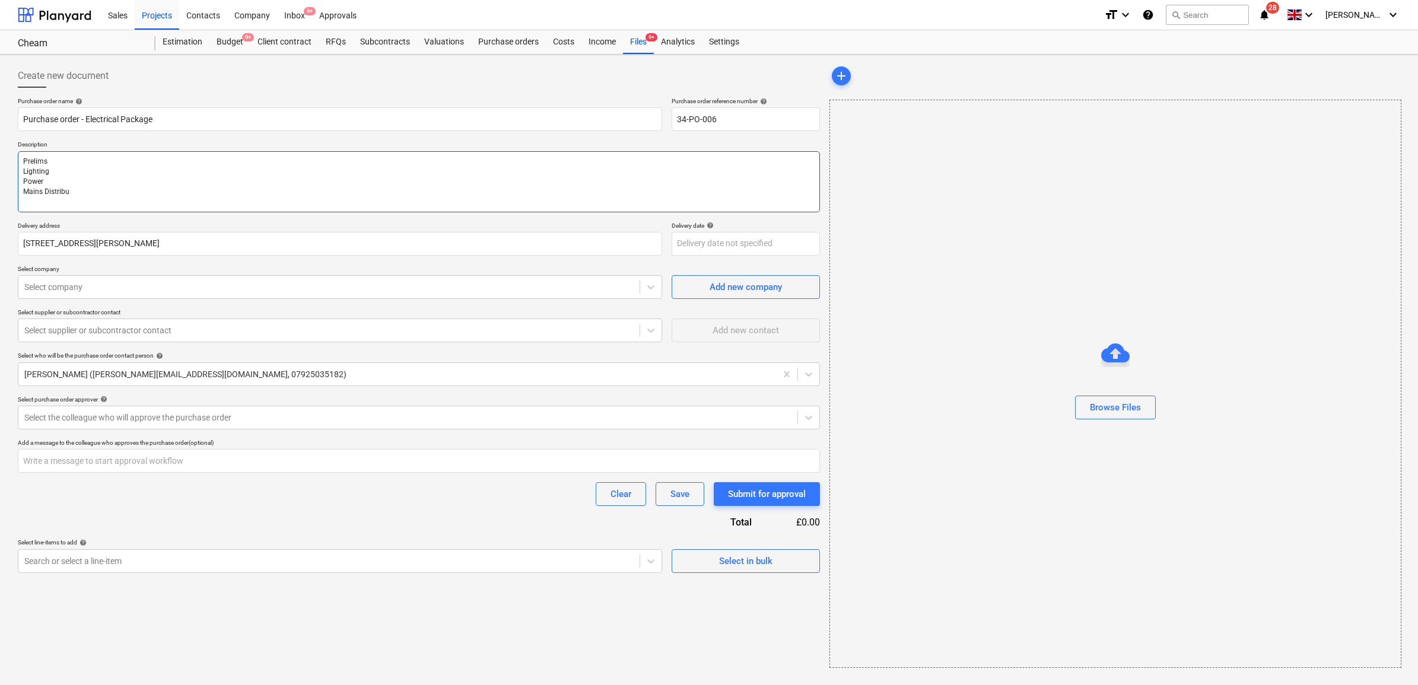
type textarea "Prelims Lighting Power Mains Distribut"
type textarea "x"
type textarea "Prelims Lighting Power Mains Distributi"
type textarea "x"
type textarea "Prelims Lighting Power Mains Distributio"
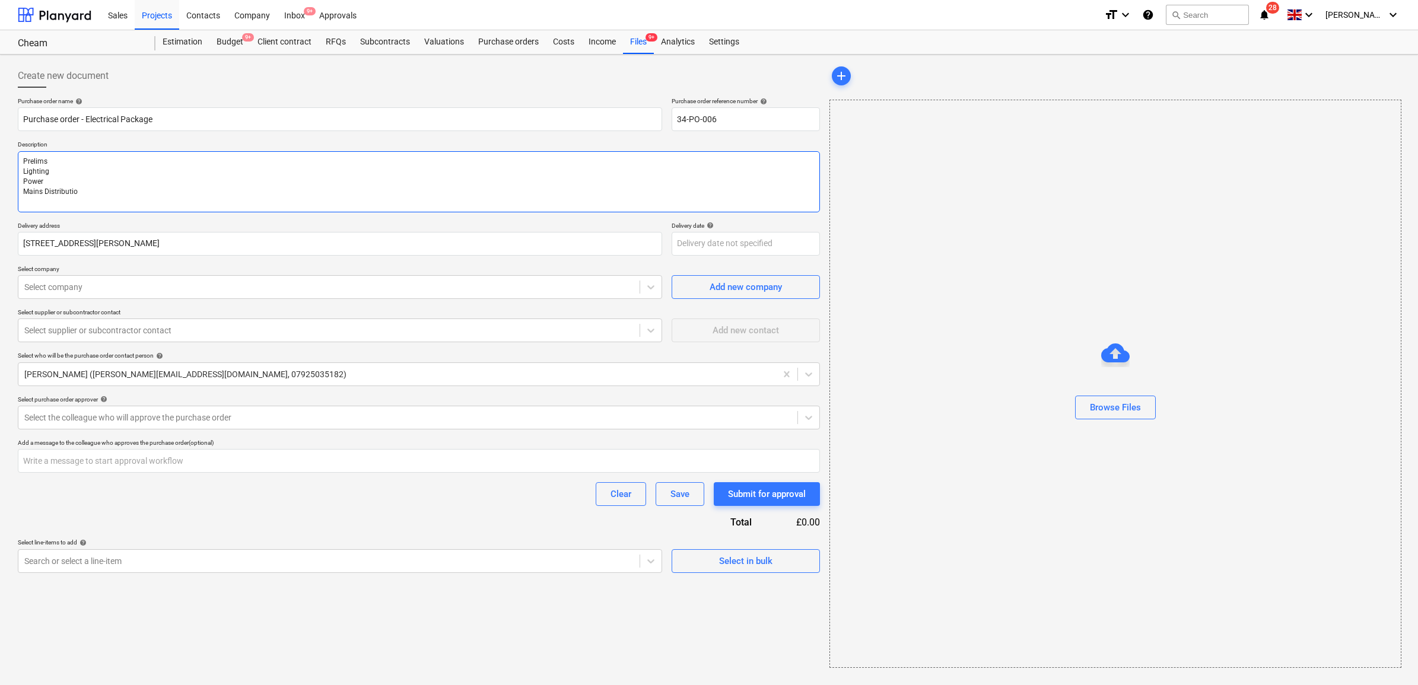
type textarea "x"
type textarea "Prelims Lighting Power Mains Distribution"
type textarea "x"
type textarea "Prelims Lighting Power Mains Distribution"
type textarea "x"
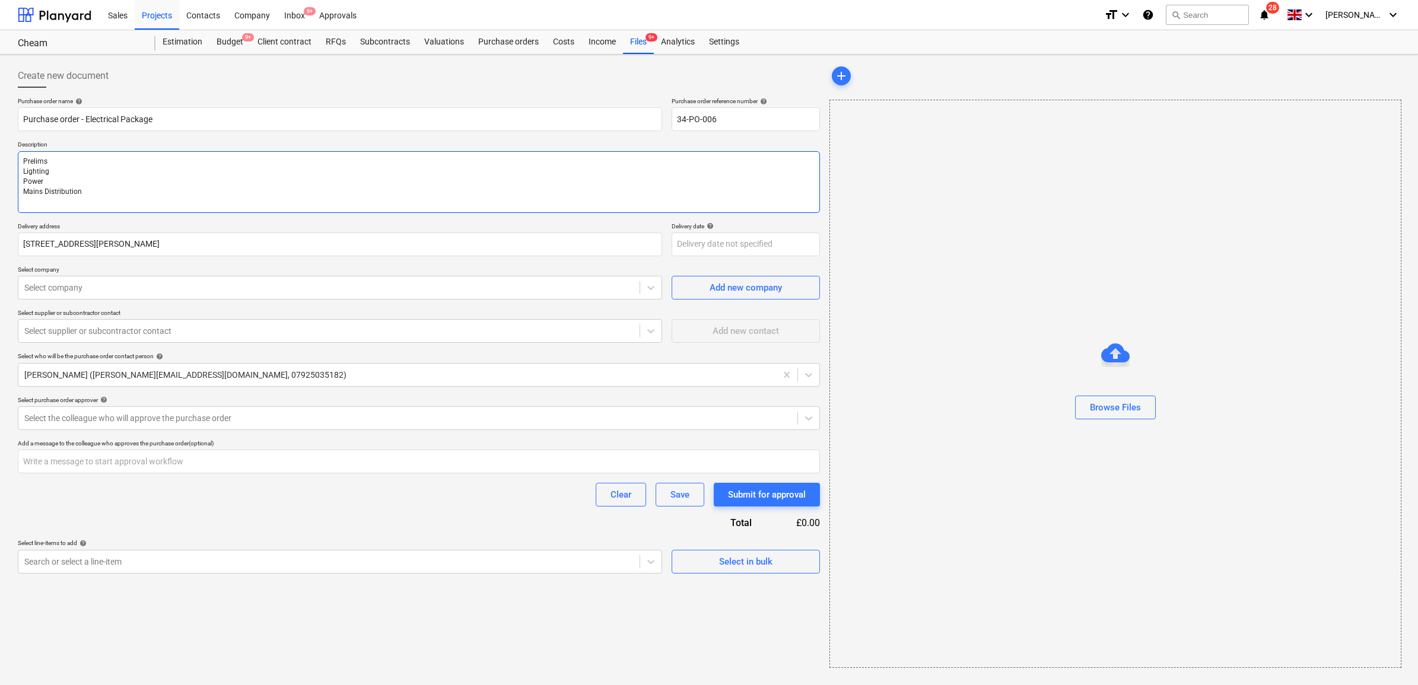
type textarea "Prelims Lighting Power Mains Distribution A"
type textarea "x"
type textarea "Prelims Lighting Power Mains Distribution Ac"
type textarea "x"
type textarea "Prelims Lighting Power Mains Distribution Acc"
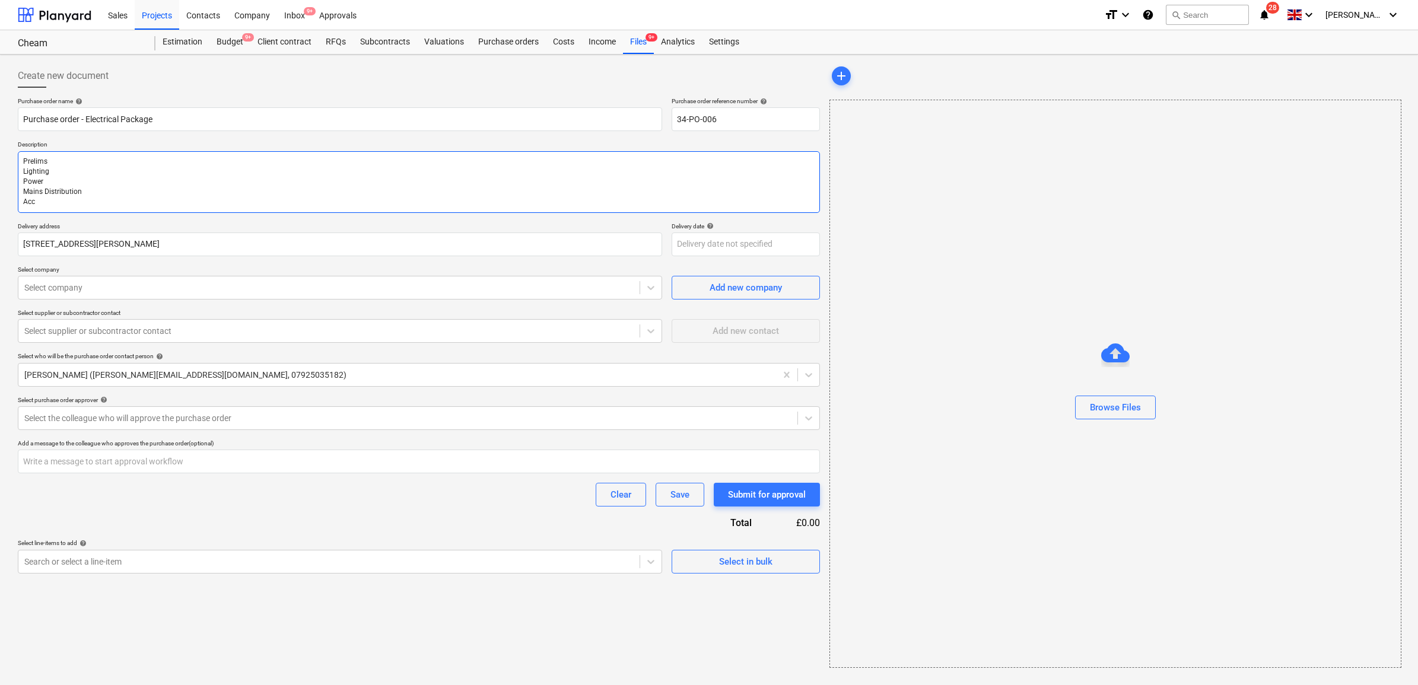
type textarea "x"
type textarea "Prelims Lighting Power Mains Distribution Acce"
type textarea "x"
type textarea "Prelims Lighting Power Mains Distribution Acces"
type textarea "x"
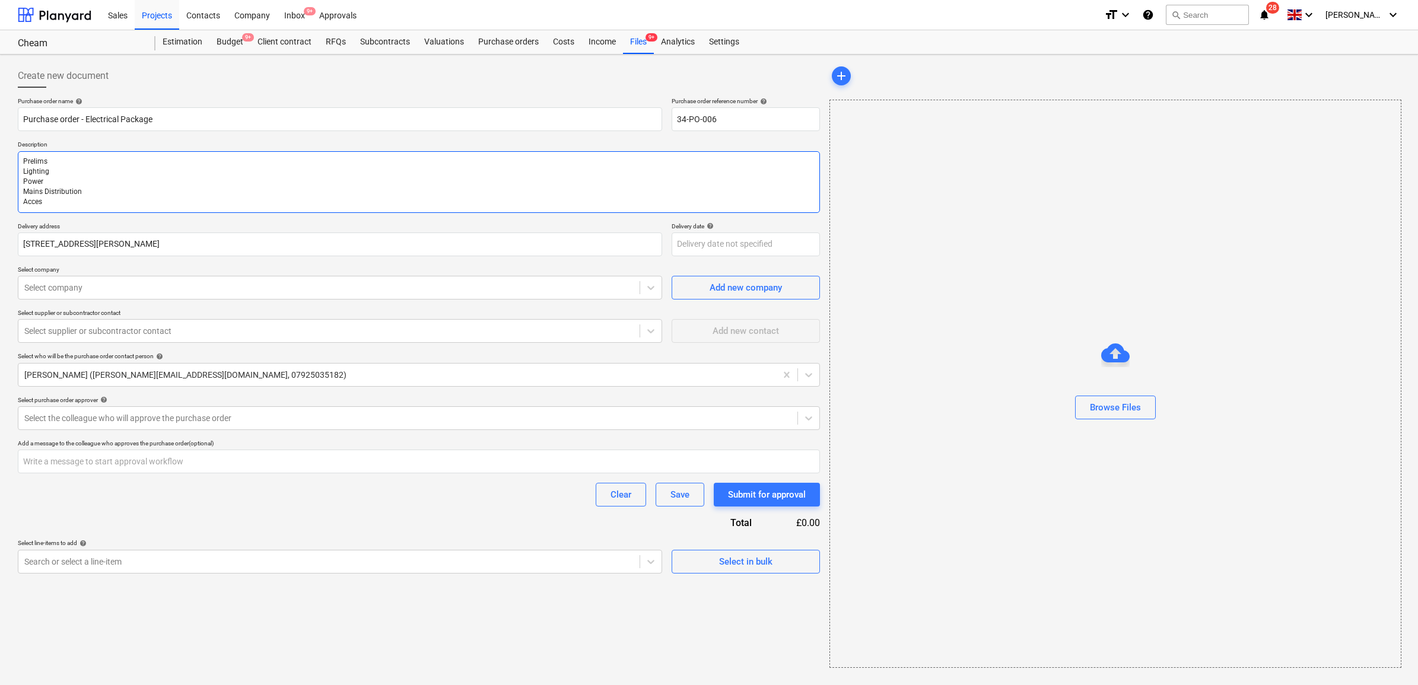
type textarea "Prelims Lighting Power Mains Distribution Access"
type textarea "x"
type textarea "Prelims Lighting Power Mains Distribution Access"
type textarea "x"
type textarea "Prelims Lighting Power Mains Distribution Access Co"
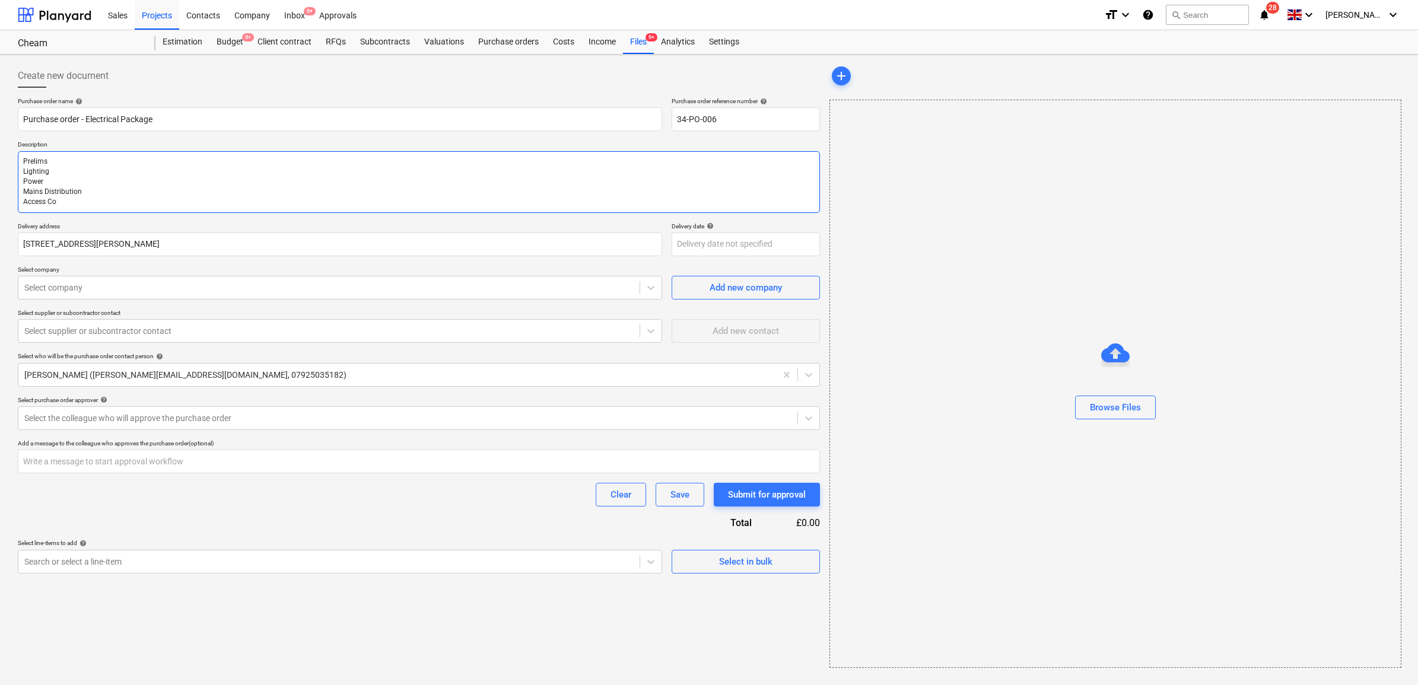
type textarea "x"
type textarea "Prelims Lighting Power Mains Distribution Access Con"
type textarea "x"
type textarea "Prelims Lighting Power Mains Distribution Access Cont"
drag, startPoint x: 90, startPoint y: 200, endPoint x: -2, endPoint y: 155, distance: 102.4
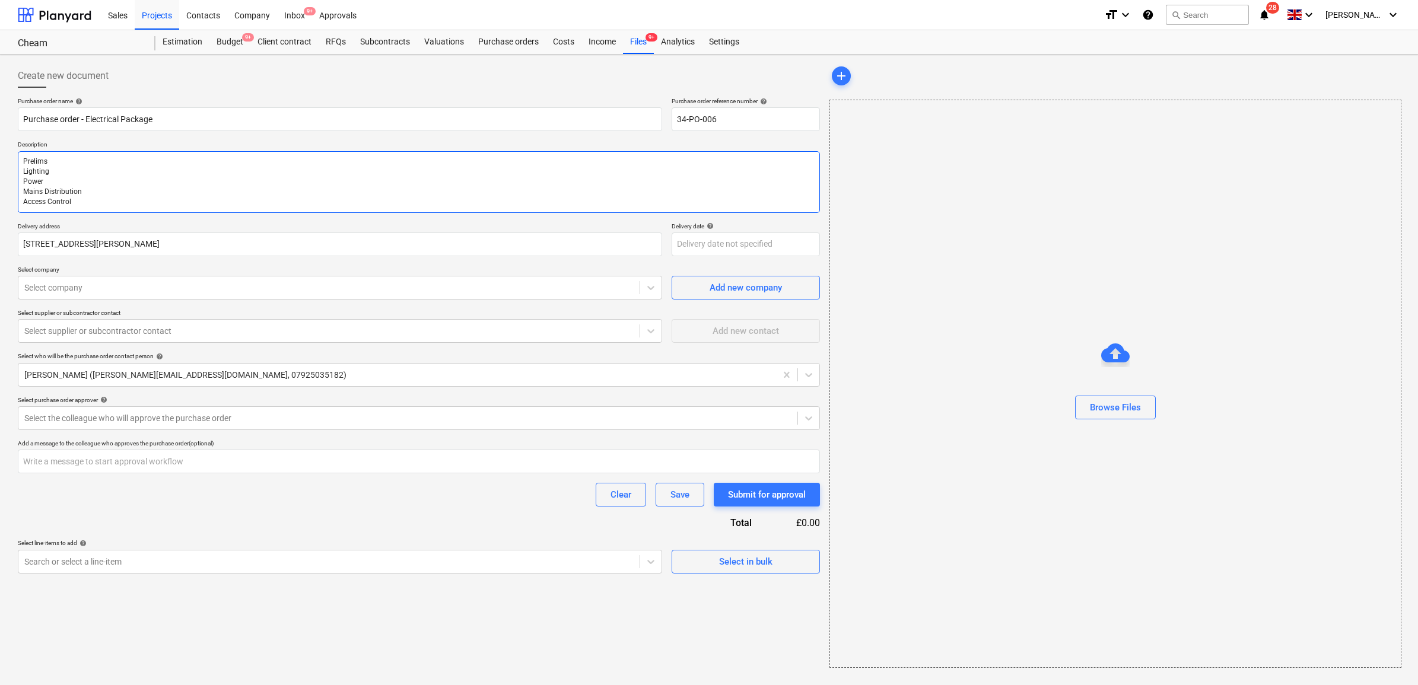
click at [0, 155] on html "Sales Projects Contacts Company Inbox 9+ Approvals format_size keyboard_arrow_d…" at bounding box center [709, 342] width 1418 height 685
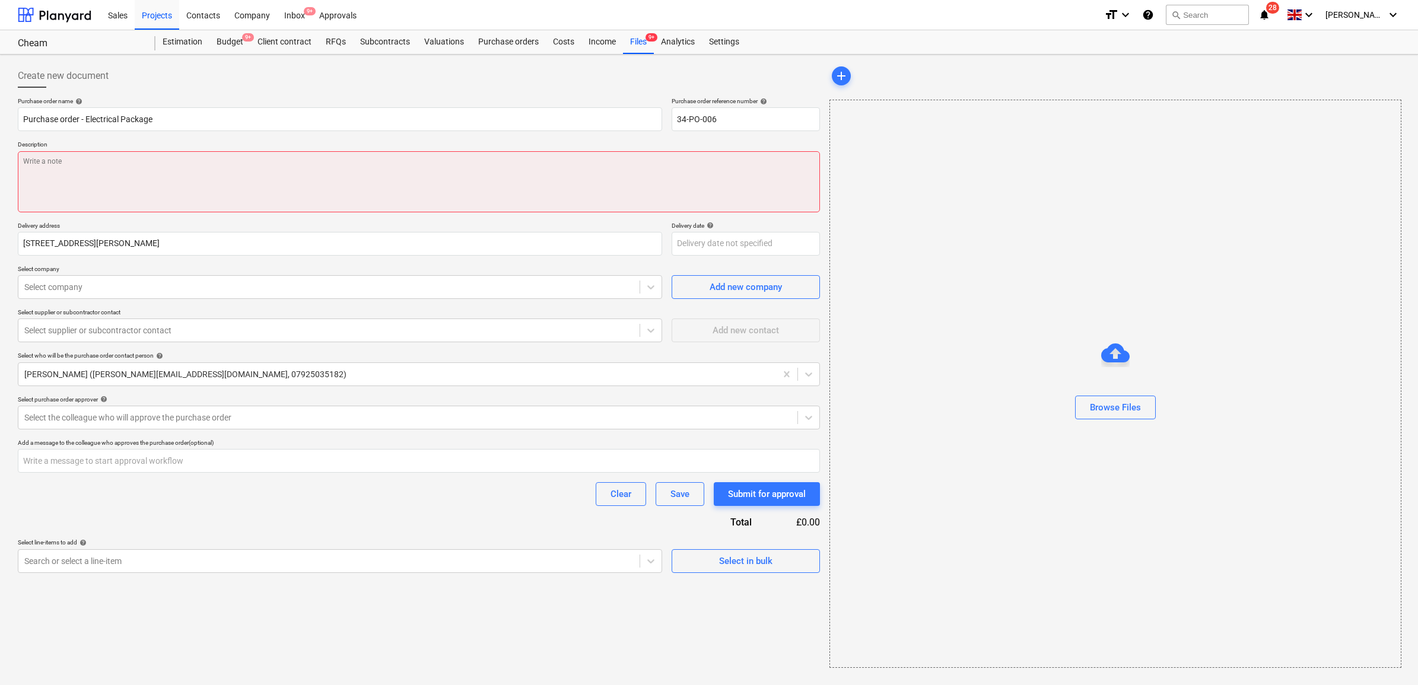
click at [164, 192] on textarea at bounding box center [419, 181] width 802 height 61
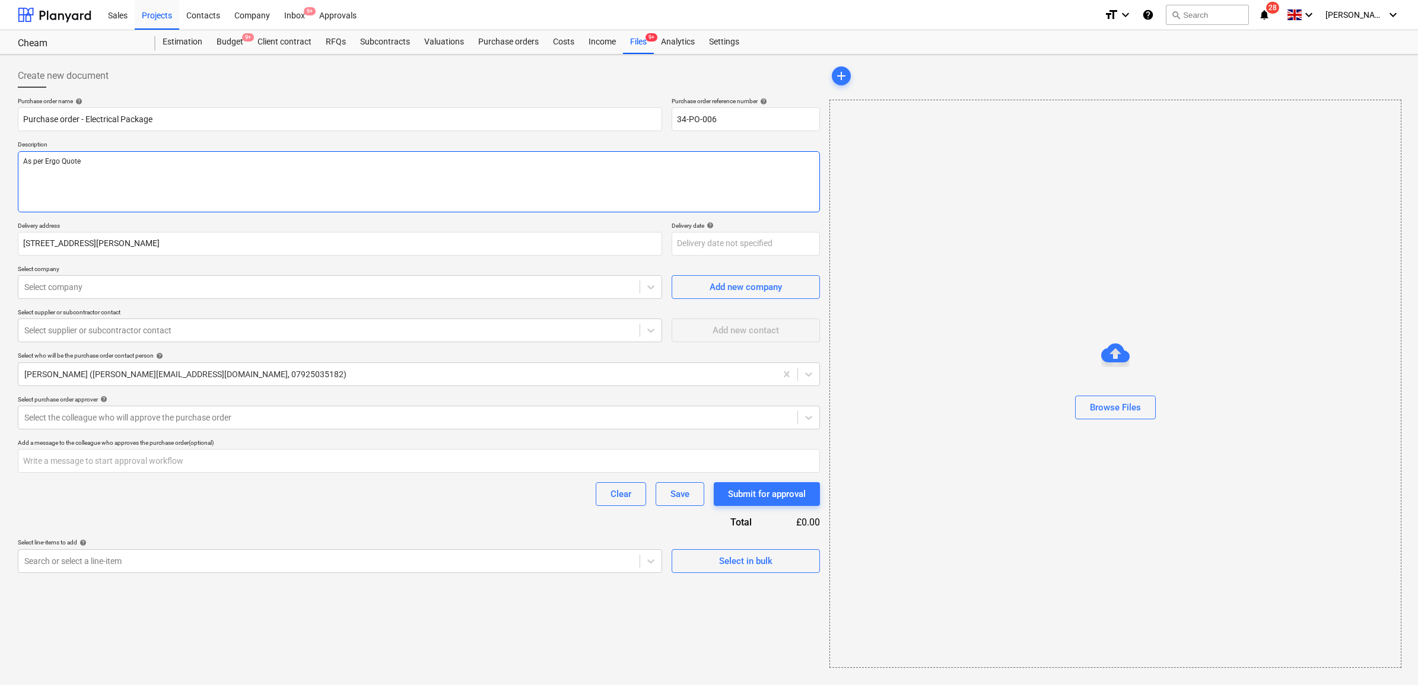
paste textarea "QT00020"
click at [283, 193] on textarea "As per Ergo Quote QT00020" at bounding box center [419, 181] width 802 height 61
click at [592, 288] on div at bounding box center [328, 287] width 609 height 12
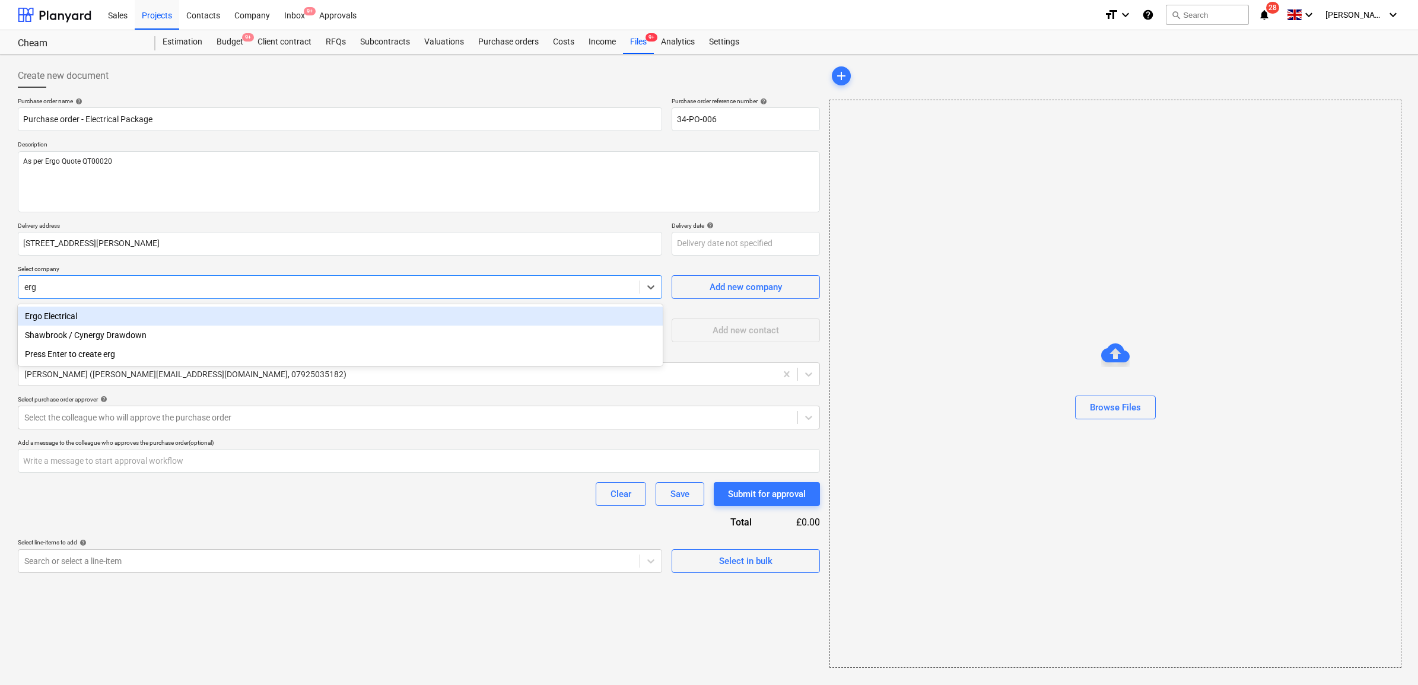
click at [269, 317] on div "Ergo Electrical" at bounding box center [340, 316] width 645 height 19
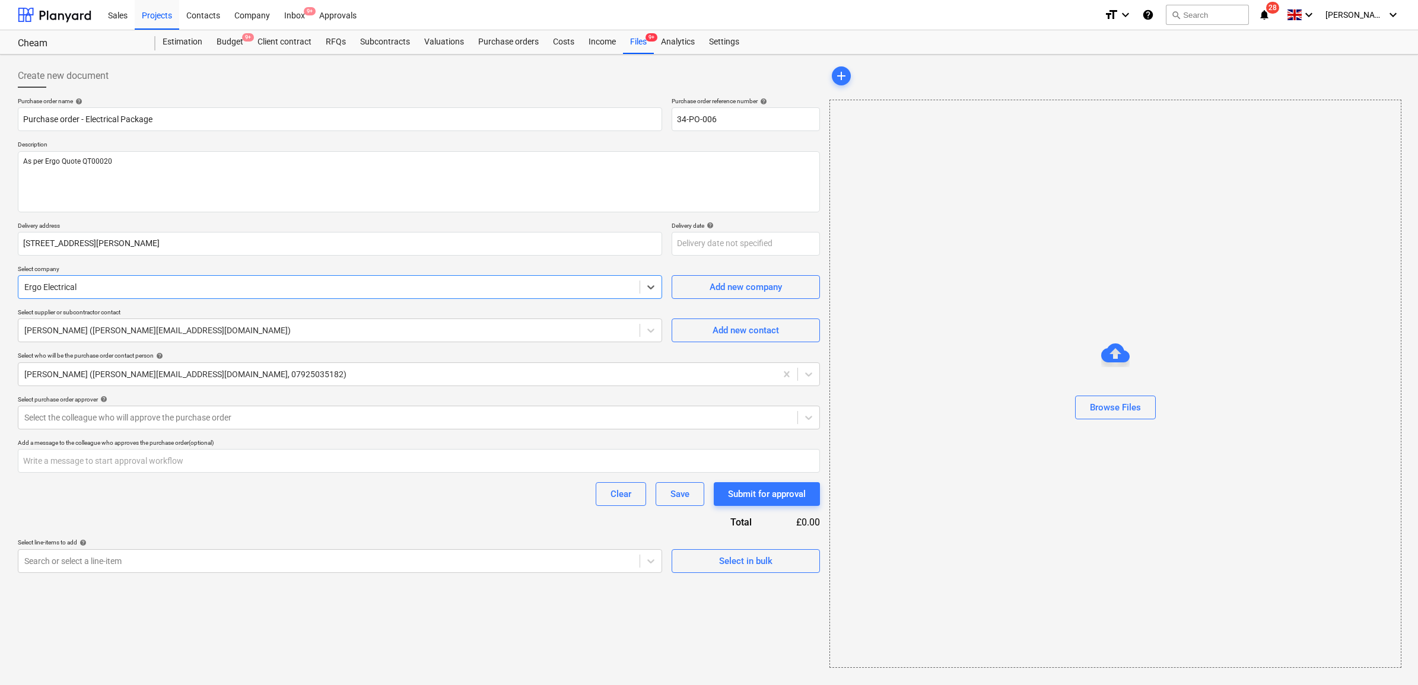
click at [425, 263] on div "Purchase order name help Purchase order - Electrical Package Purchase order ref…" at bounding box center [419, 335] width 802 height 476
click at [392, 413] on div at bounding box center [407, 418] width 767 height 12
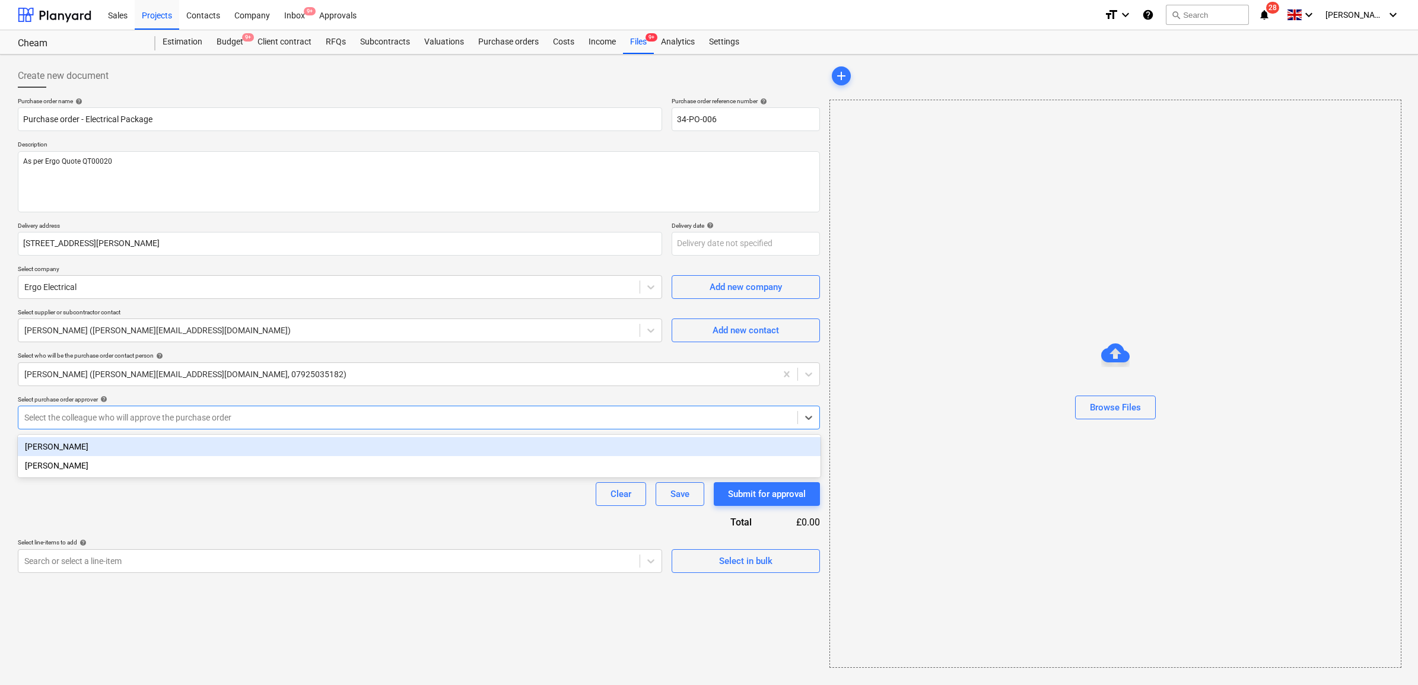
click at [301, 453] on div "[PERSON_NAME]" at bounding box center [419, 446] width 803 height 19
click at [287, 508] on div "Purchase order name help Purchase order - Electrical Package Purchase order ref…" at bounding box center [419, 335] width 802 height 476
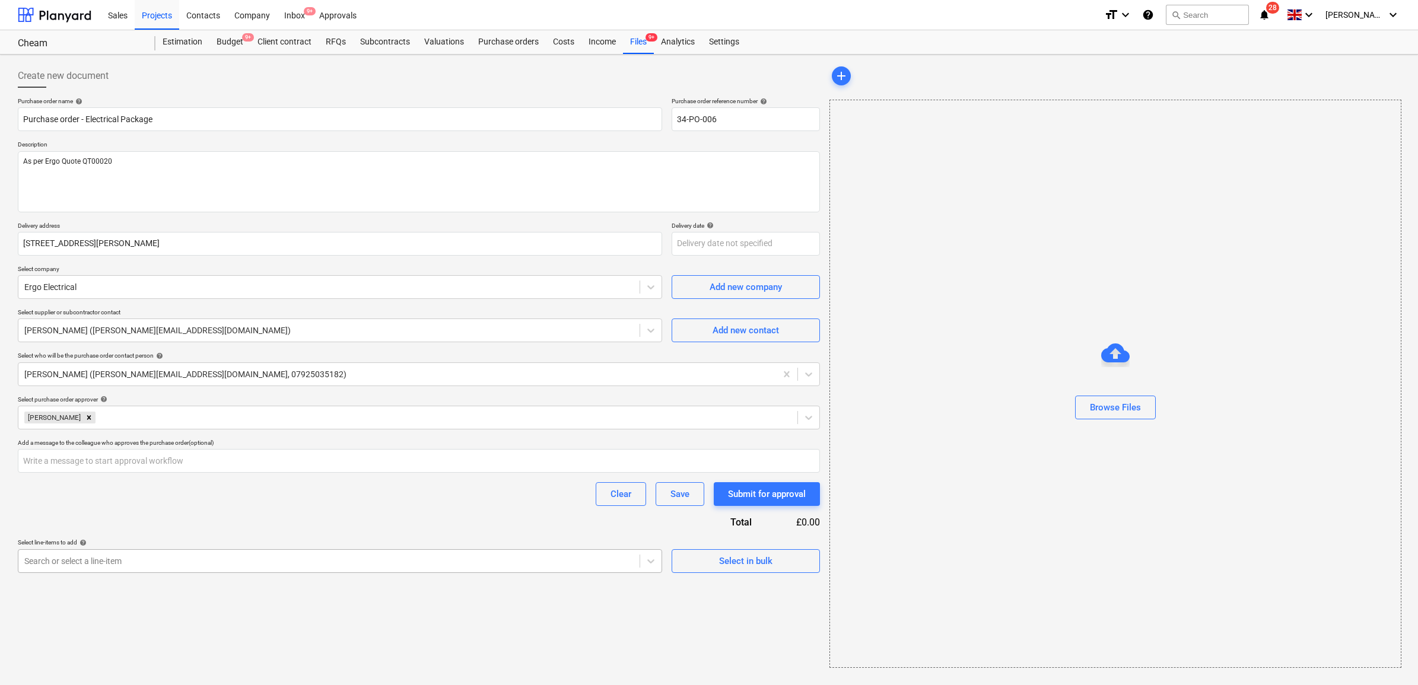
click at [407, 560] on div at bounding box center [328, 561] width 609 height 12
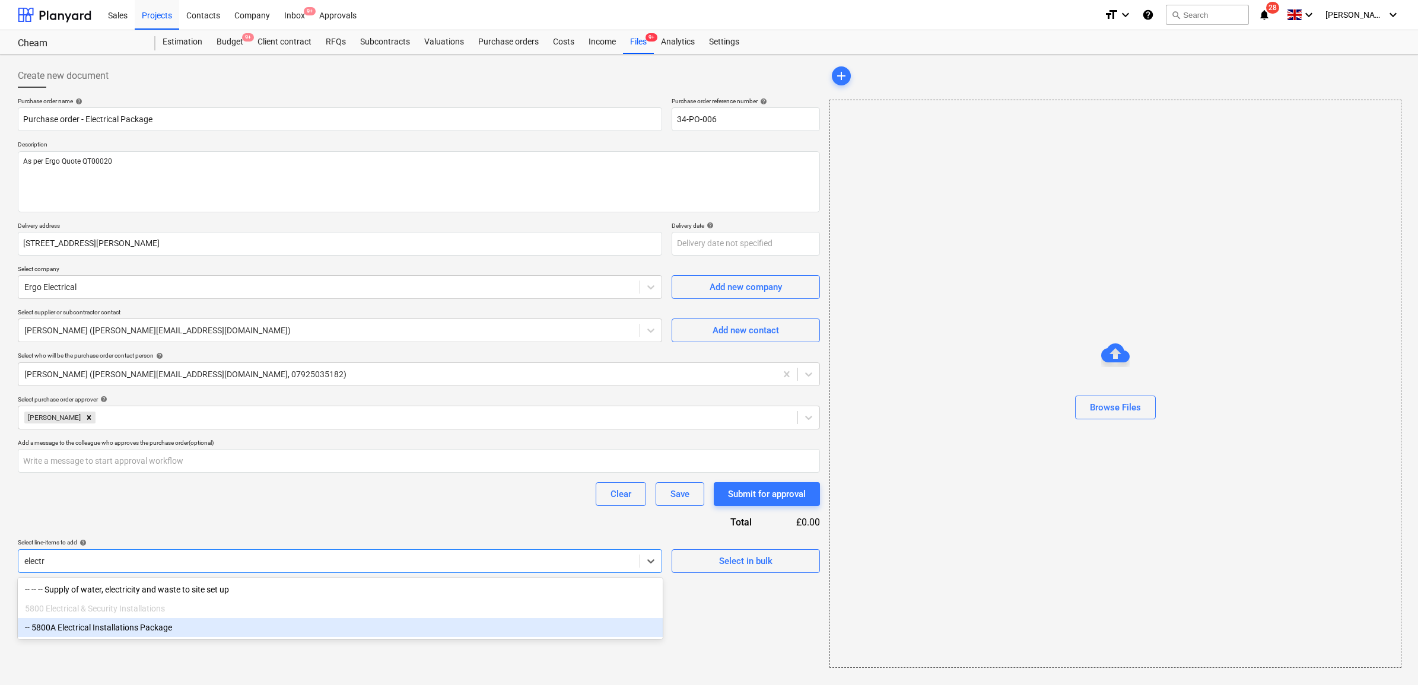
click at [183, 630] on div "-- 5800A Electrical Installations Package" at bounding box center [340, 627] width 645 height 19
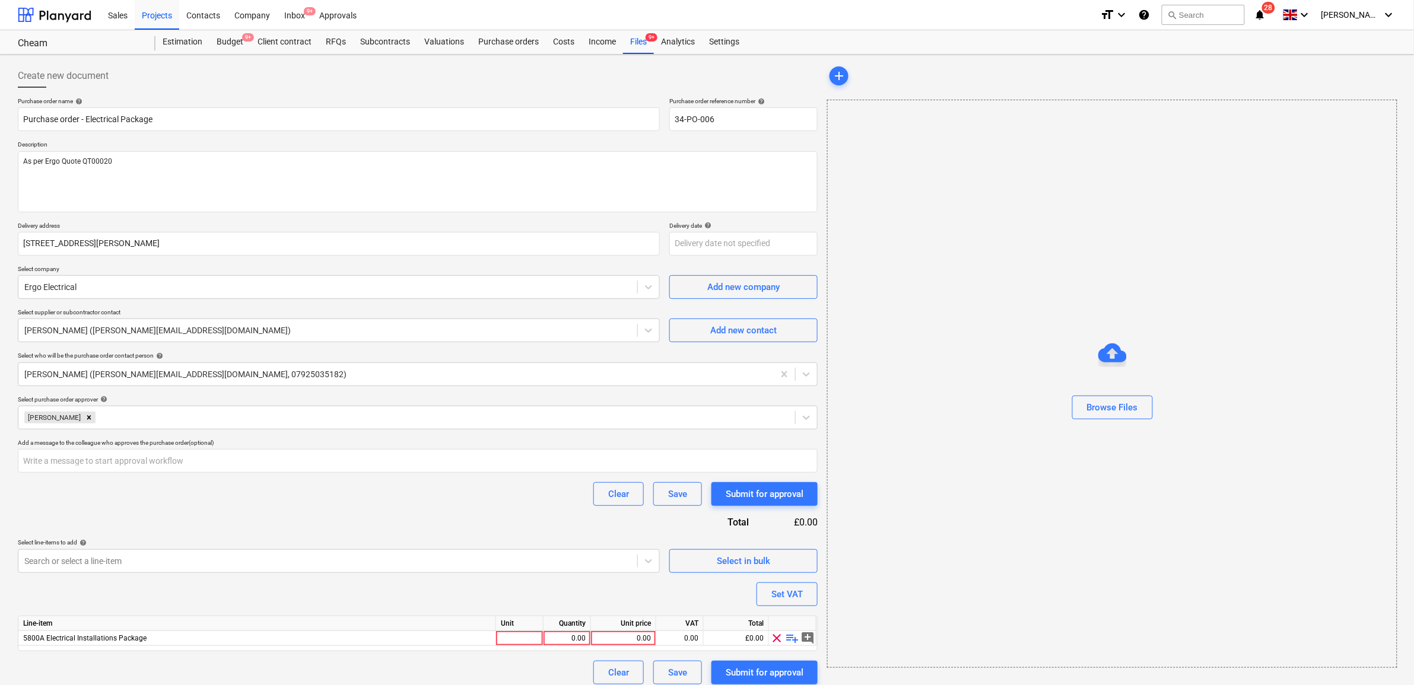
click at [245, 510] on div "Purchase order name help Purchase order - Electrical Package Purchase order ref…" at bounding box center [418, 390] width 800 height 587
click at [629, 630] on div "Unit price" at bounding box center [623, 623] width 65 height 15
click at [628, 641] on div "0.00" at bounding box center [623, 638] width 55 height 15
click at [689, 643] on div "0.00" at bounding box center [679, 638] width 37 height 15
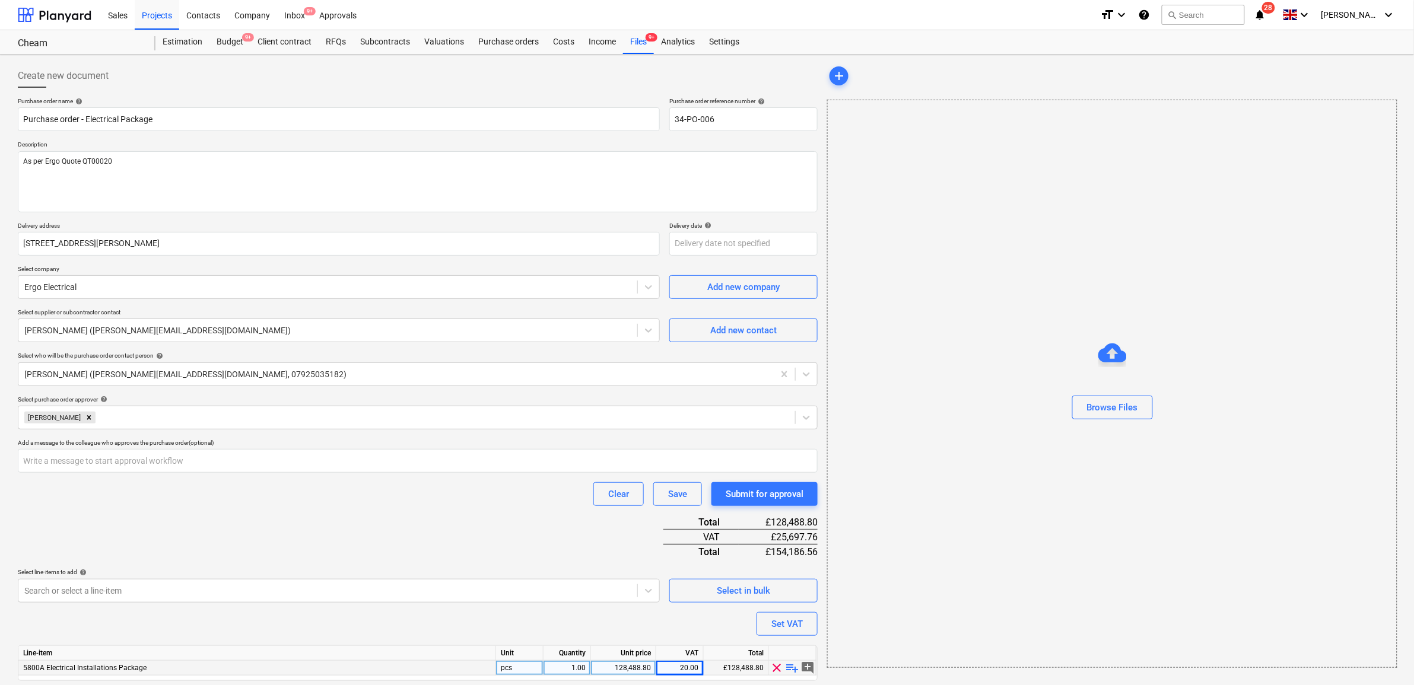
click at [437, 592] on div "Purchase order name help Purchase order - Electrical Package Purchase order ref…" at bounding box center [418, 405] width 800 height 617
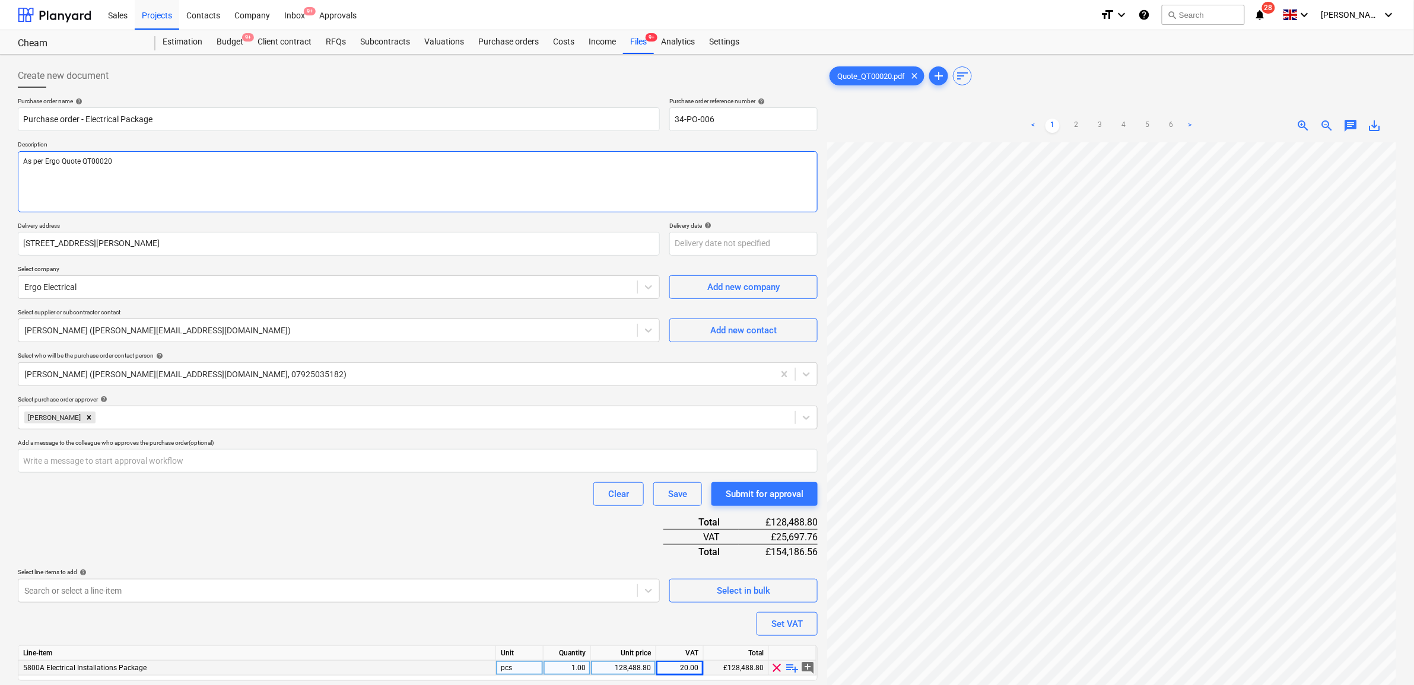
click at [186, 158] on textarea "As per Ergo Quote QT00020" at bounding box center [418, 181] width 800 height 61
click at [318, 185] on textarea "As per Ergo Quote QT00020" at bounding box center [418, 181] width 800 height 61
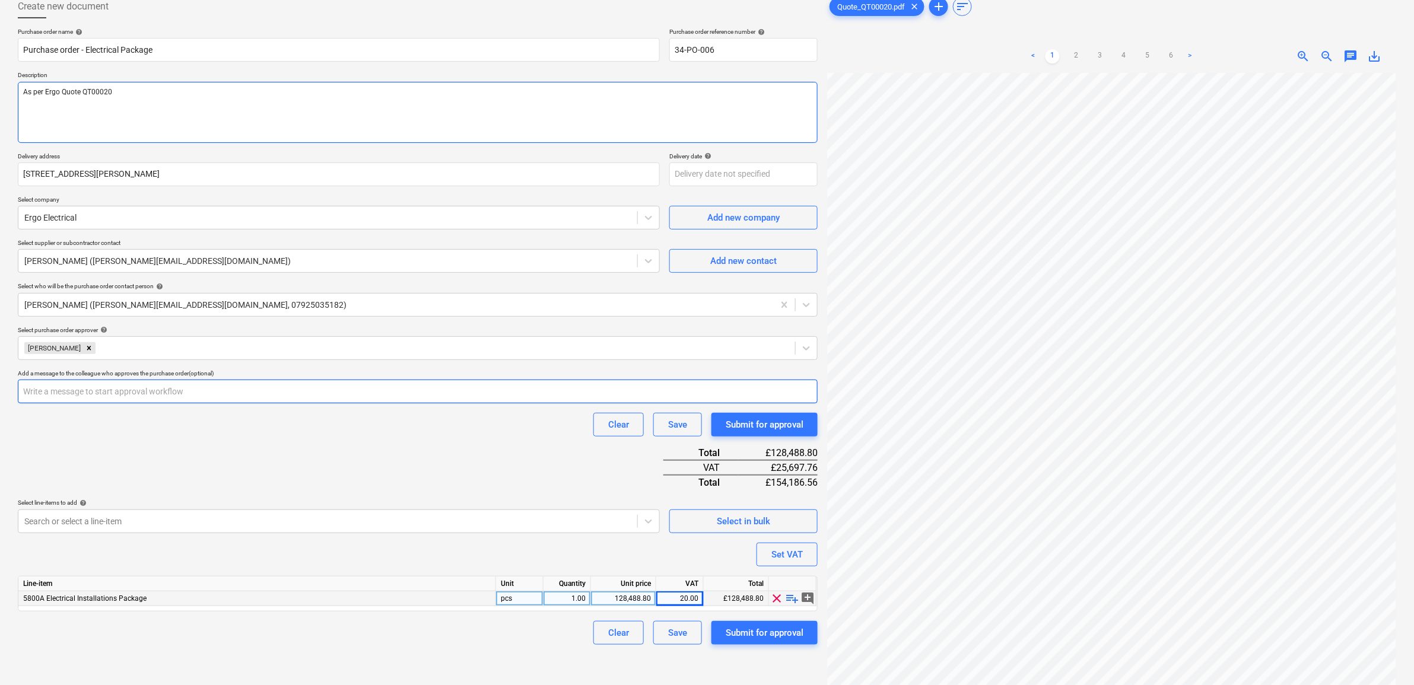
scroll to position [119, 0]
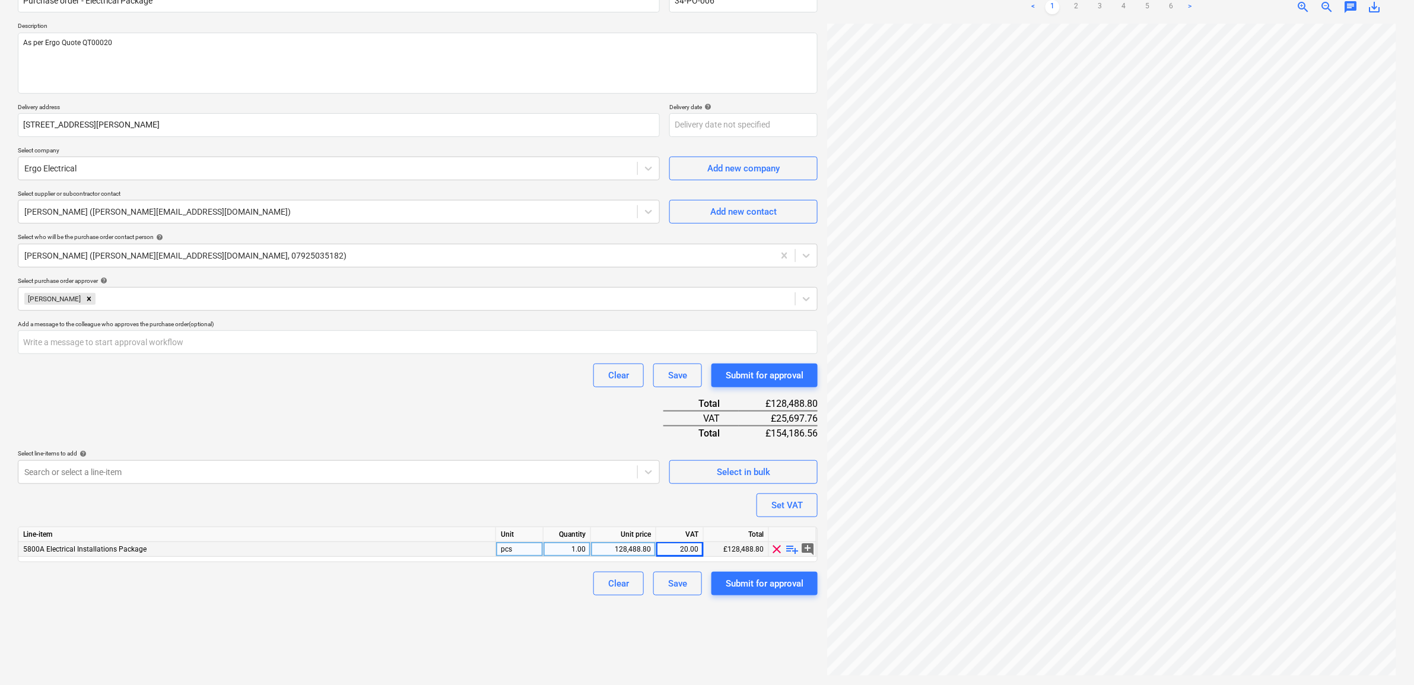
click at [298, 384] on div "Clear Save Submit for approval" at bounding box center [418, 376] width 800 height 24
click at [164, 377] on div "Clear Save Submit for approval" at bounding box center [418, 376] width 800 height 24
click at [787, 584] on div "Submit for approval" at bounding box center [765, 583] width 78 height 15
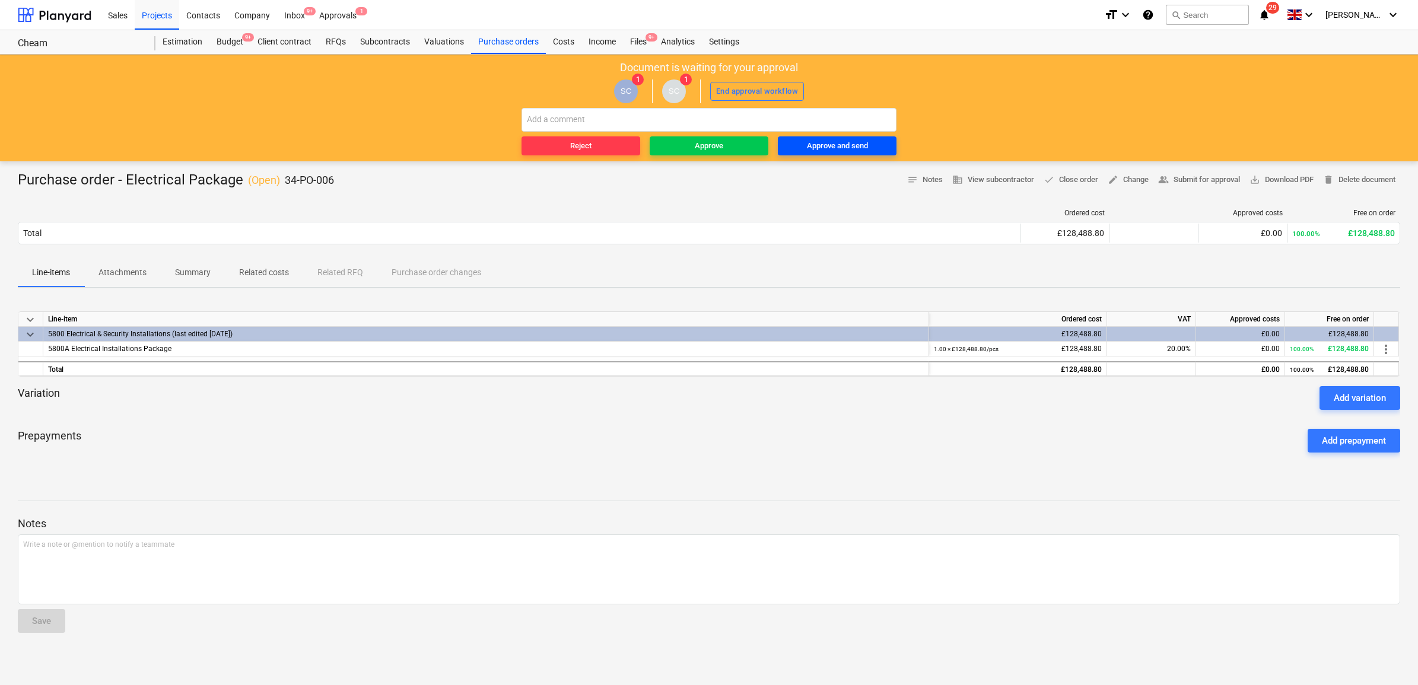
click at [854, 146] on div "Approve and send" at bounding box center [837, 146] width 61 height 14
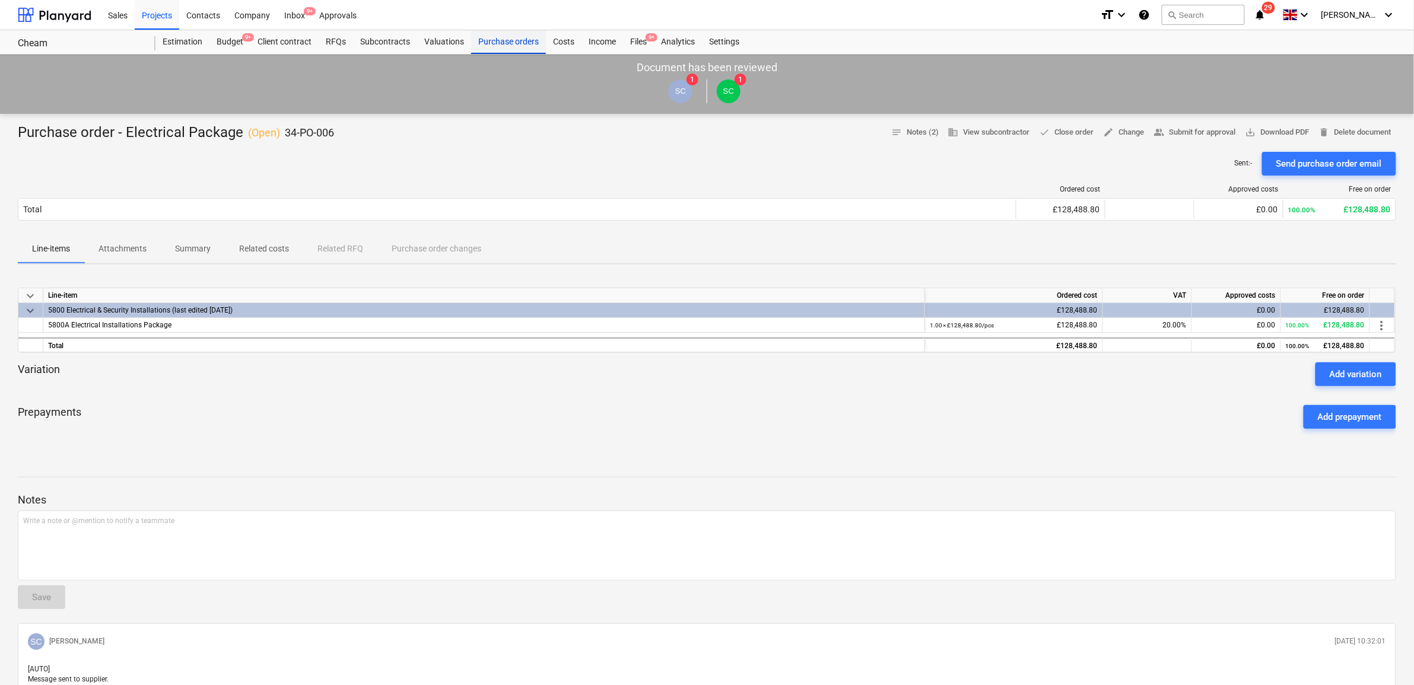
click at [522, 42] on div "Purchase orders" at bounding box center [508, 42] width 75 height 24
